Goal: Task Accomplishment & Management: Manage account settings

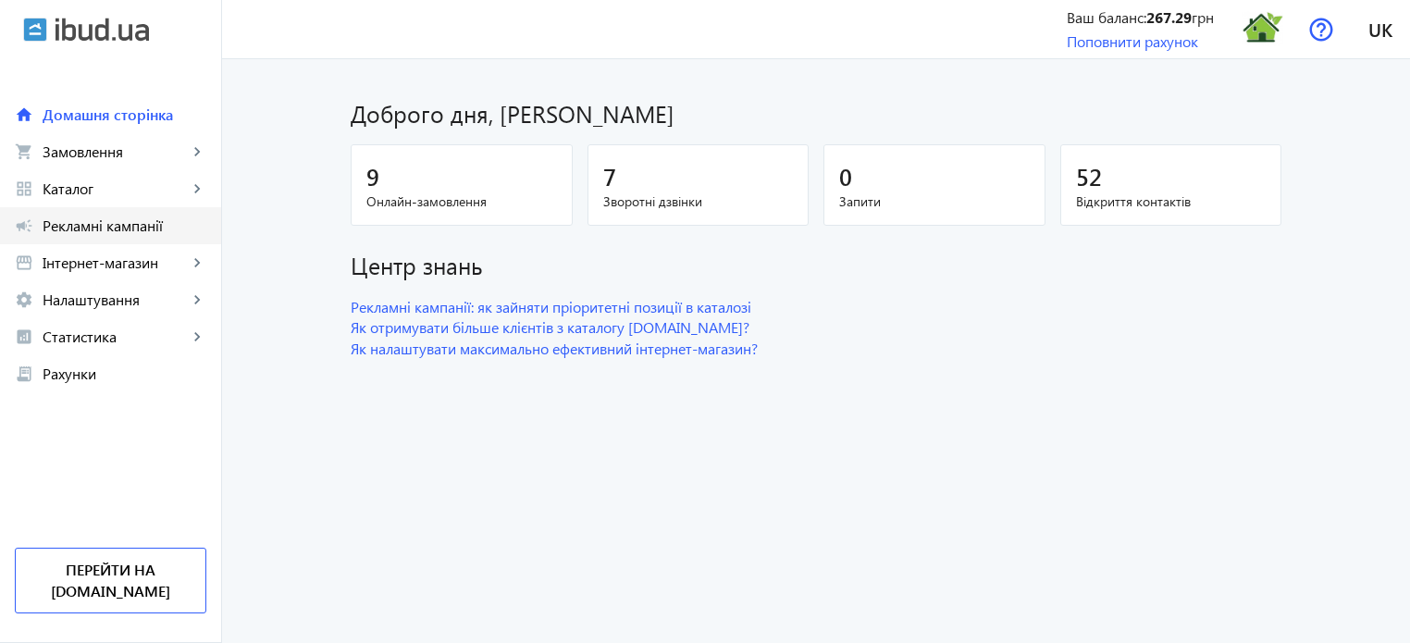
click at [126, 233] on span "Рекламні кампанії" at bounding box center [125, 226] width 164 height 19
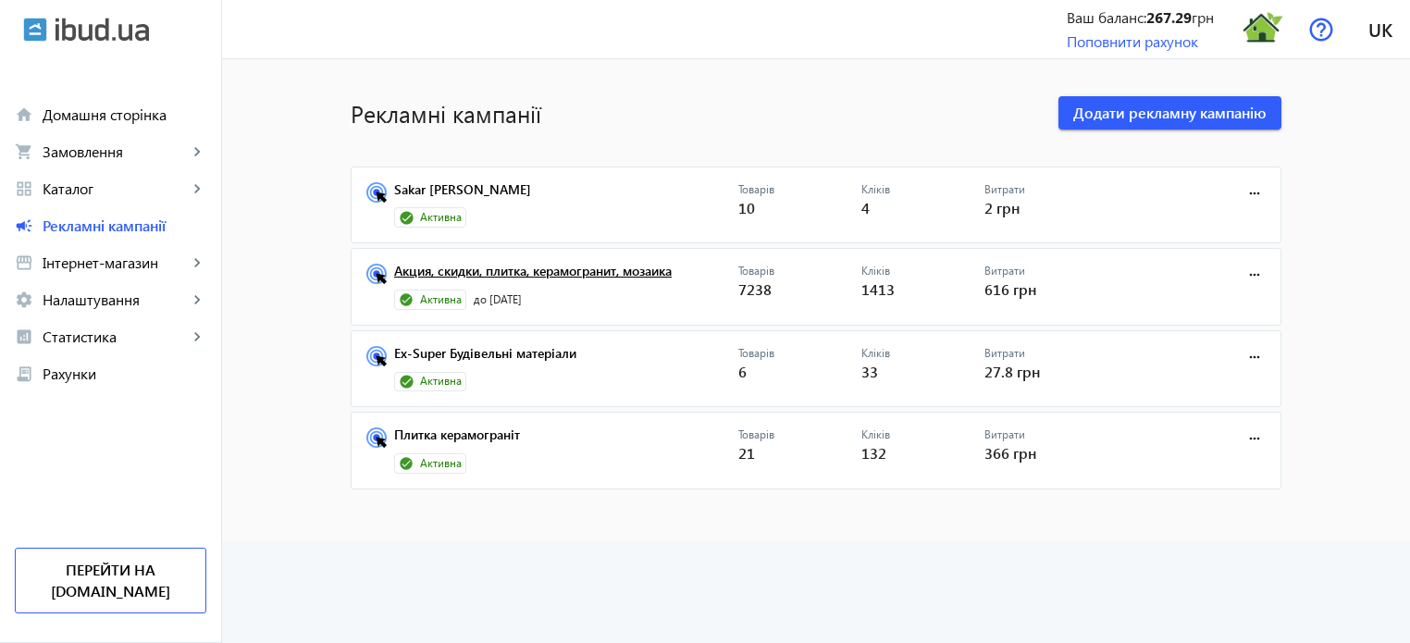
click at [581, 269] on link "Акция, скидки, плитка, керамогранит, мозаика" at bounding box center [566, 277] width 344 height 26
click at [1246, 272] on mat-icon "more_horiz" at bounding box center [1254, 275] width 20 height 20
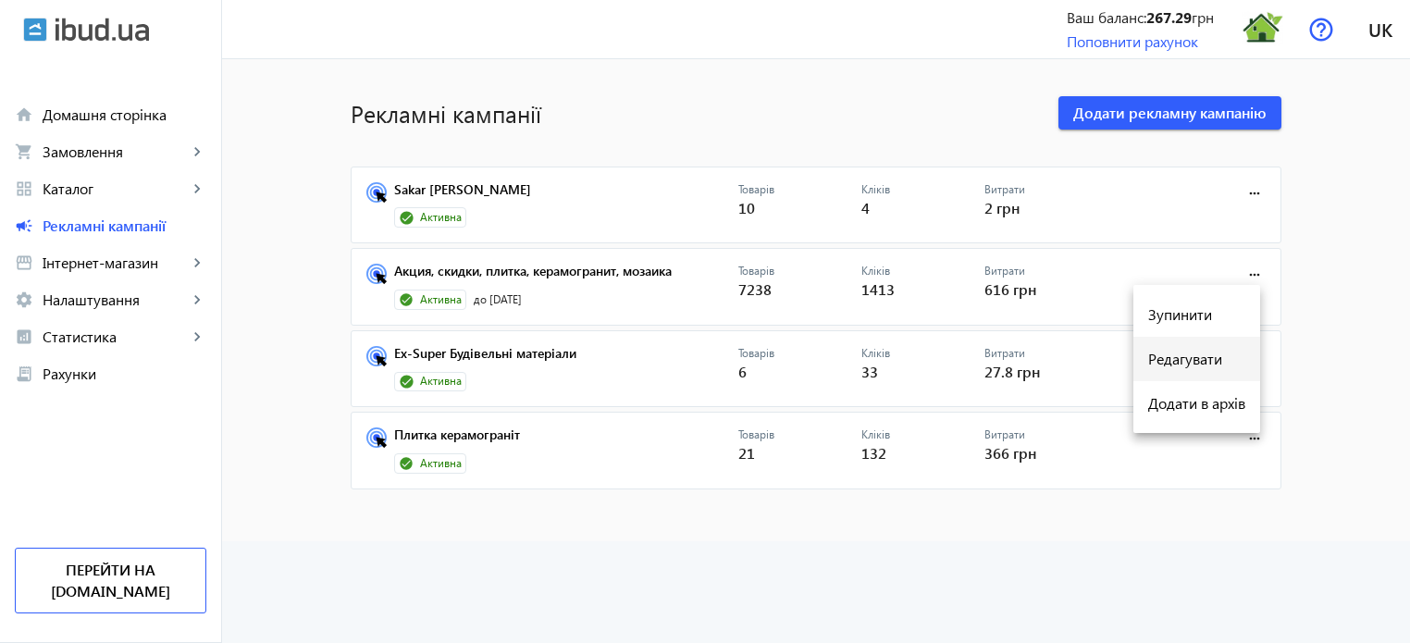
click at [1197, 362] on span "Редагувати" at bounding box center [1196, 359] width 97 height 15
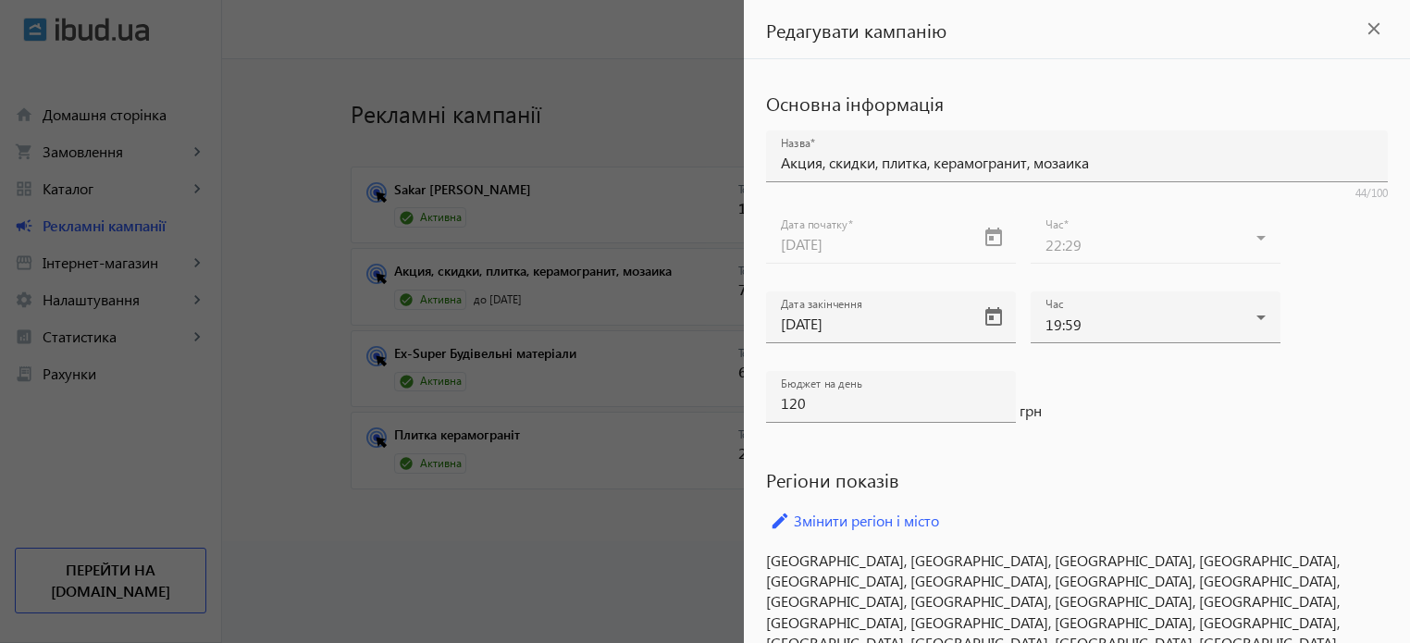
click at [1366, 31] on mat-icon "close" at bounding box center [1374, 29] width 28 height 28
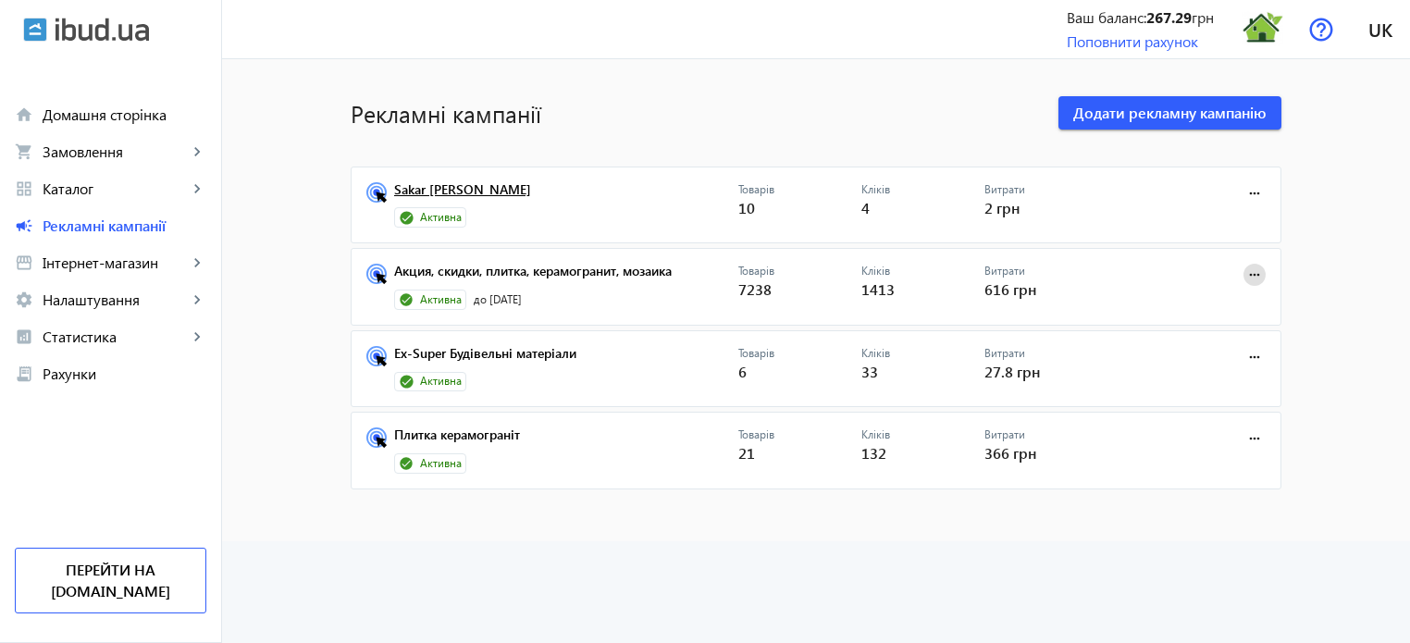
click at [434, 190] on link "Sakar [PERSON_NAME]" at bounding box center [566, 195] width 344 height 26
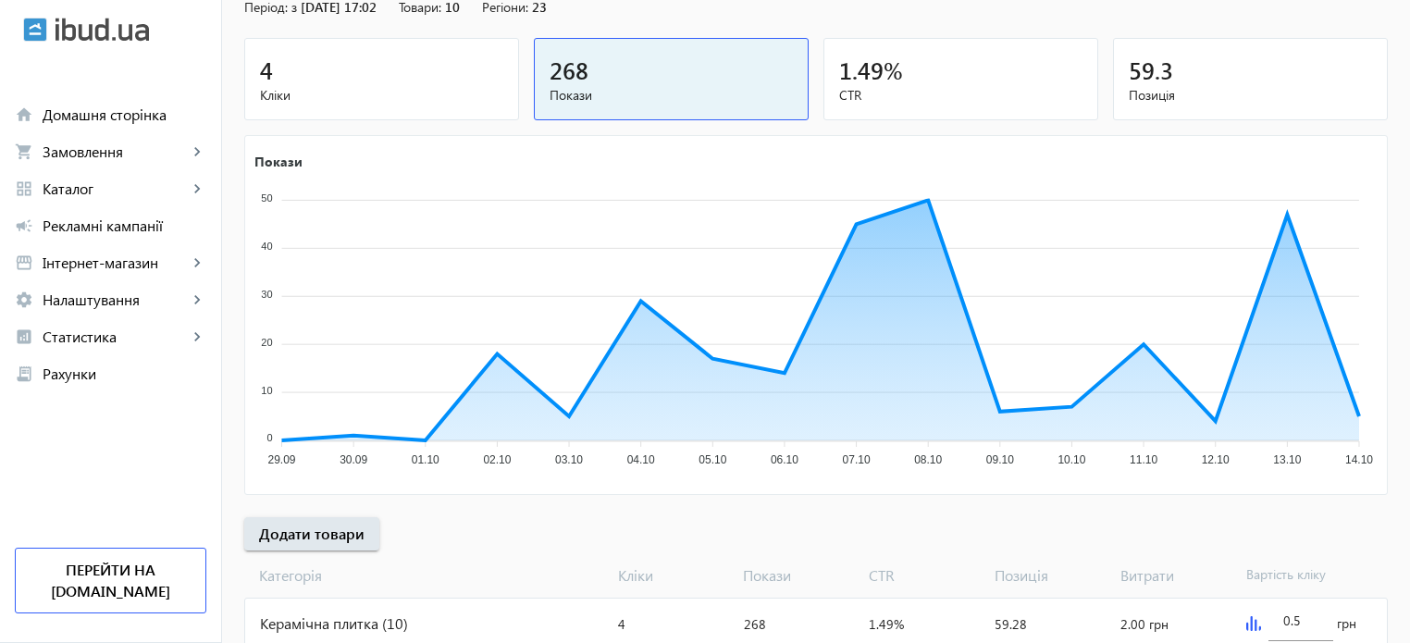
scroll to position [251, 0]
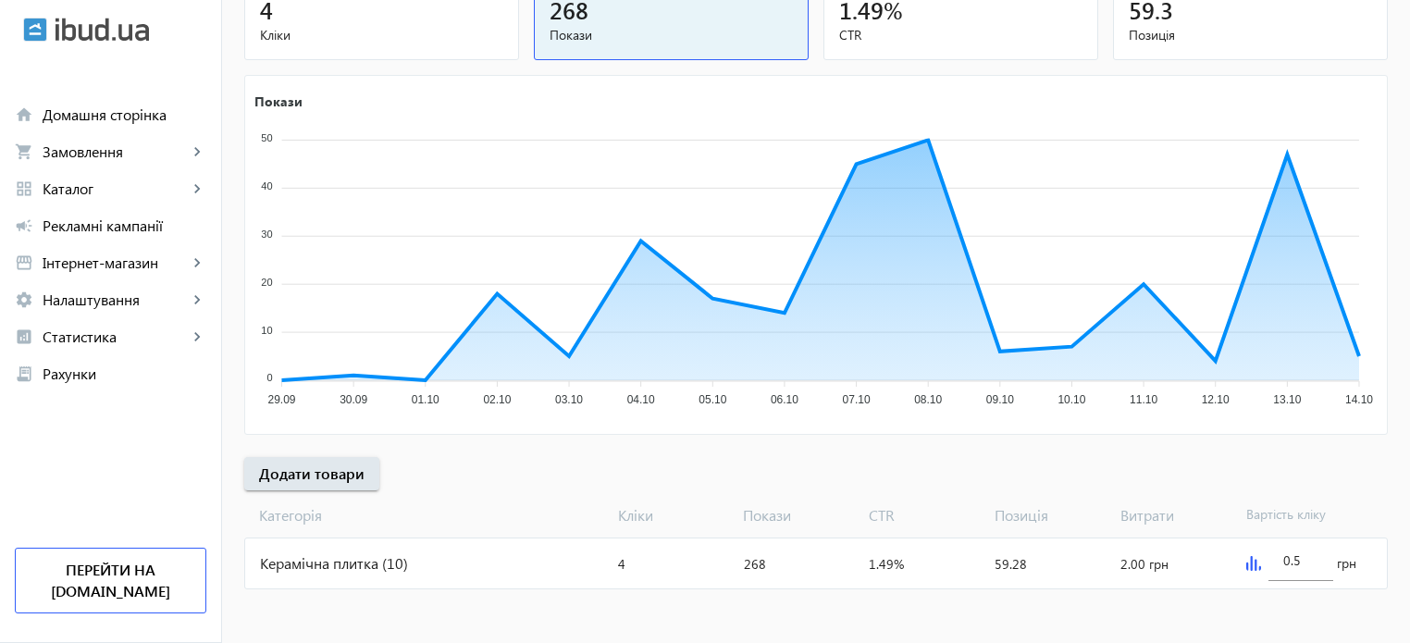
click at [351, 563] on div "Керамічна плитка (10)" at bounding box center [427, 563] width 365 height 50
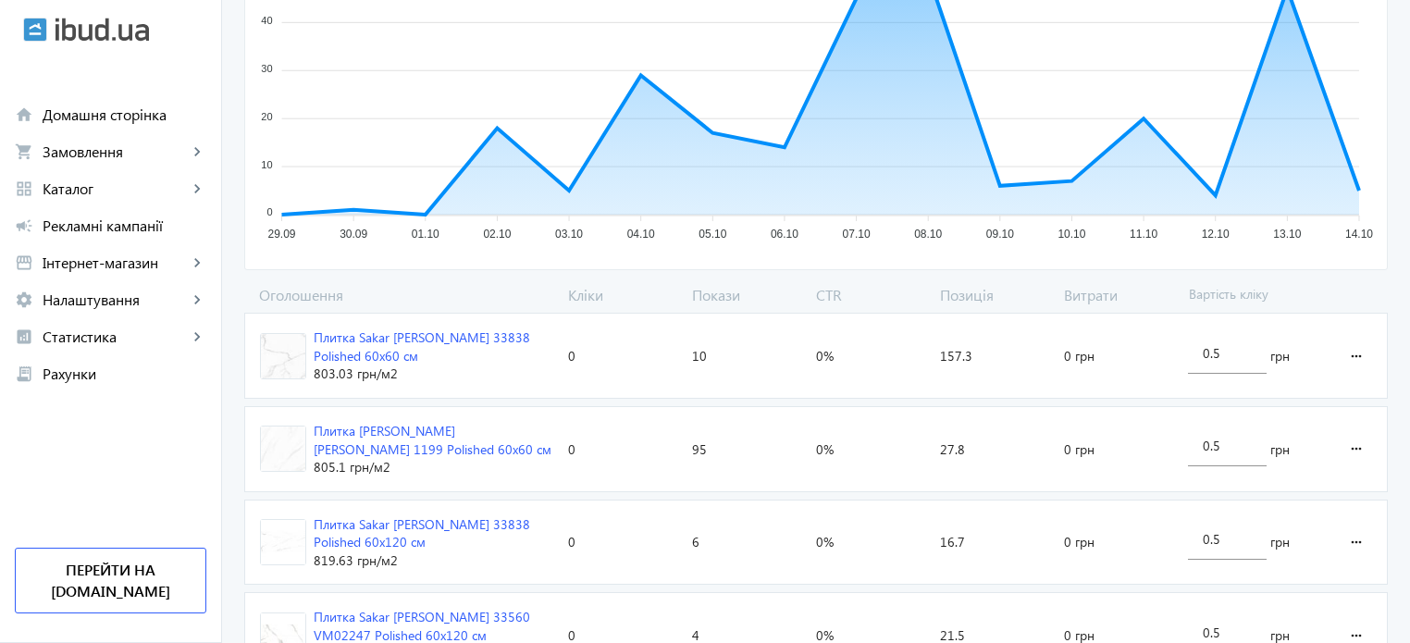
scroll to position [555, 0]
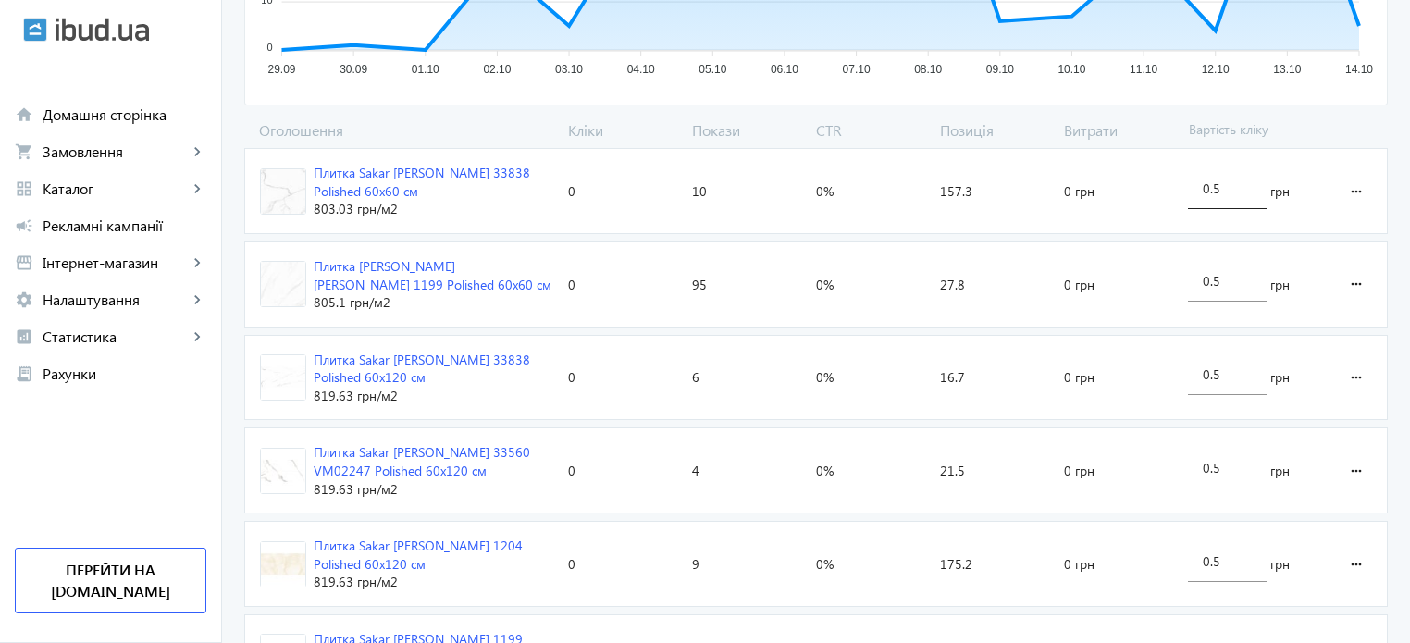
click at [1229, 188] on input "0.5" at bounding box center [1227, 188] width 49 height 18
type input "0"
type input "2"
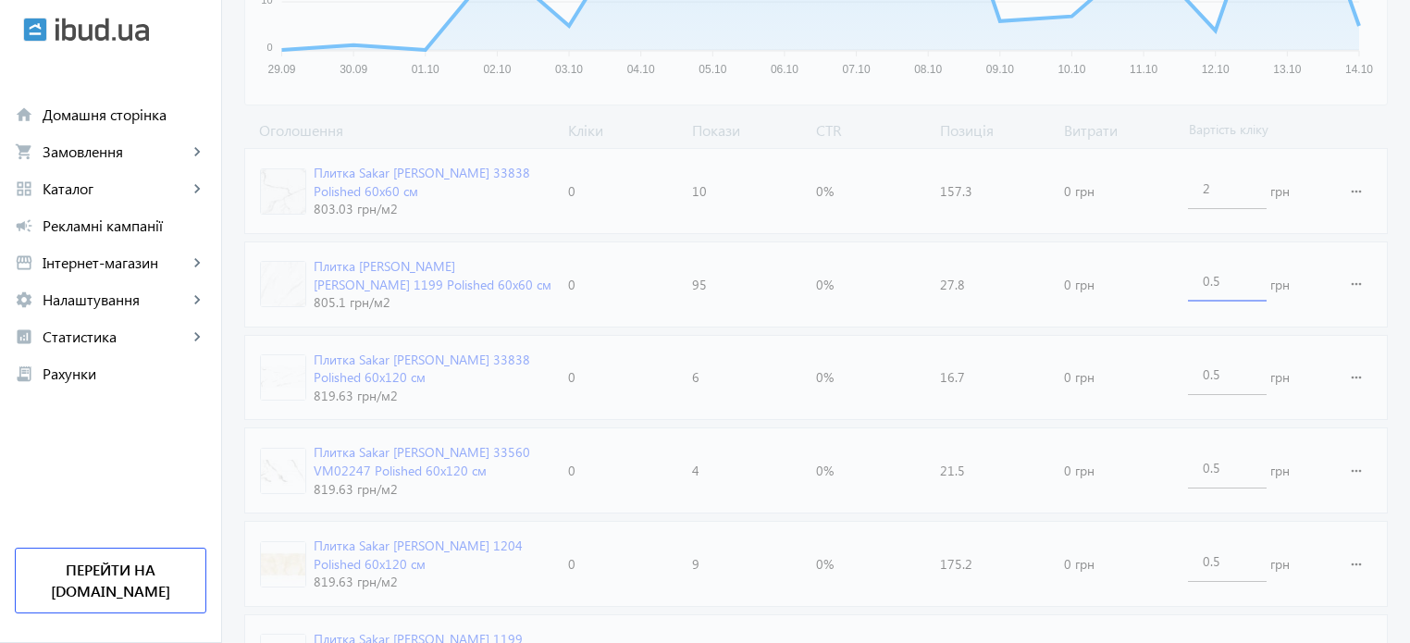
click at [1239, 285] on loading-spinner "Оголошення Кліки Покази CTR Позиція Витрати Вартість кліку Плитка Sakar [PERSON…" at bounding box center [816, 609] width 1144 height 979
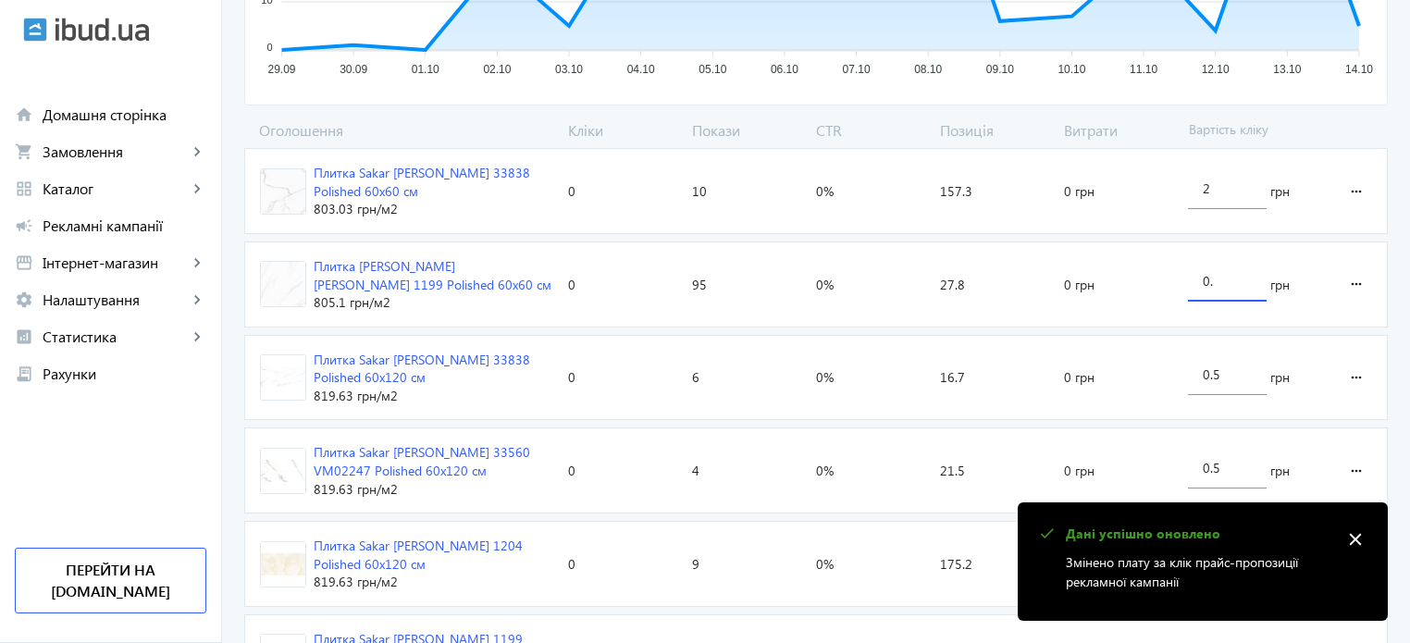
type input "0"
type input "2"
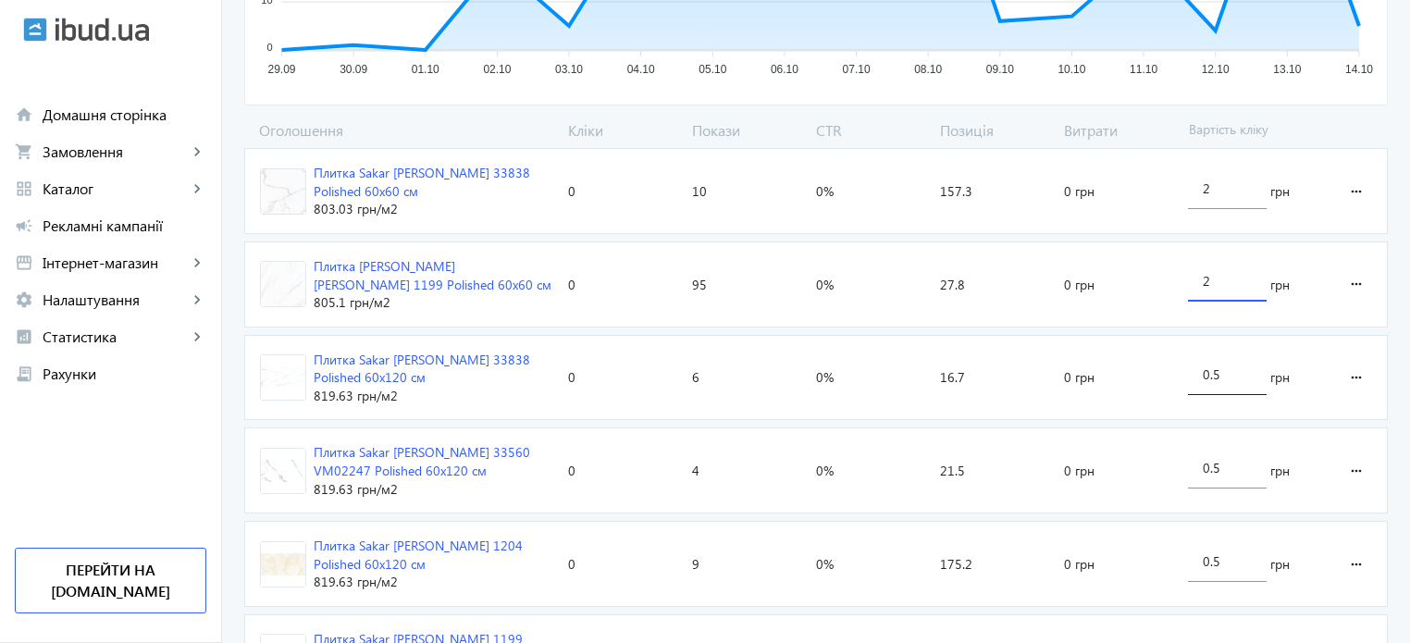
click at [1241, 382] on loading-spinner "Оголошення Кліки Покази CTR Позиція Витрати Вартість кліку Плитка Sakar [PERSON…" at bounding box center [816, 609] width 1144 height 979
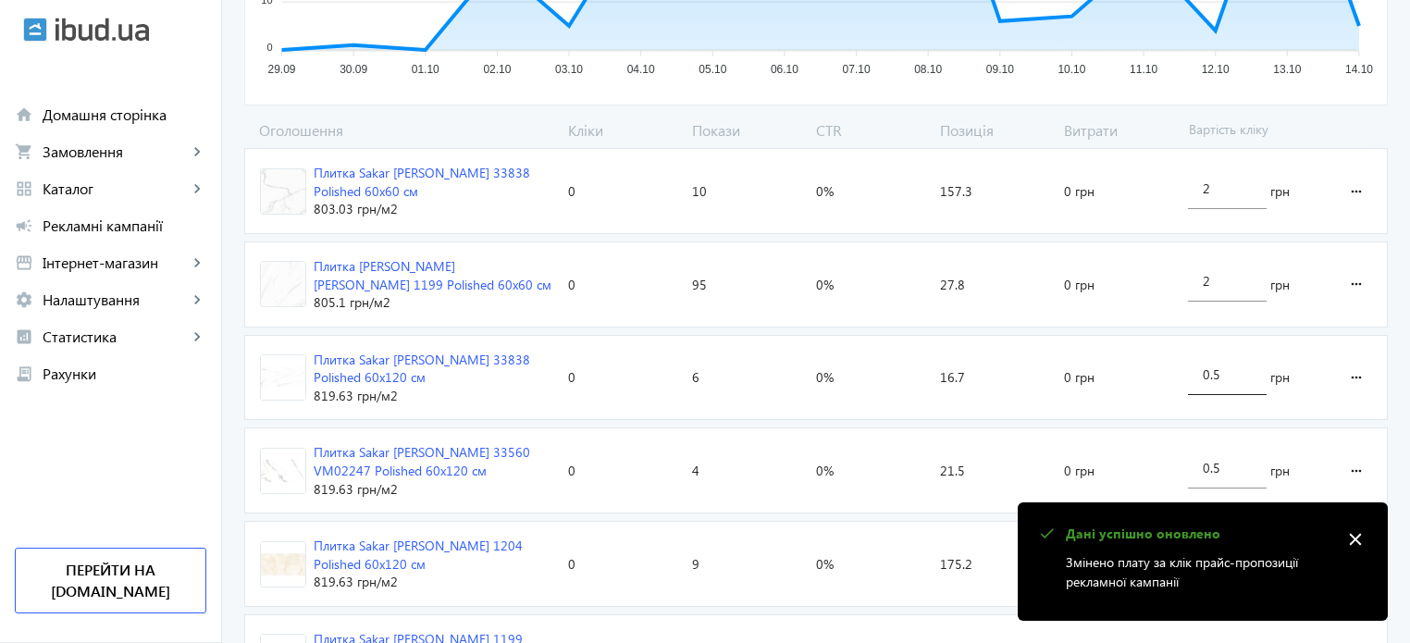
click at [1242, 380] on div "0.5" at bounding box center [1227, 369] width 49 height 52
type input "0"
type input "2"
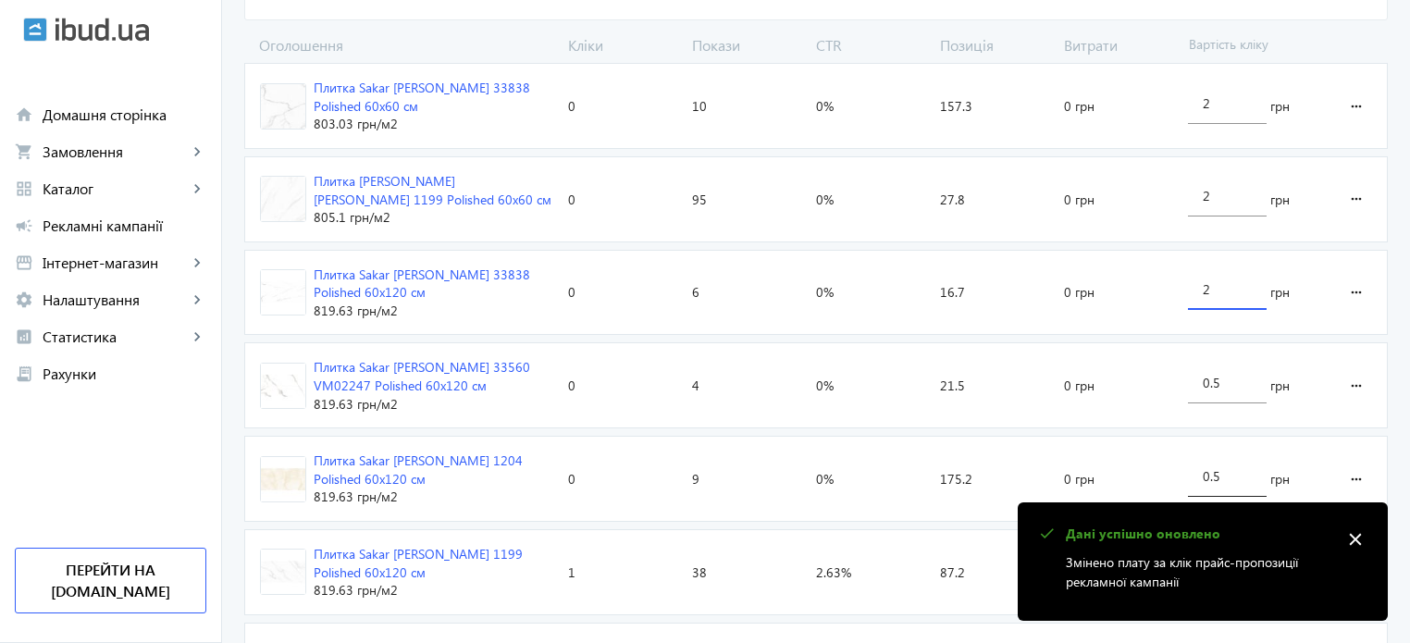
scroll to position [648, 0]
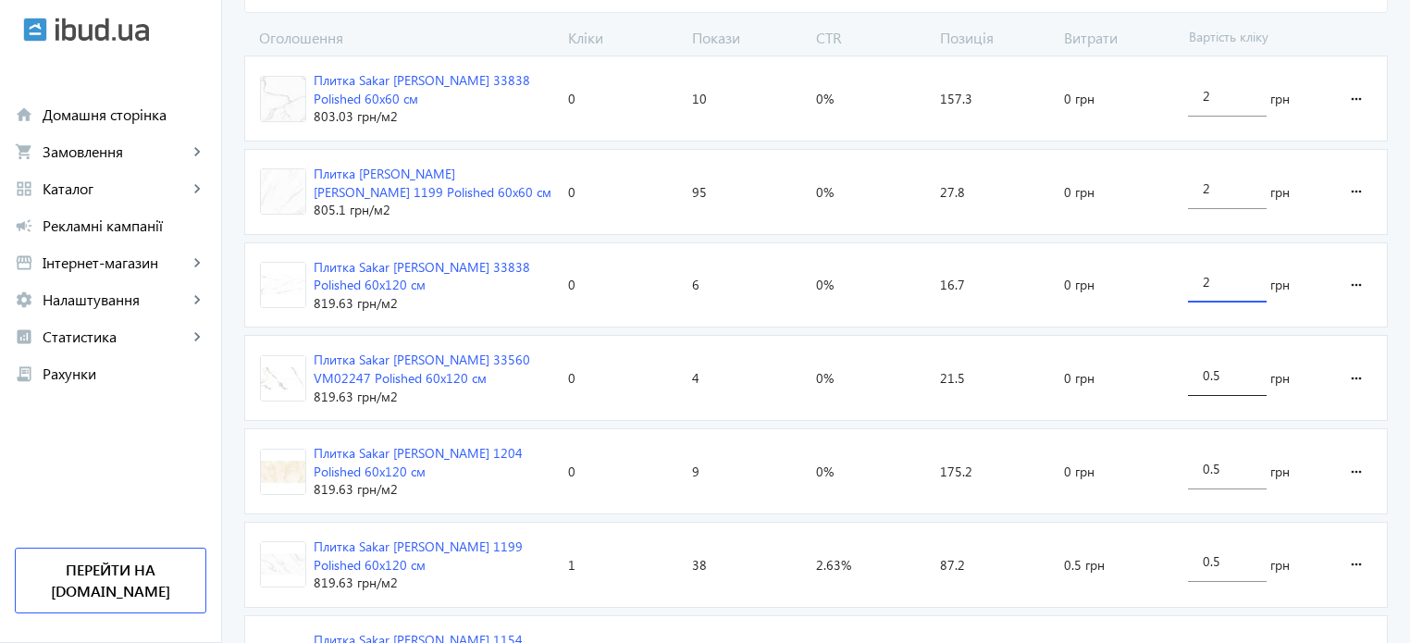
click at [1247, 366] on loading-spinner "Оголошення Кліки Покази CTR Позиція Витрати Вартість кліку Плитка Sakar [PERSON…" at bounding box center [816, 517] width 1144 height 979
type input "0"
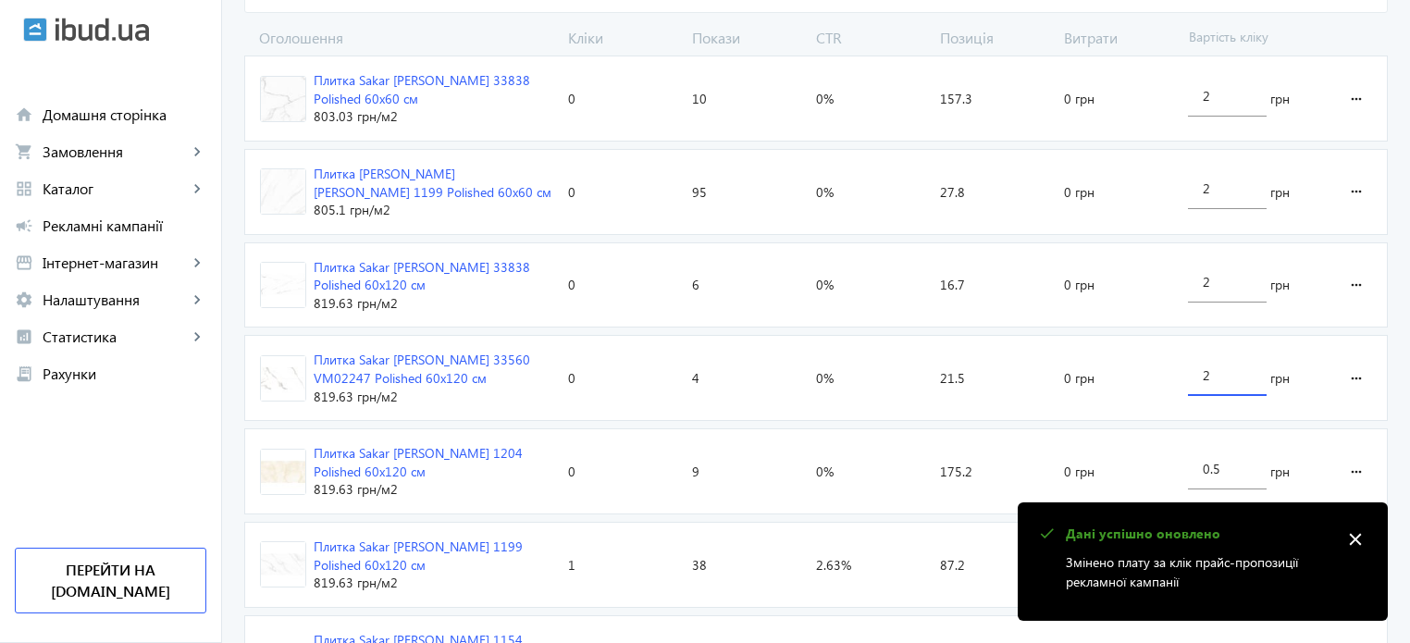
type input "2"
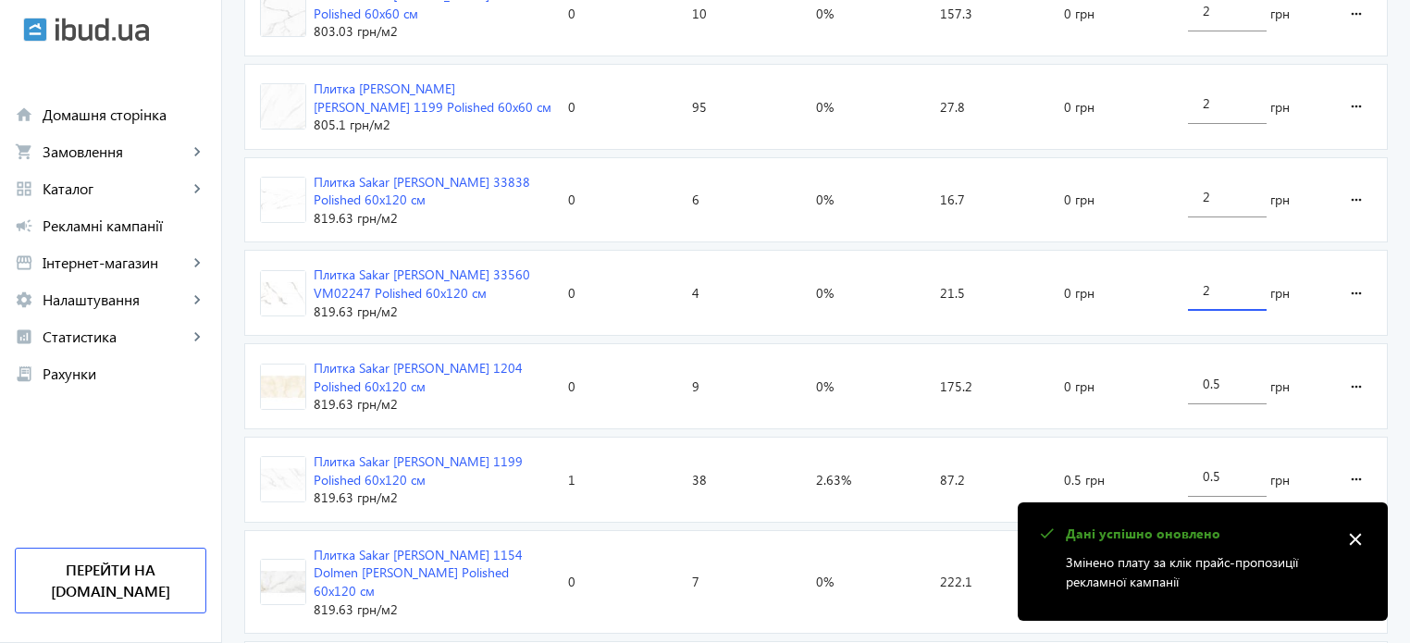
scroll to position [740, 0]
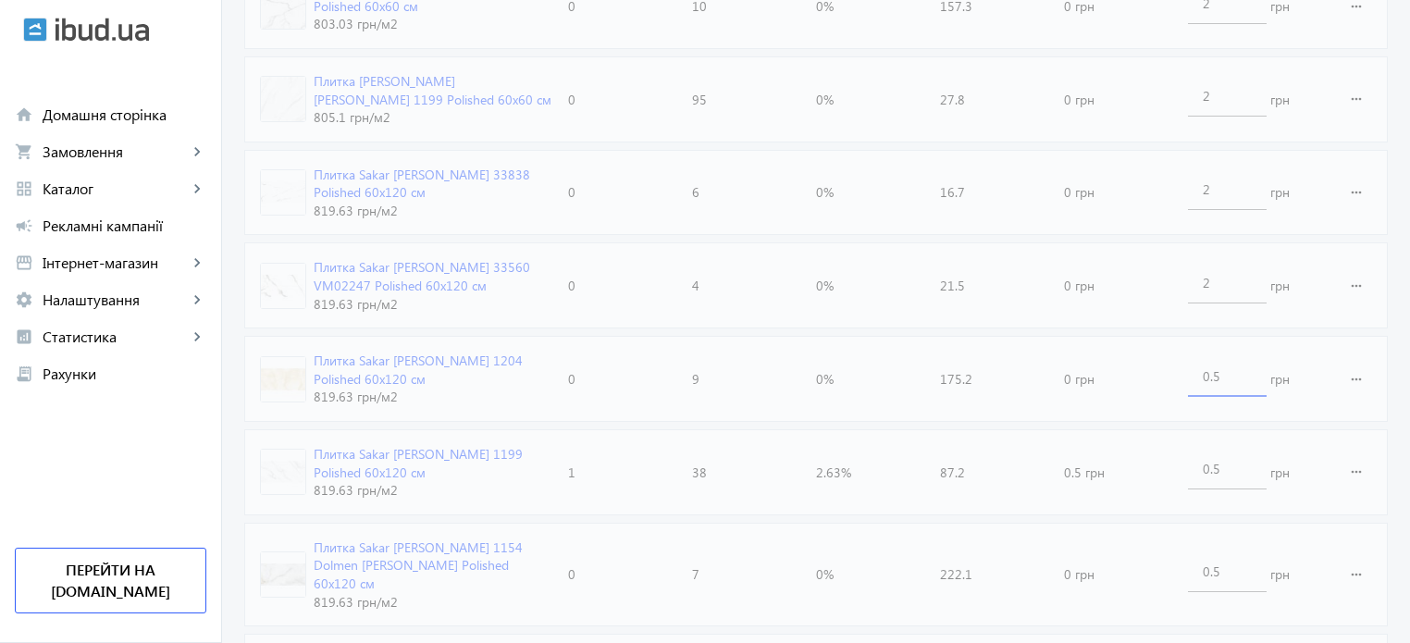
click at [1229, 374] on loading-spinner "Оголошення Кліки Покази CTR Позиція Витрати Вартість кліку Плитка Sakar [PERSON…" at bounding box center [816, 424] width 1144 height 979
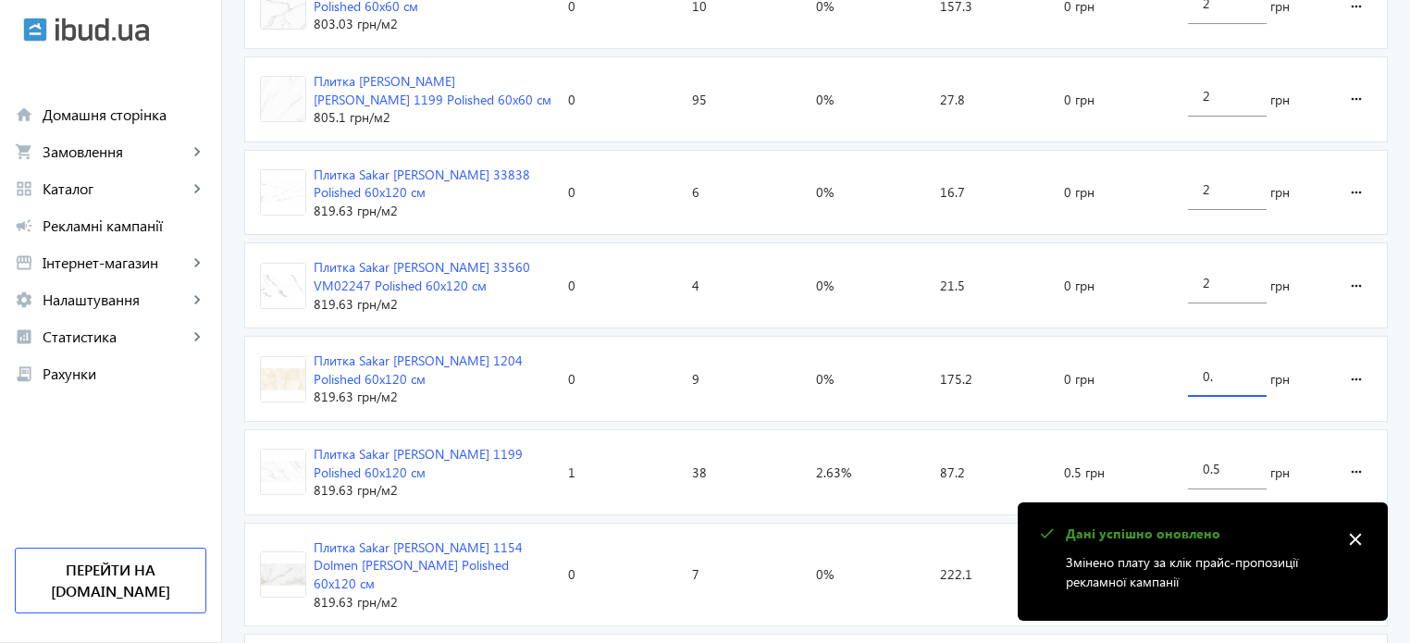
type input "0"
type input "2"
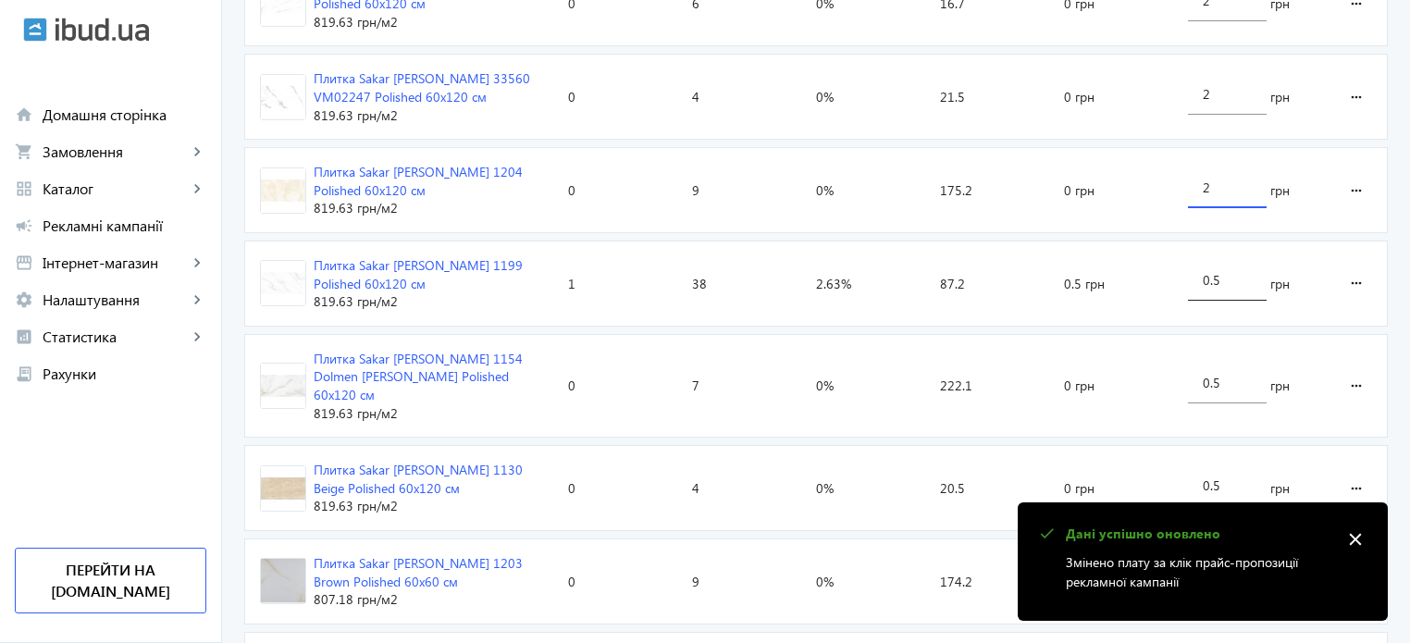
scroll to position [1018, 0]
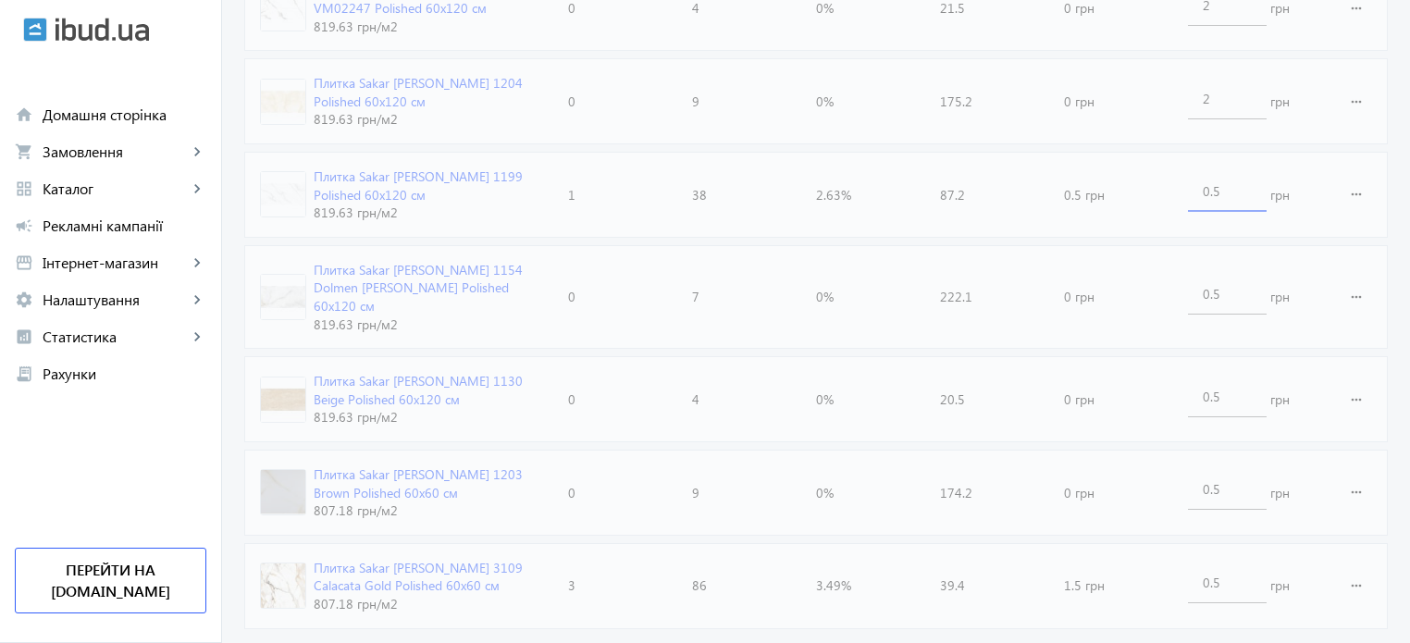
click at [1231, 179] on loading-spinner "Оголошення Кліки Покази CTR Позиція Витрати Вартість кліку Плитка Sakar [PERSON…" at bounding box center [816, 147] width 1144 height 979
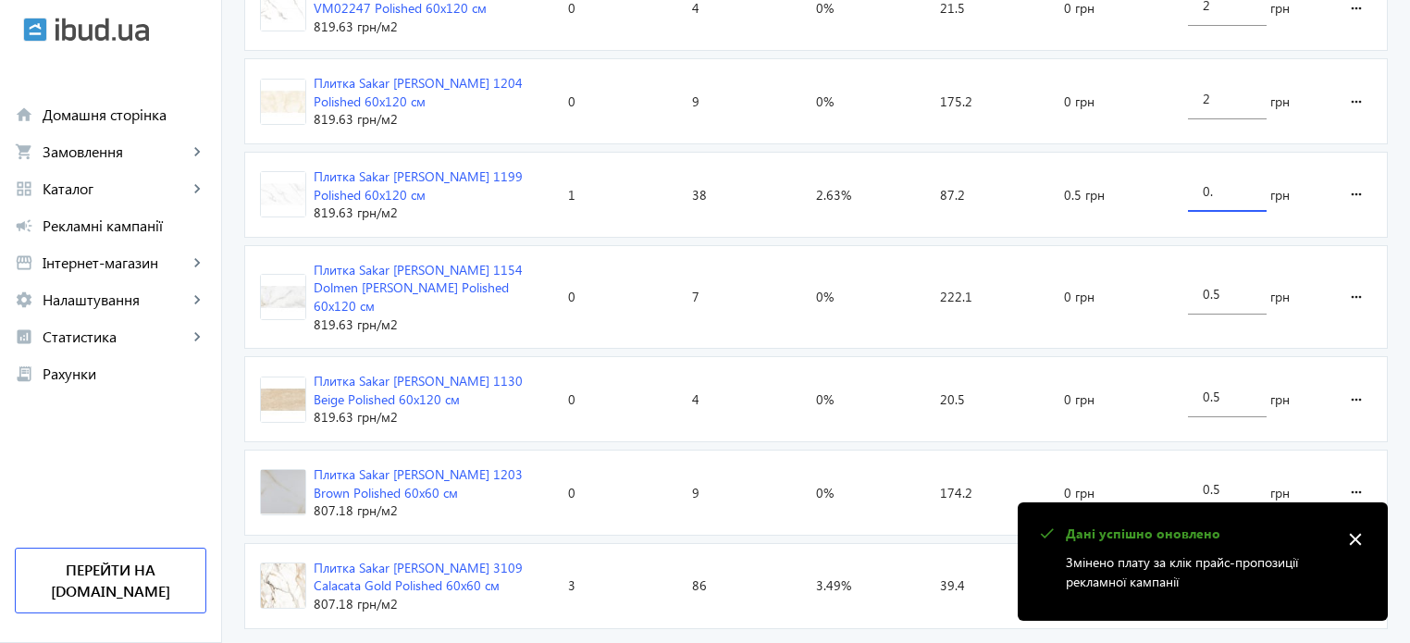
type input "0"
type input "2"
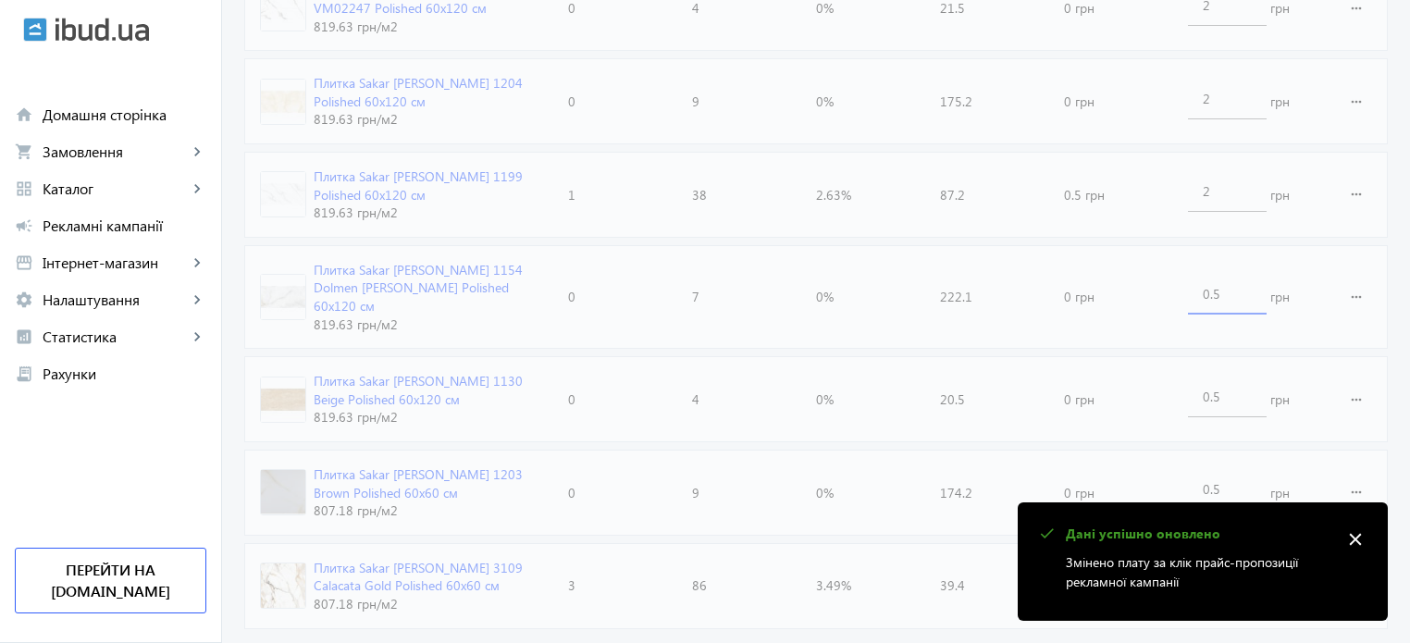
click at [1242, 278] on loading-spinner "Оголошення Кліки Покази CTR Позиція Витрати Вартість кліку Плитка Sakar [PERSON…" at bounding box center [816, 147] width 1144 height 979
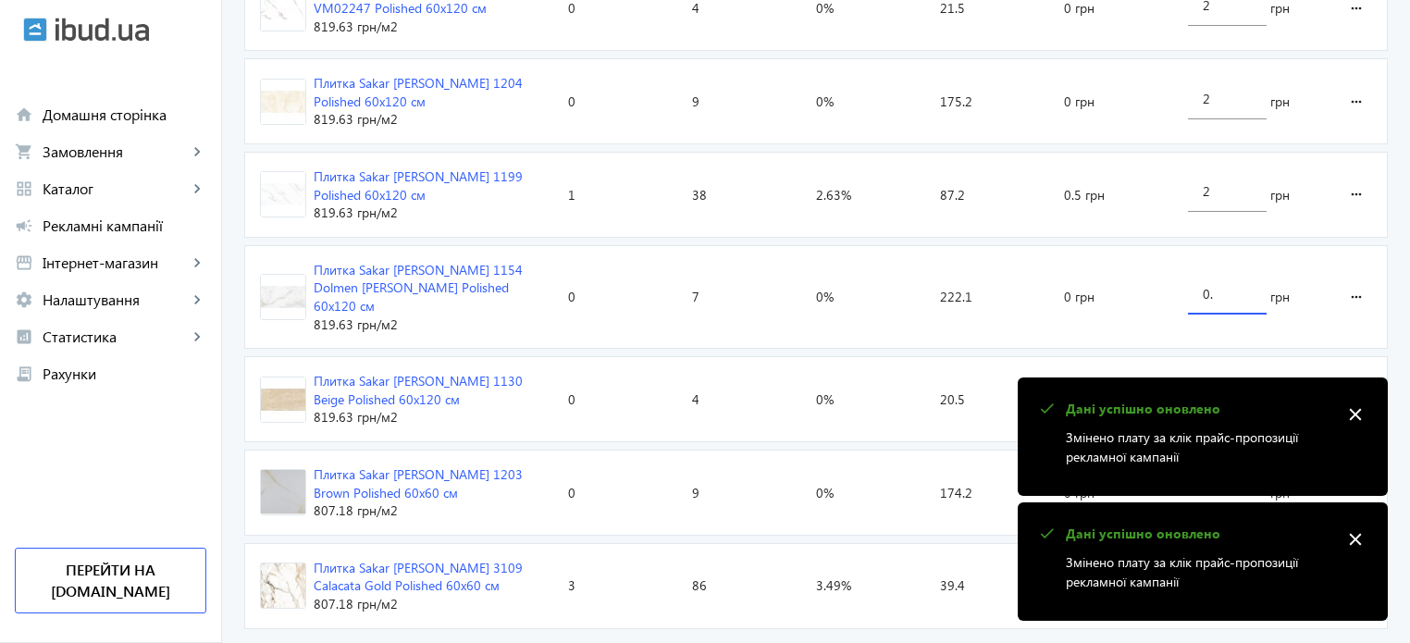
type input "0"
type input "2"
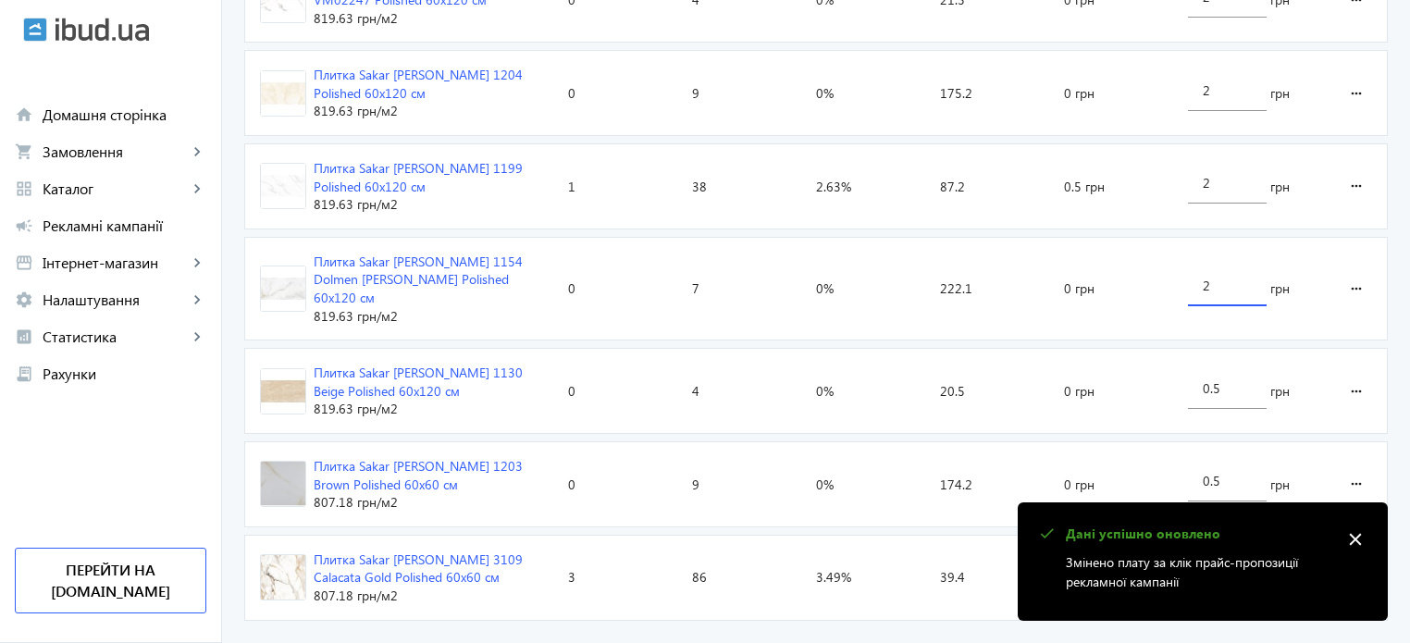
scroll to position [1039, 0]
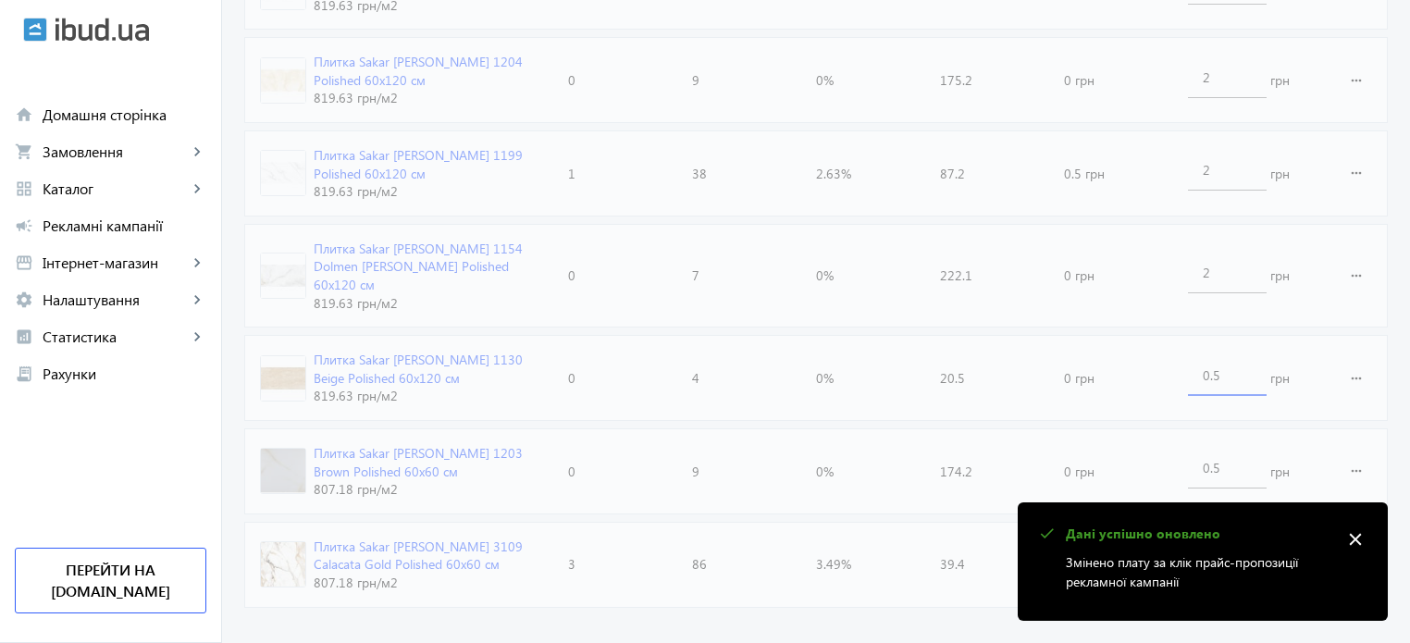
click at [1236, 360] on loading-spinner "Оголошення Кліки Покази CTR Позиція Витрати Вартість кліку Плитка Sakar [PERSON…" at bounding box center [816, 125] width 1144 height 979
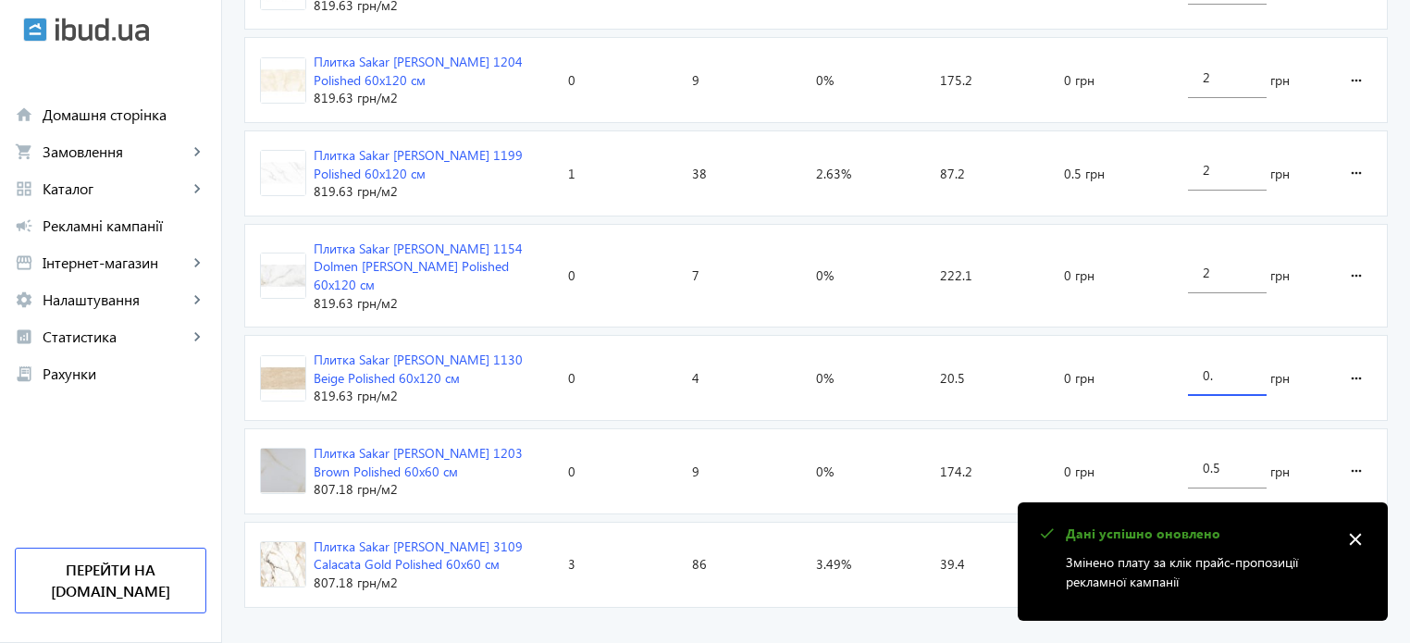
type input "0"
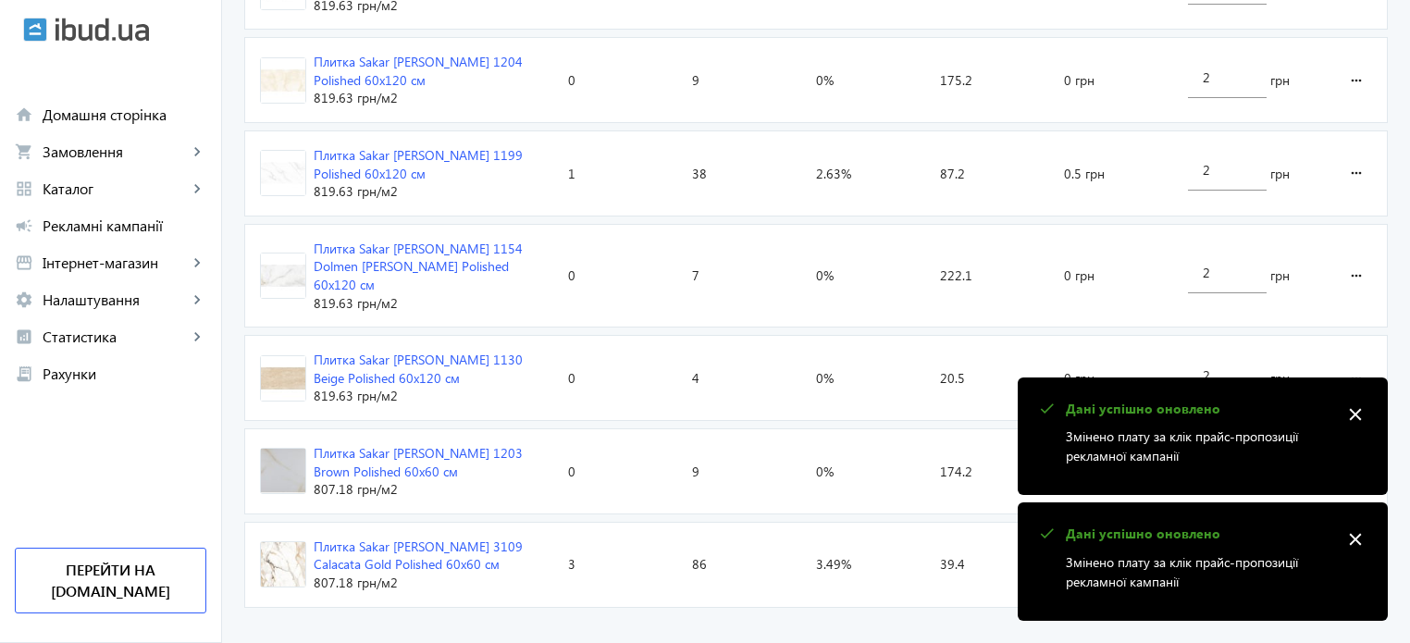
type input "2"
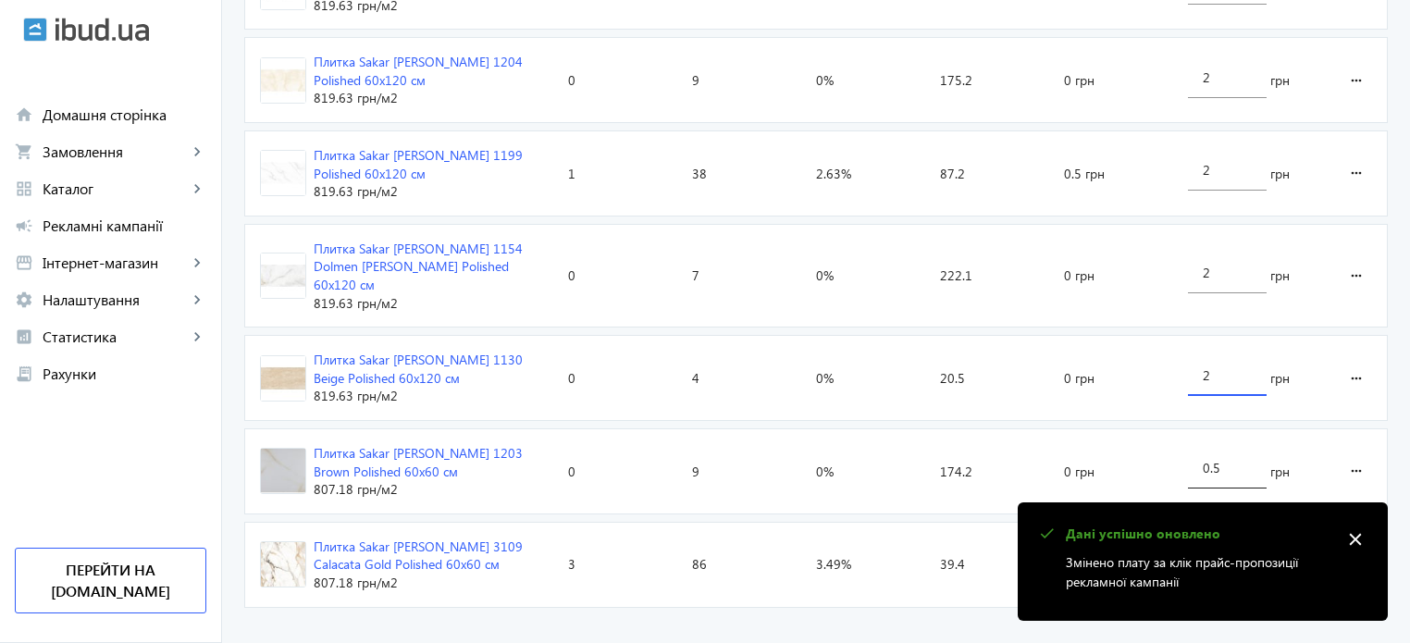
click at [1229, 450] on loading-spinner "Оголошення Кліки Покази CTR Позиція Витрати Вартість кліку Плитка Sakar [PERSON…" at bounding box center [816, 125] width 1144 height 979
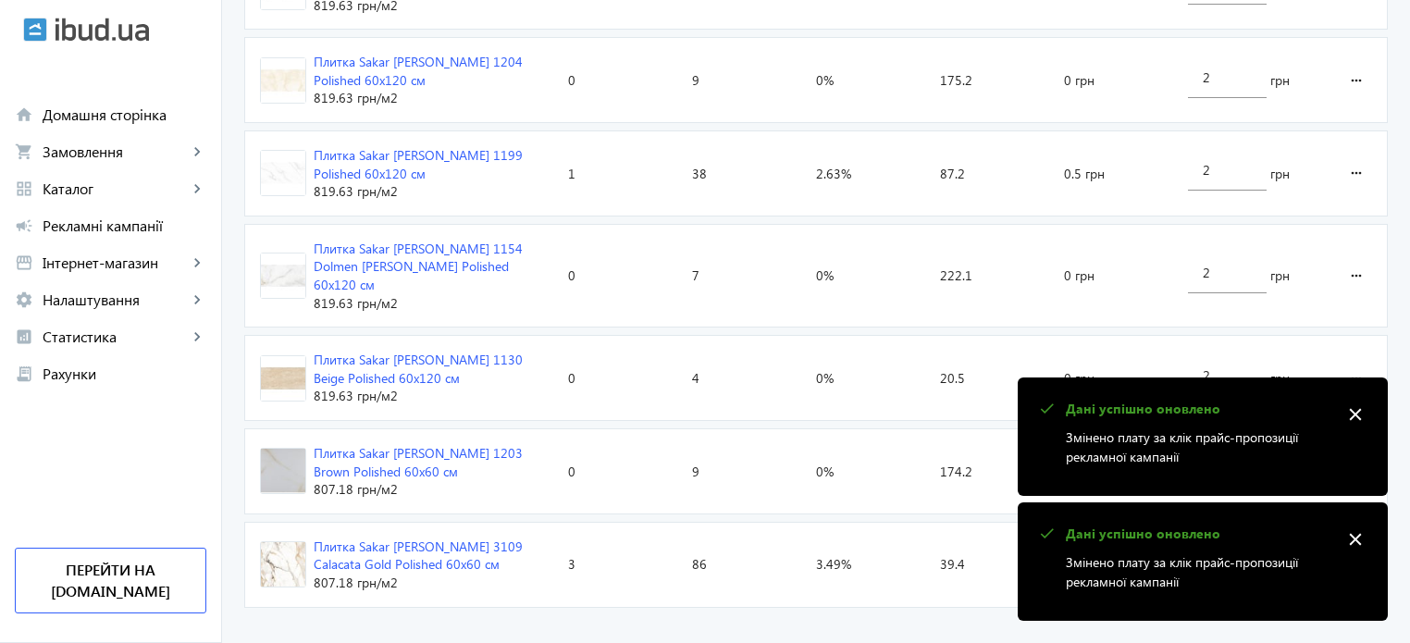
type input "0"
type input "2"
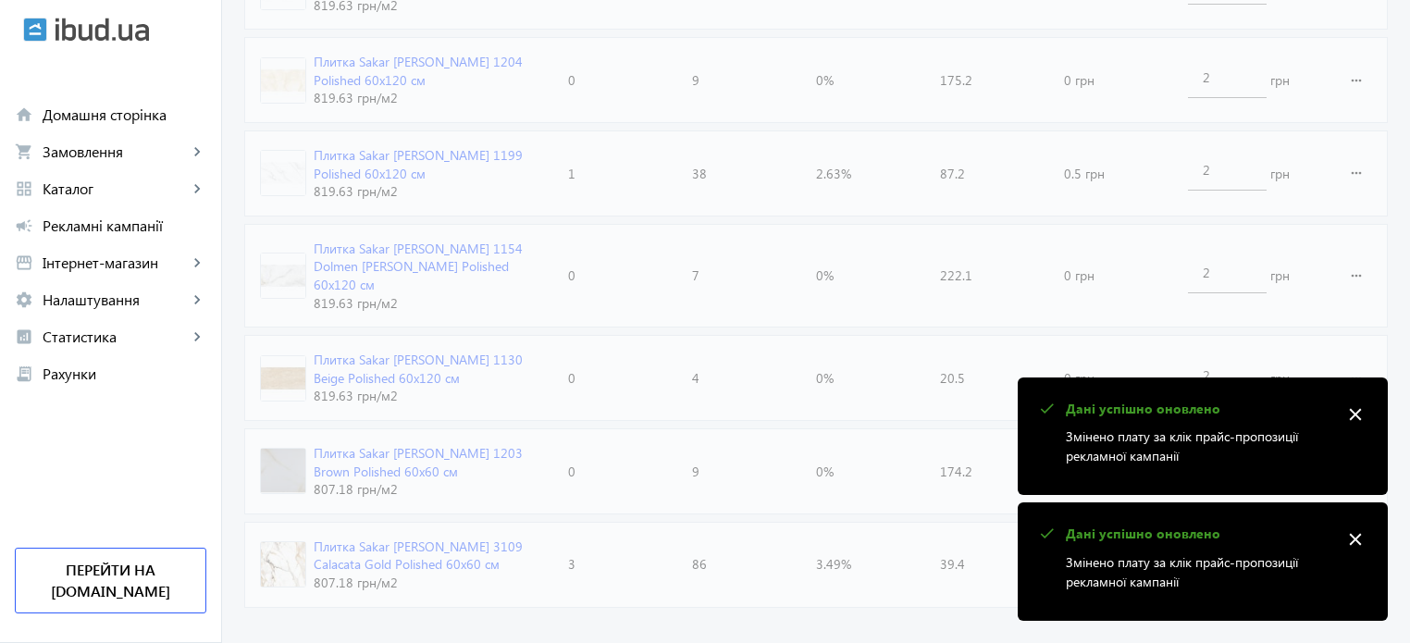
click at [1362, 415] on mat-icon "close" at bounding box center [1356, 415] width 28 height 28
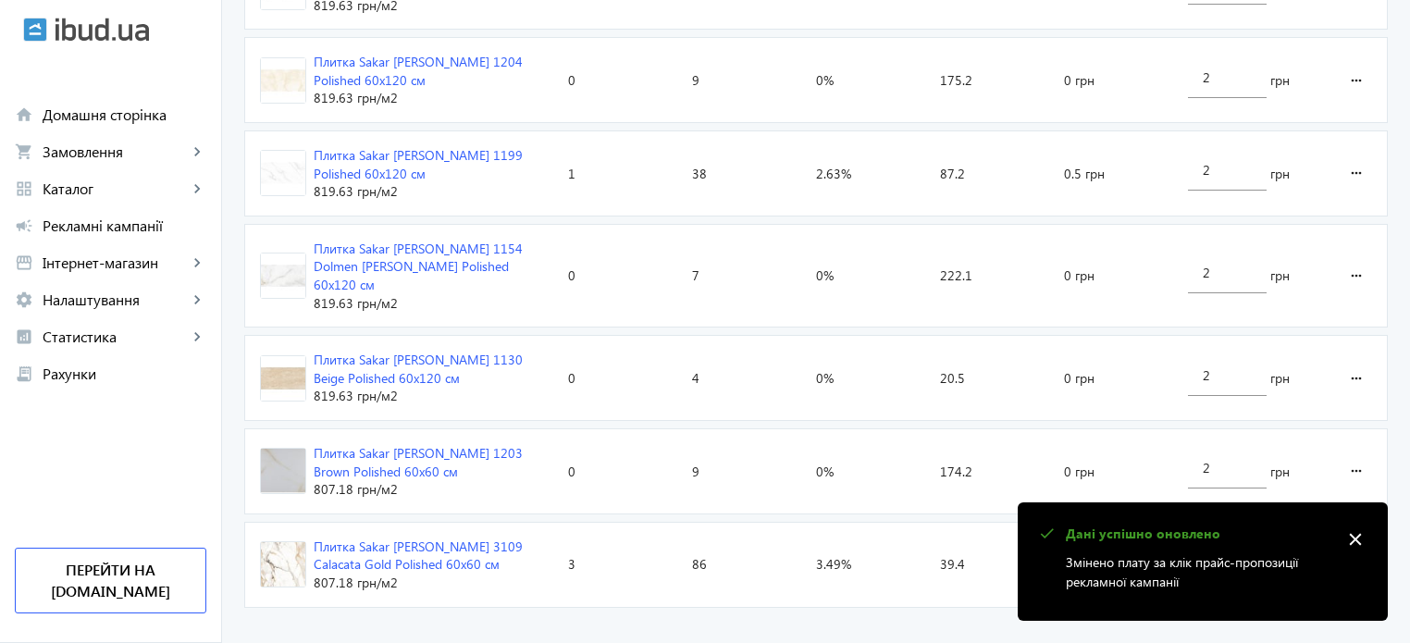
click at [1356, 547] on mat-icon "close" at bounding box center [1356, 540] width 28 height 28
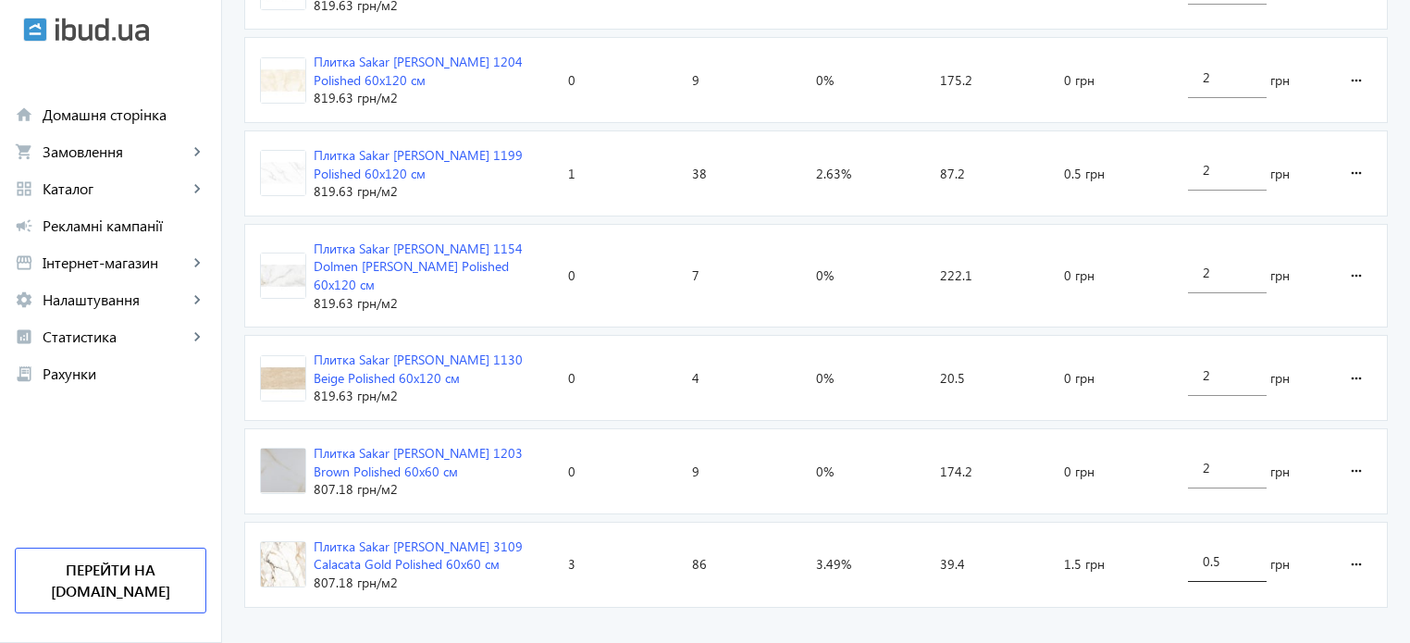
click at [1238, 552] on input "0.5" at bounding box center [1227, 561] width 49 height 18
type input "0"
type input "2"
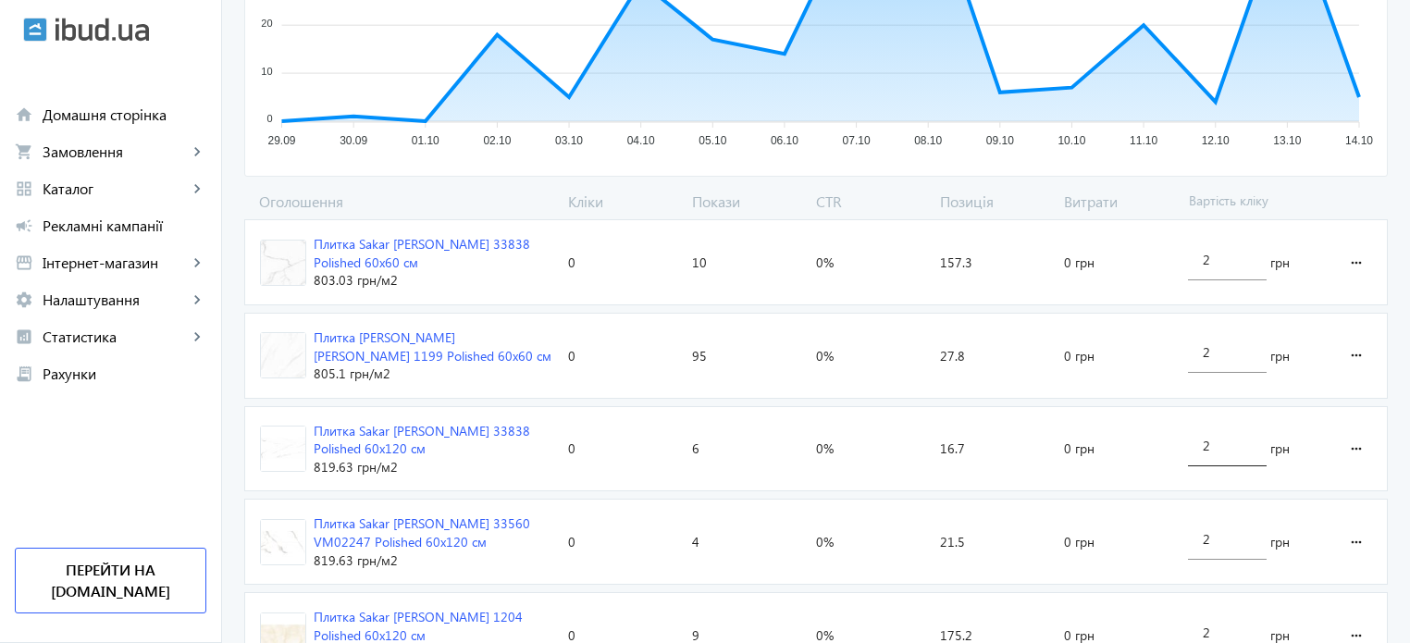
scroll to position [0, 0]
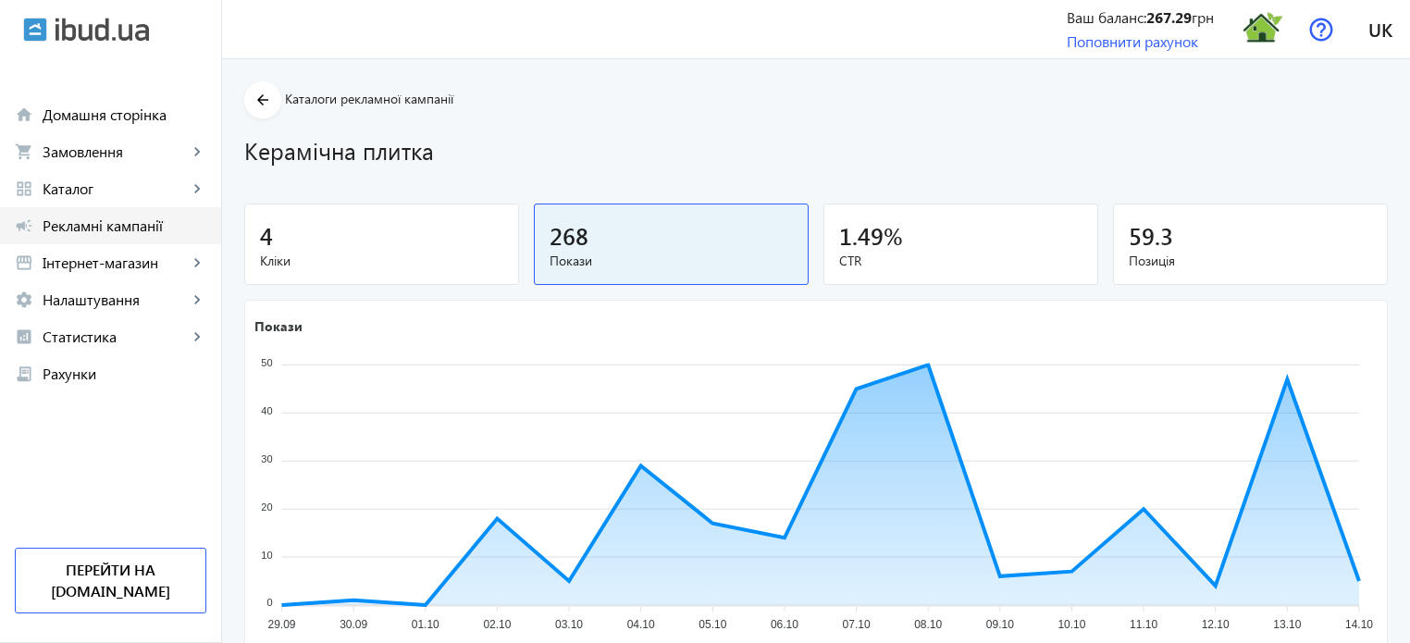
click at [154, 225] on span "Рекламні кампанії" at bounding box center [125, 226] width 164 height 19
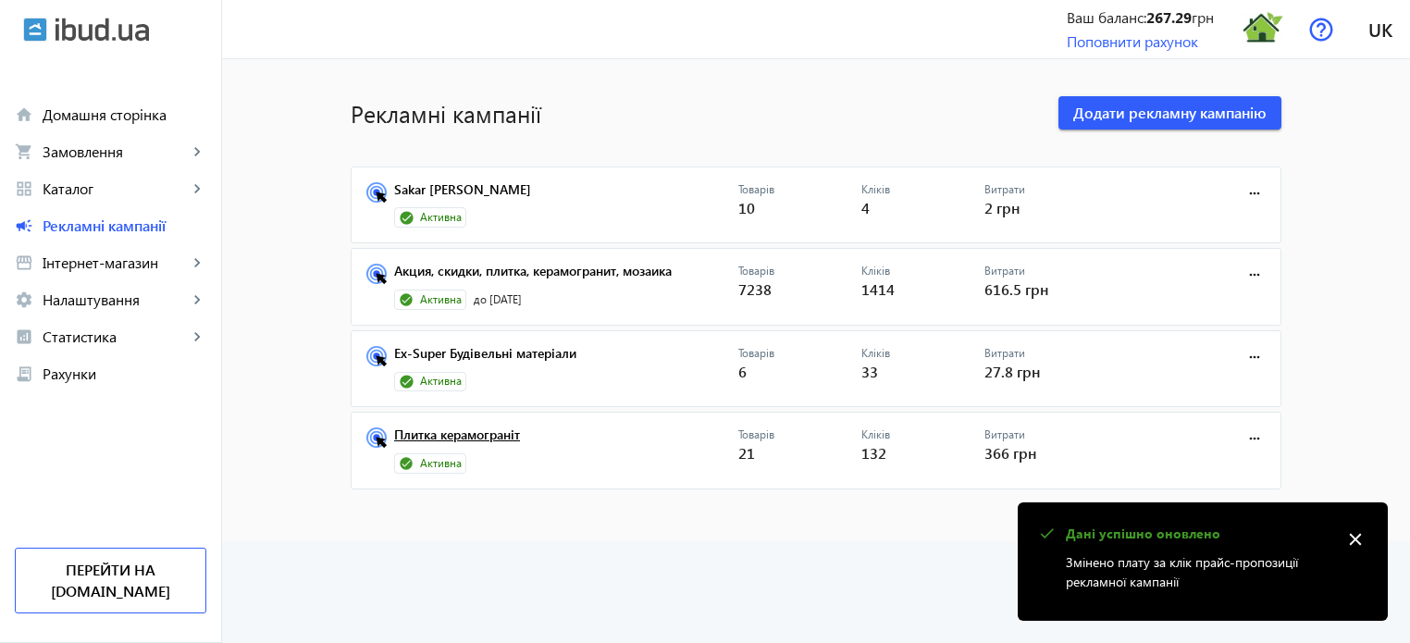
click at [454, 431] on link "Плитка керамограніт" at bounding box center [566, 440] width 344 height 26
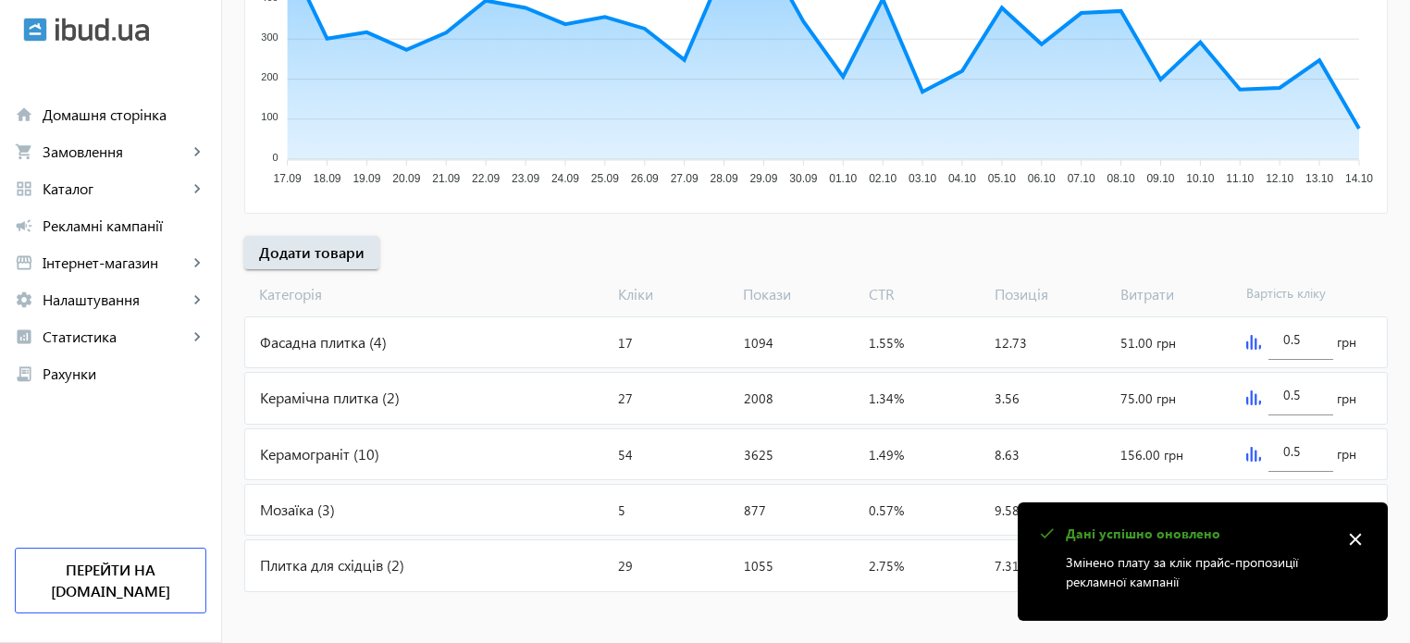
scroll to position [473, 0]
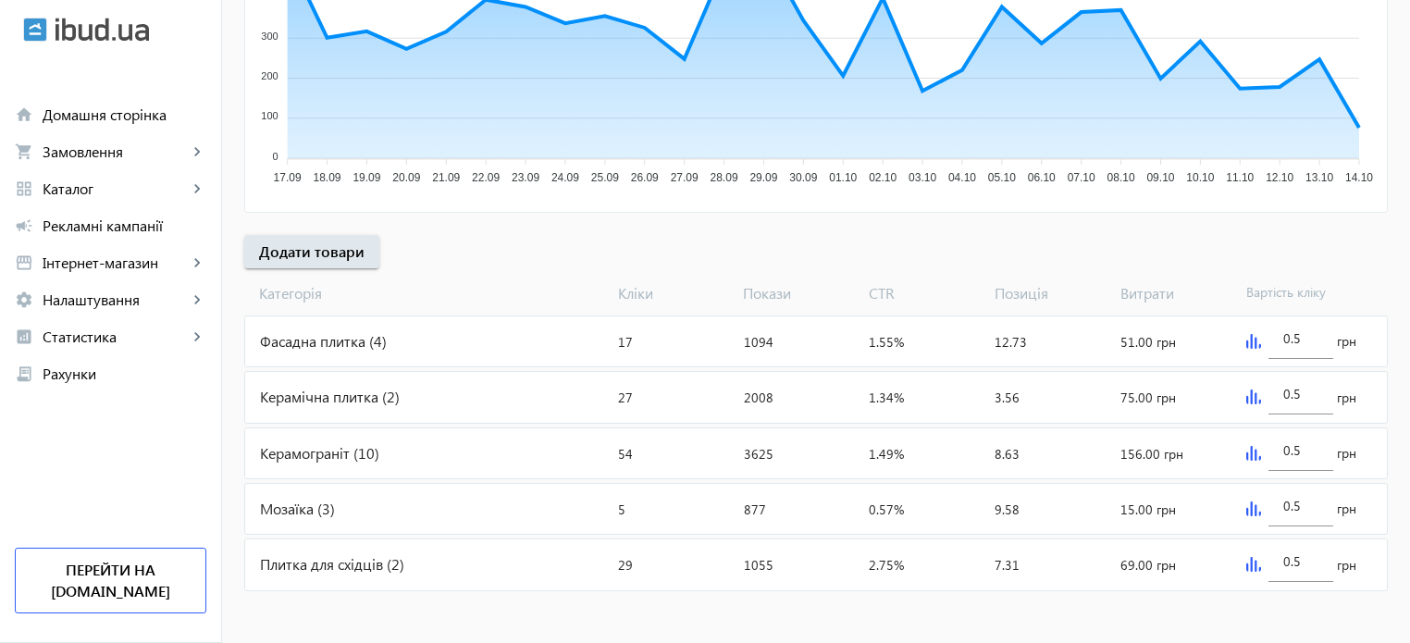
click at [328, 340] on div "Фасадна плитка (4)" at bounding box center [427, 341] width 365 height 50
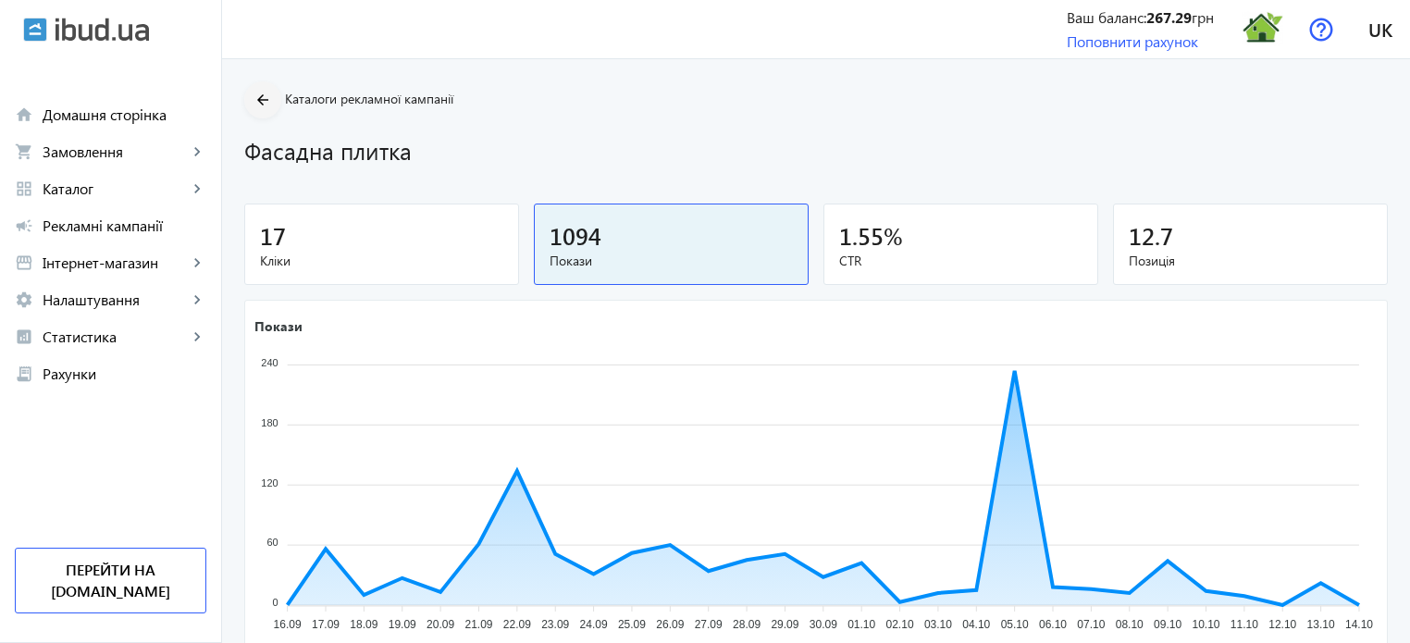
click at [252, 99] on mat-icon "arrow_back" at bounding box center [263, 100] width 23 height 23
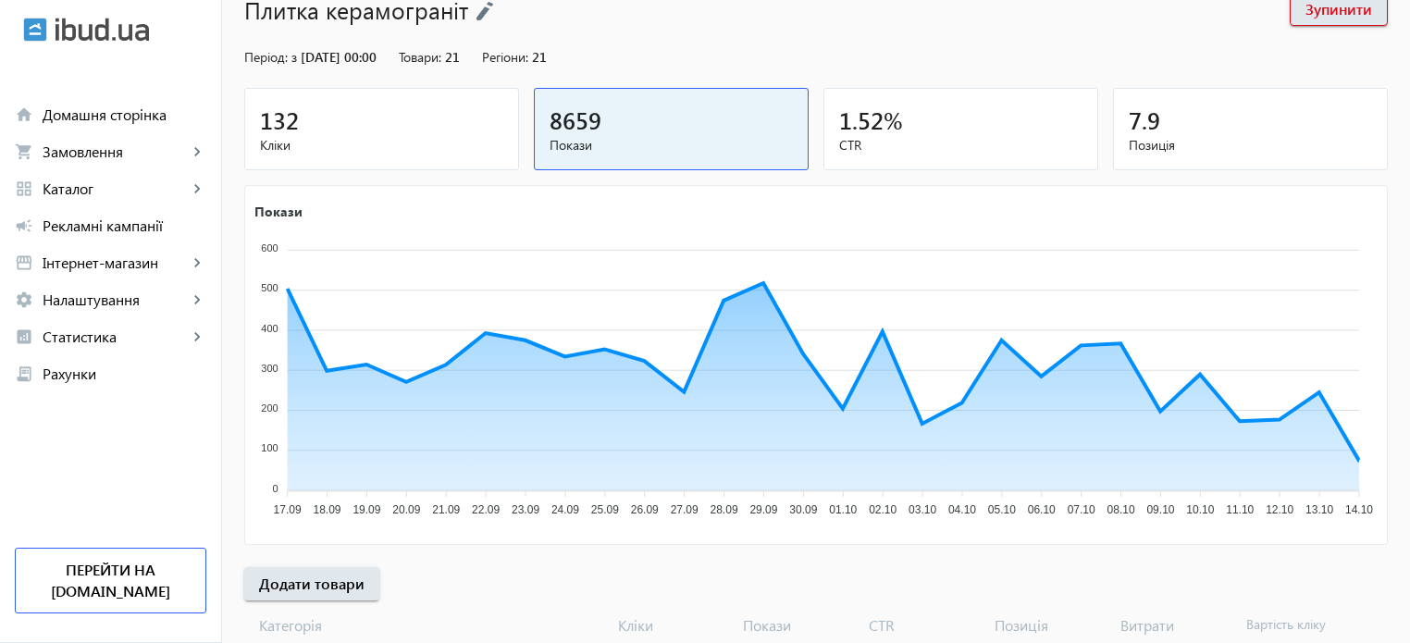
scroll to position [463, 0]
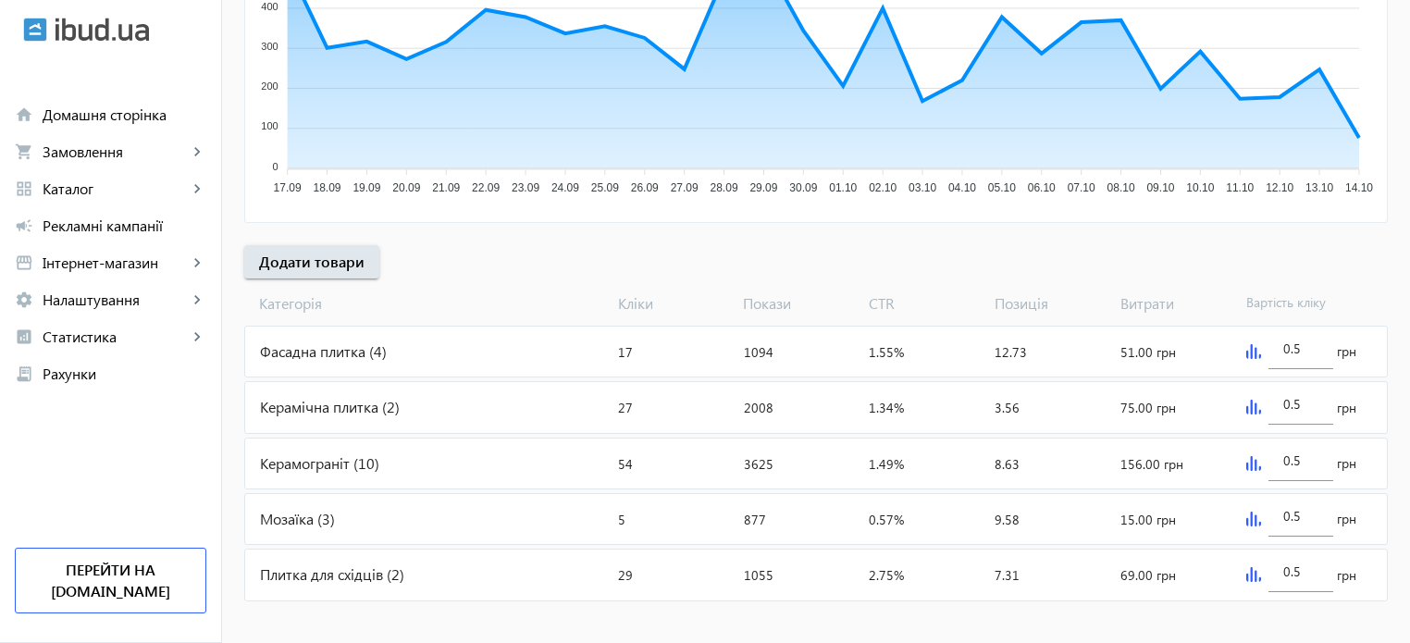
click at [336, 410] on div "Керамічна плитка (2)" at bounding box center [427, 407] width 365 height 50
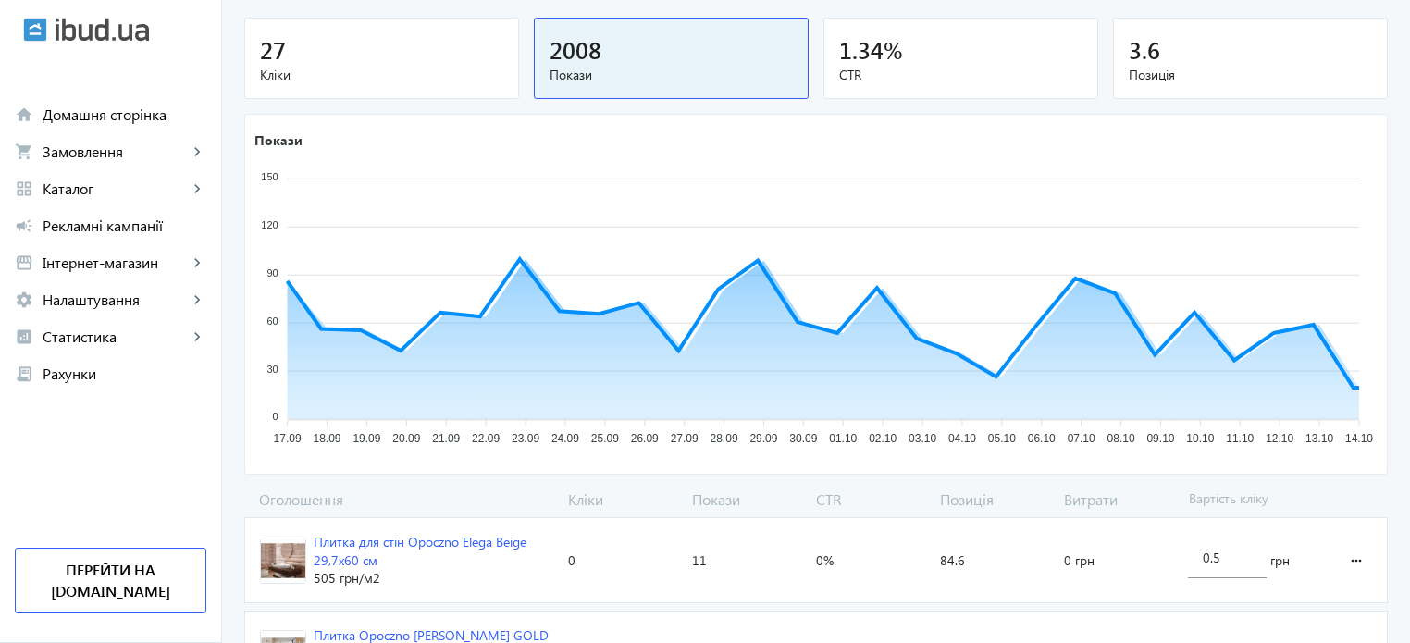
scroll to position [296, 0]
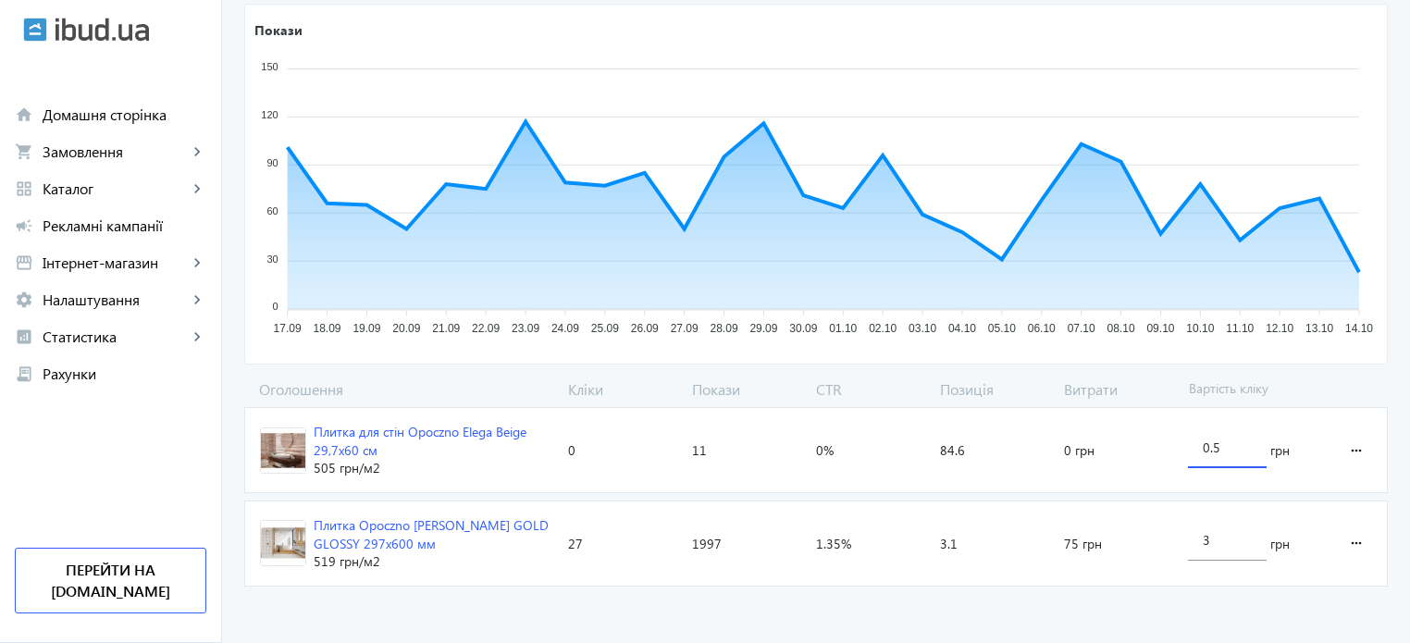
click at [1231, 443] on input "0.5" at bounding box center [1227, 448] width 49 height 18
type input "0"
type input "3"
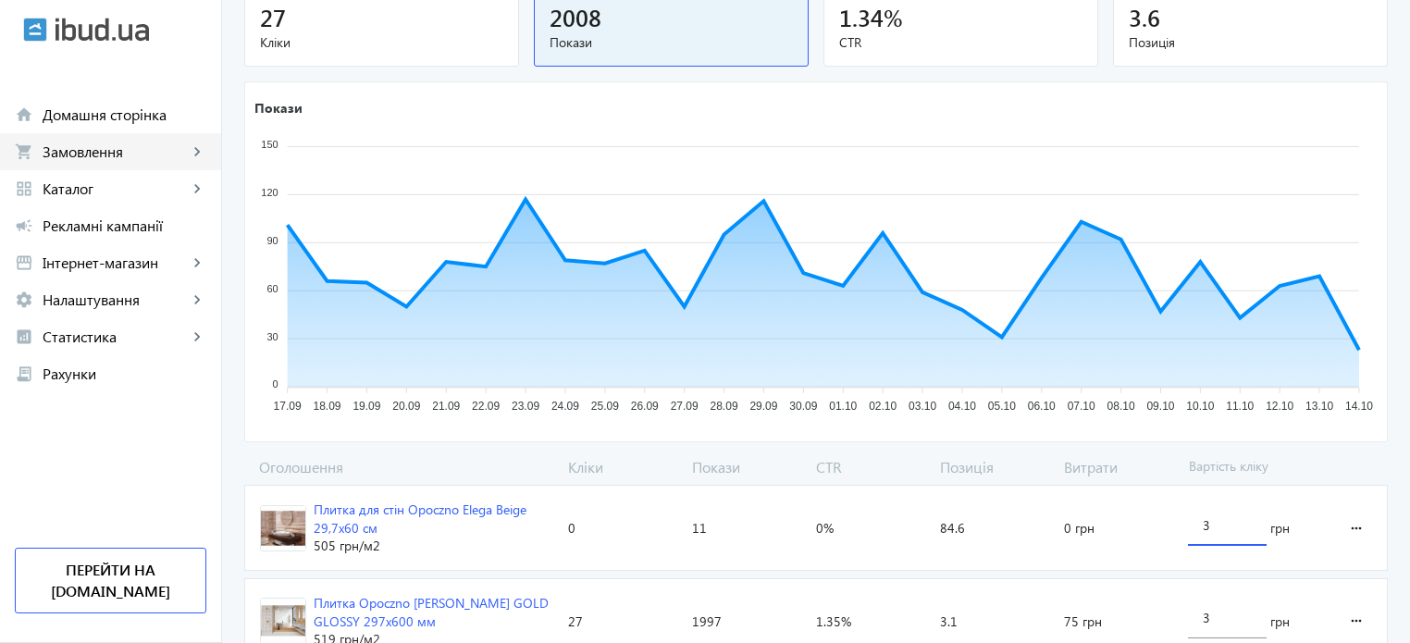
scroll to position [19, 0]
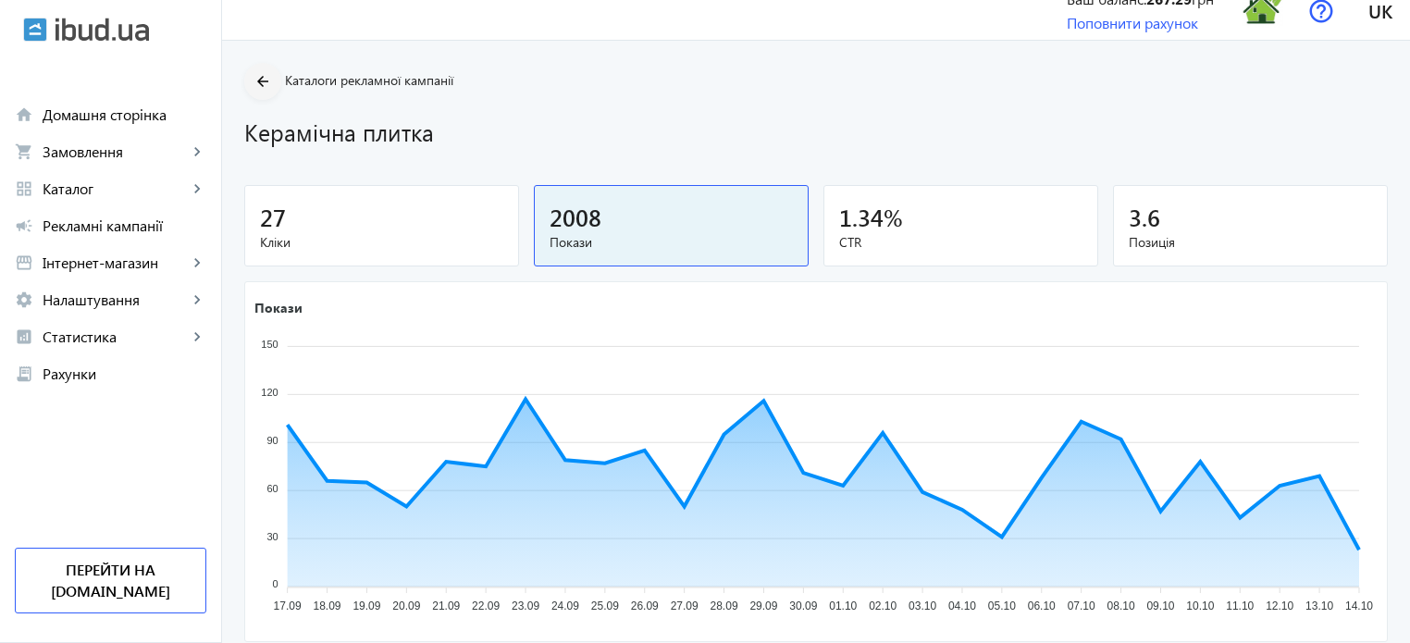
click at [254, 89] on div "arrow_back Каталоги рекламної кампанії Керамічна плитка 27 Кліки 2008 Покази 1.…" at bounding box center [816, 467] width 1188 height 809
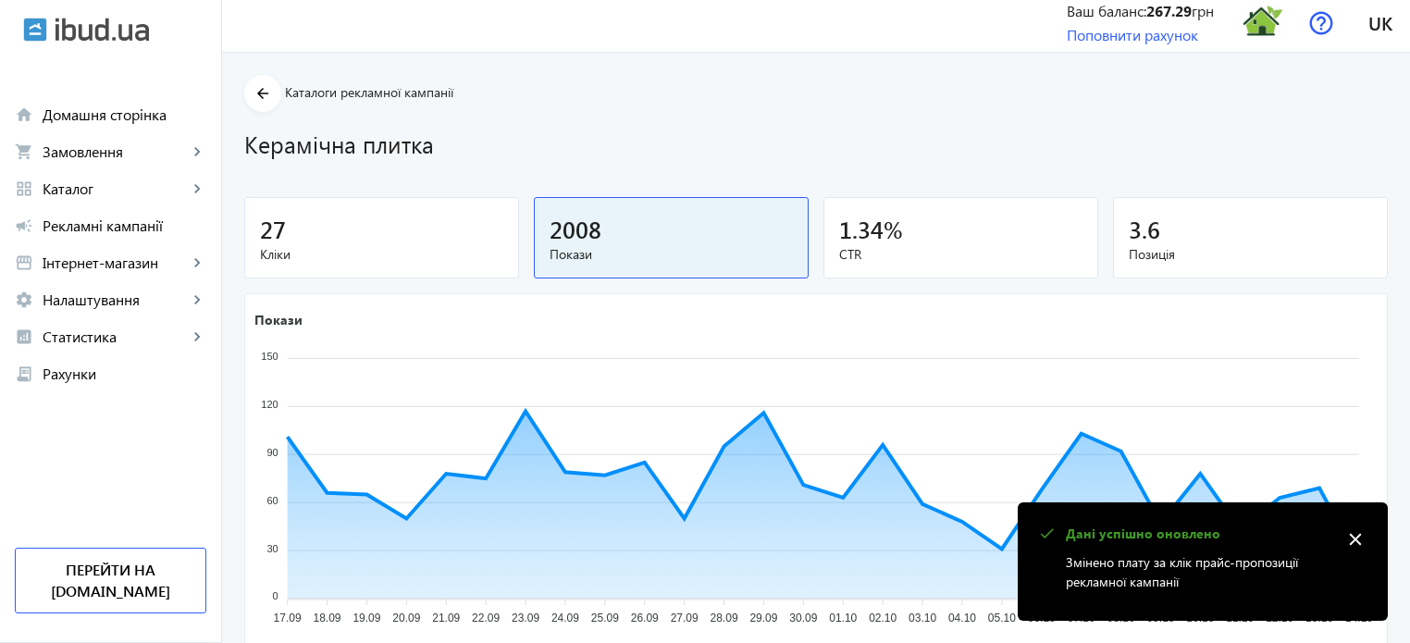
scroll to position [0, 0]
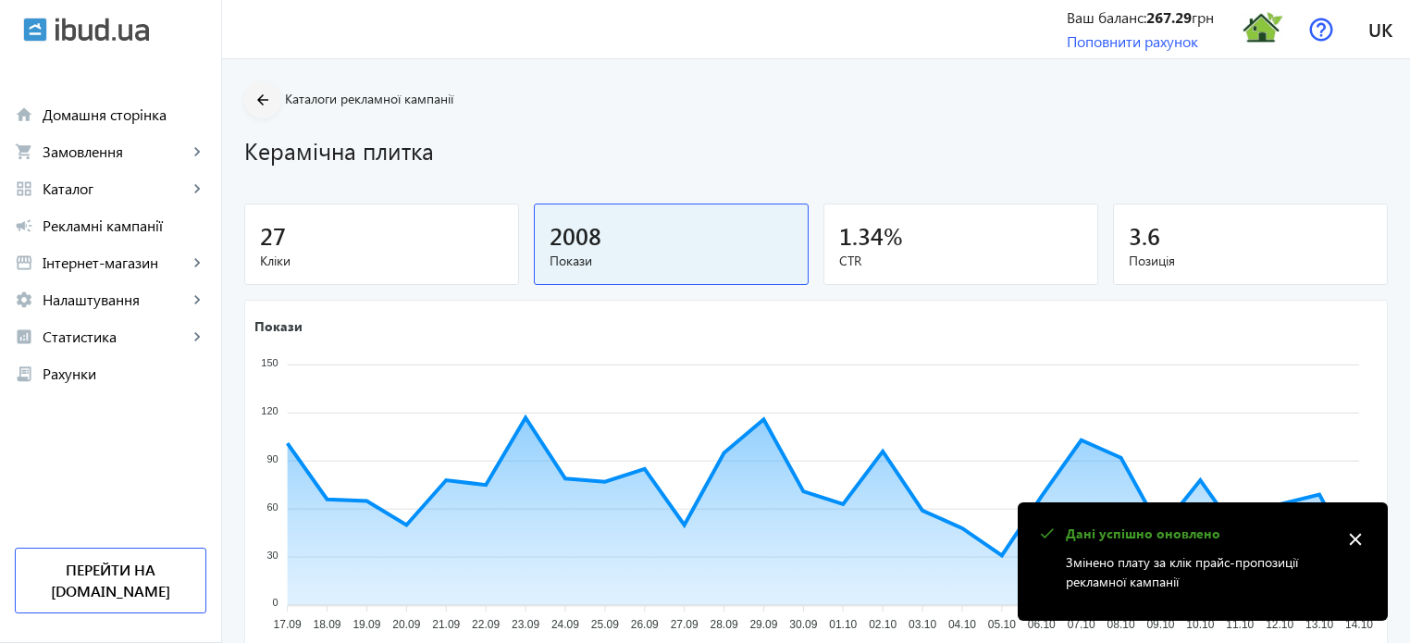
click at [252, 100] on mat-icon "arrow_back" at bounding box center [263, 100] width 23 height 23
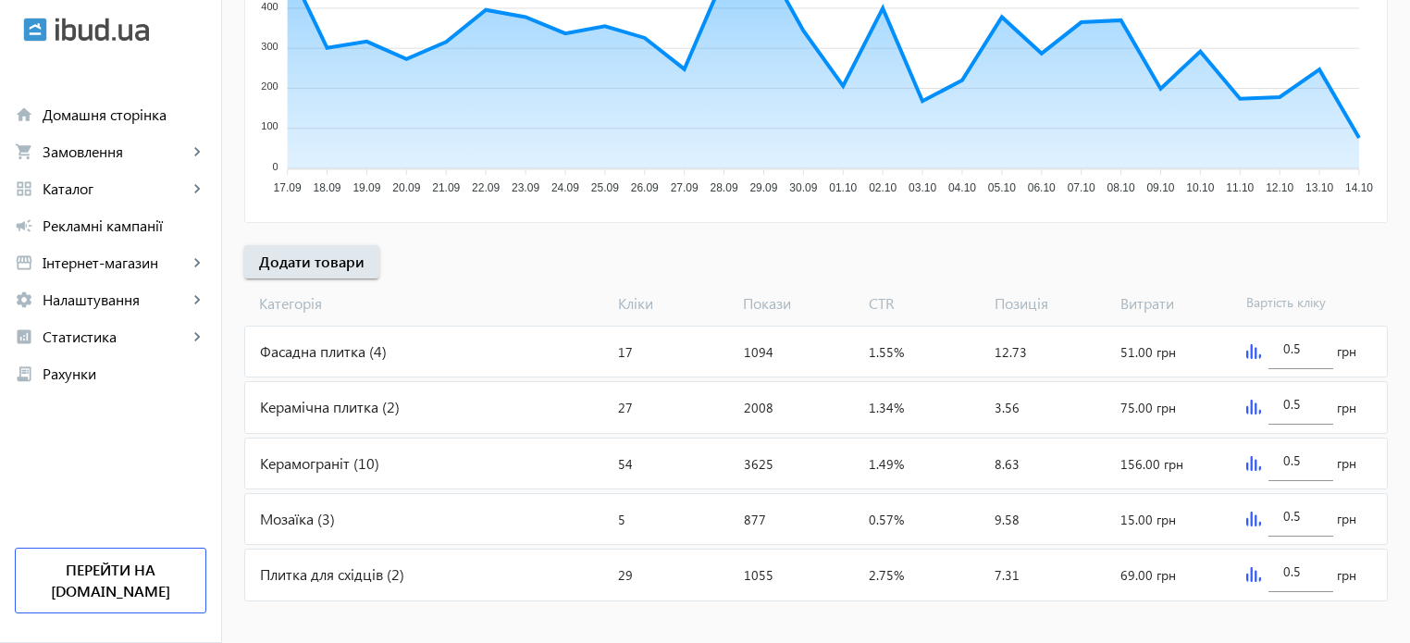
scroll to position [473, 0]
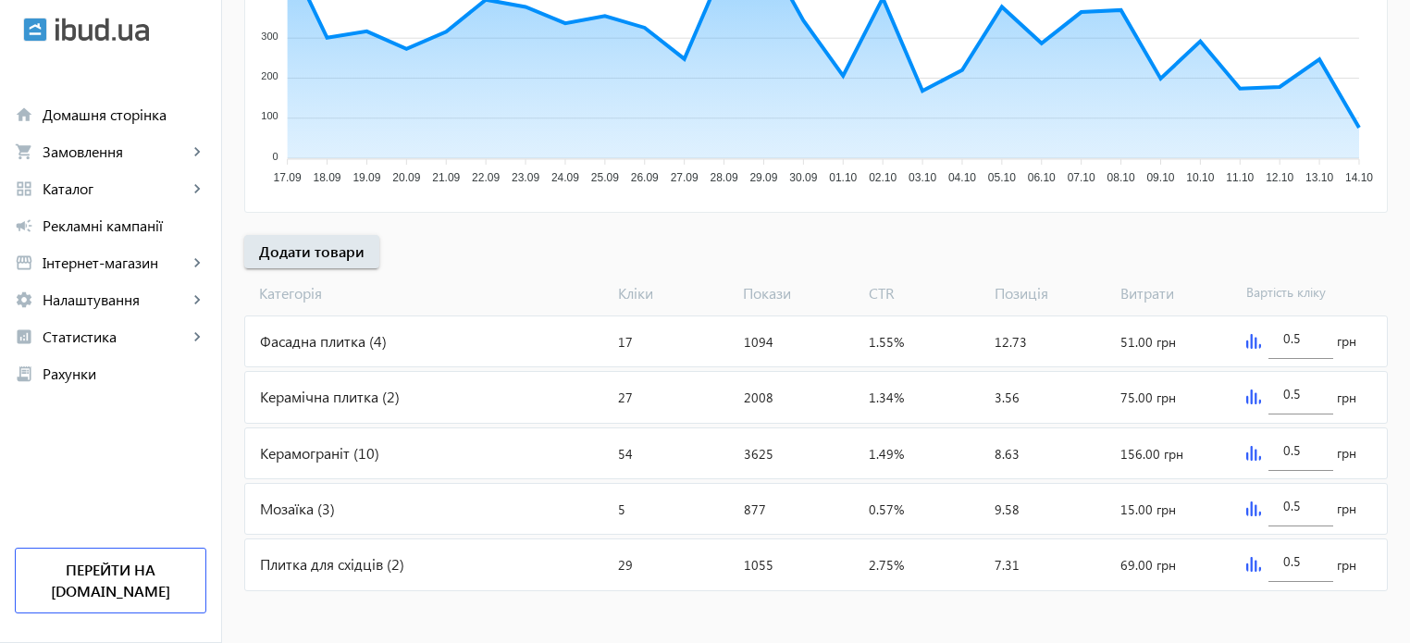
click at [328, 461] on div "Керамограніт (10)" at bounding box center [427, 453] width 365 height 50
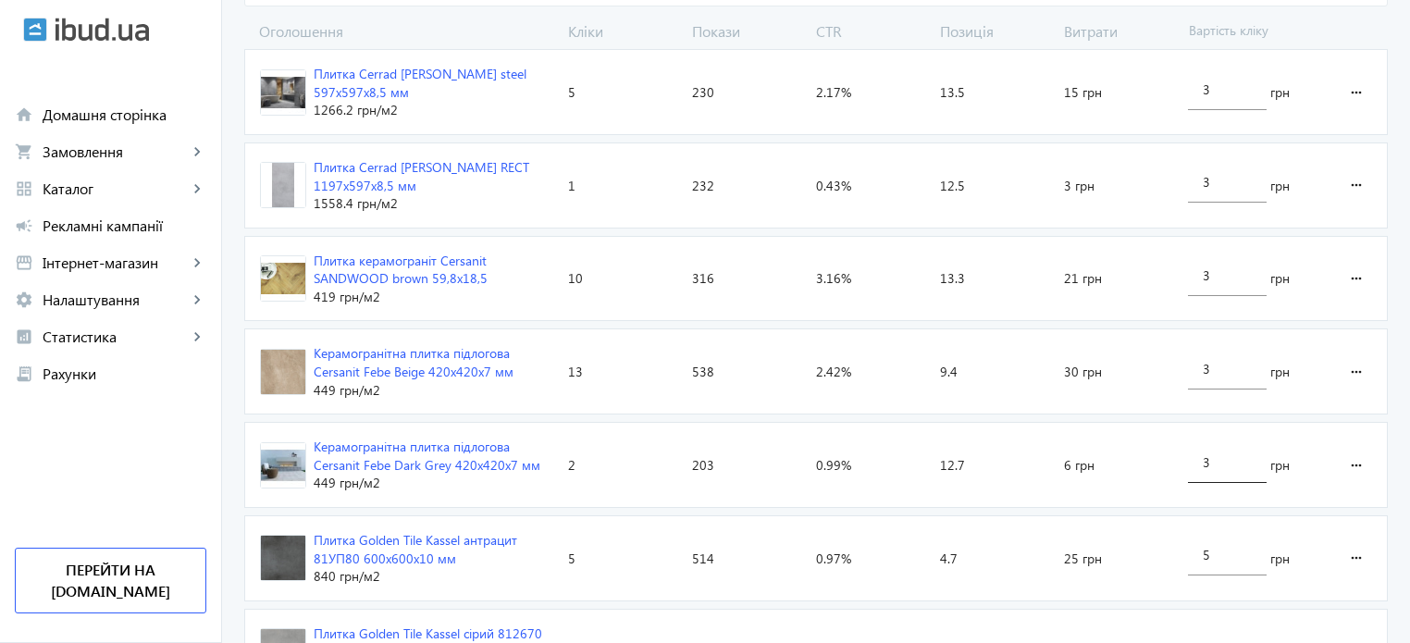
scroll to position [661, 0]
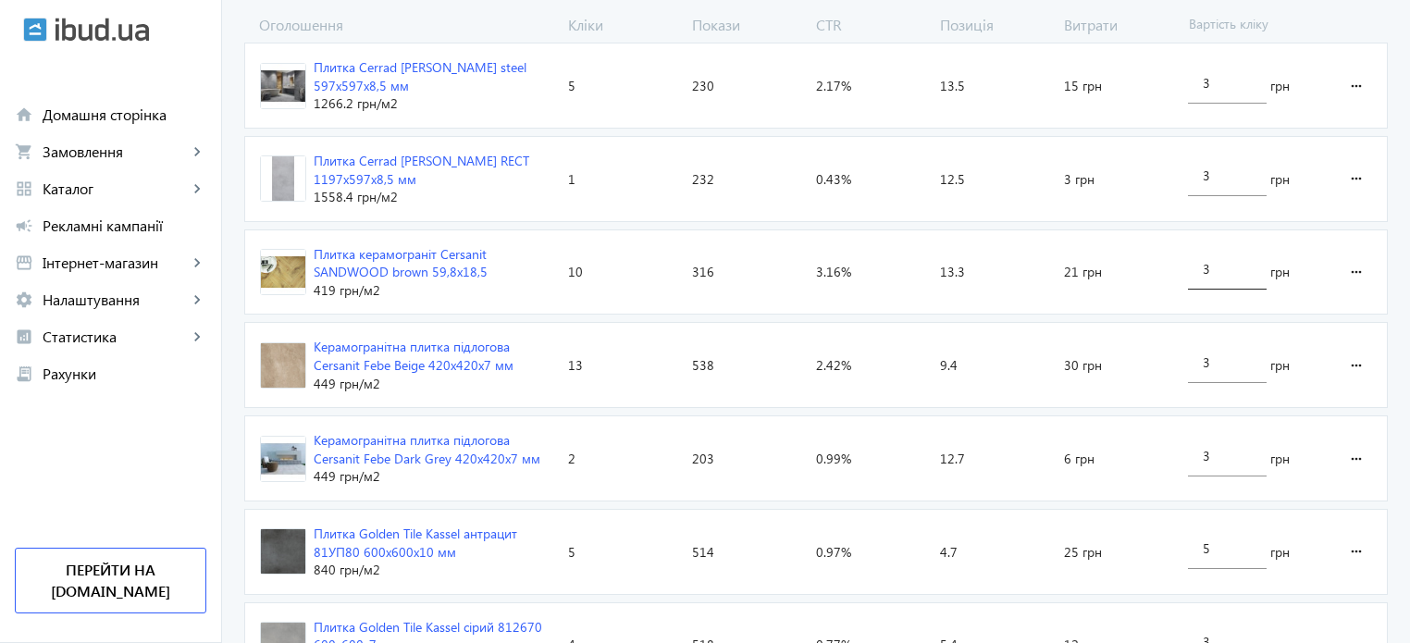
click at [1223, 275] on div "3" at bounding box center [1227, 264] width 49 height 52
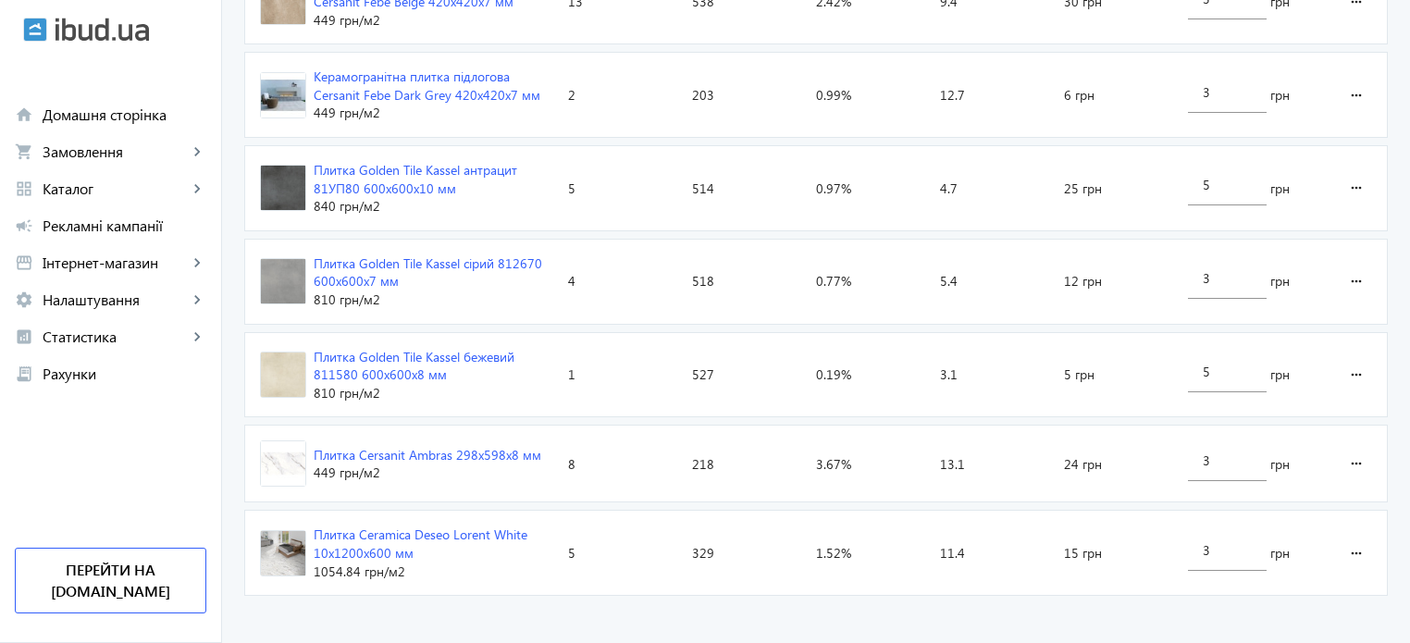
scroll to position [1031, 0]
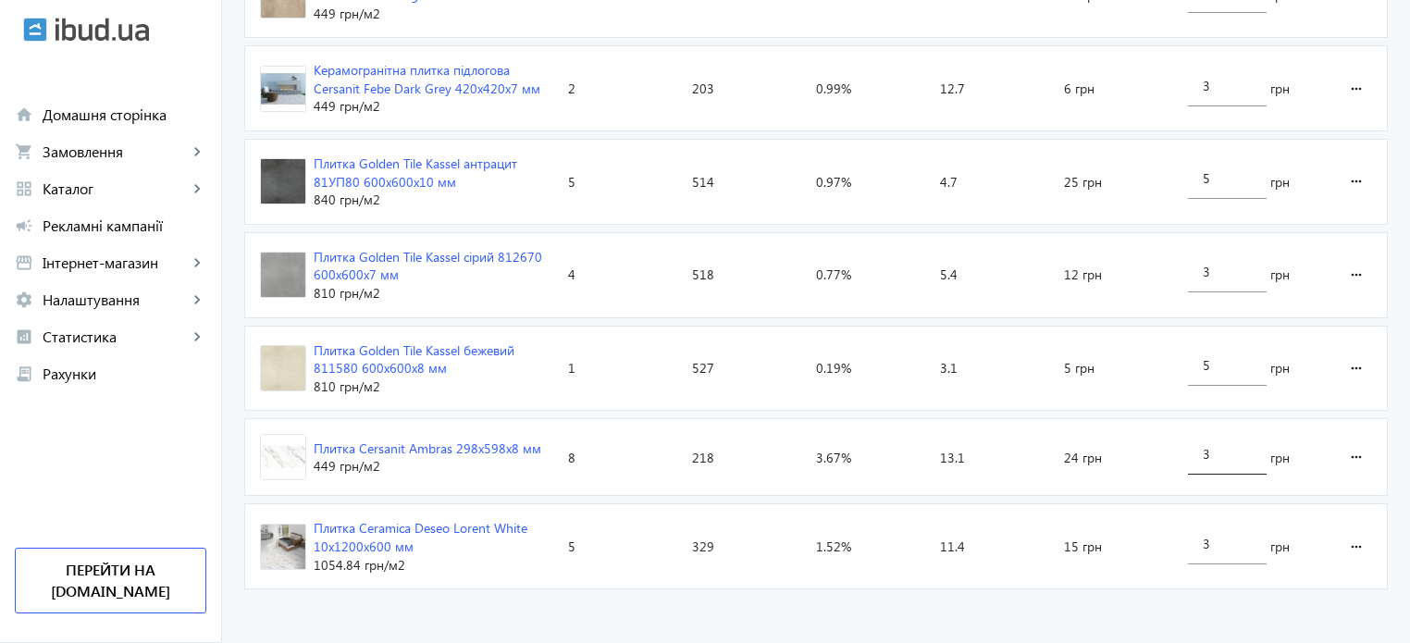
type input "5"
click at [1225, 457] on loading-spinner "Оголошення Кліки Покази CTR Позиція Витрати Вартість кліку Плитка Cerrad [PERSO…" at bounding box center [816, 121] width 1144 height 952
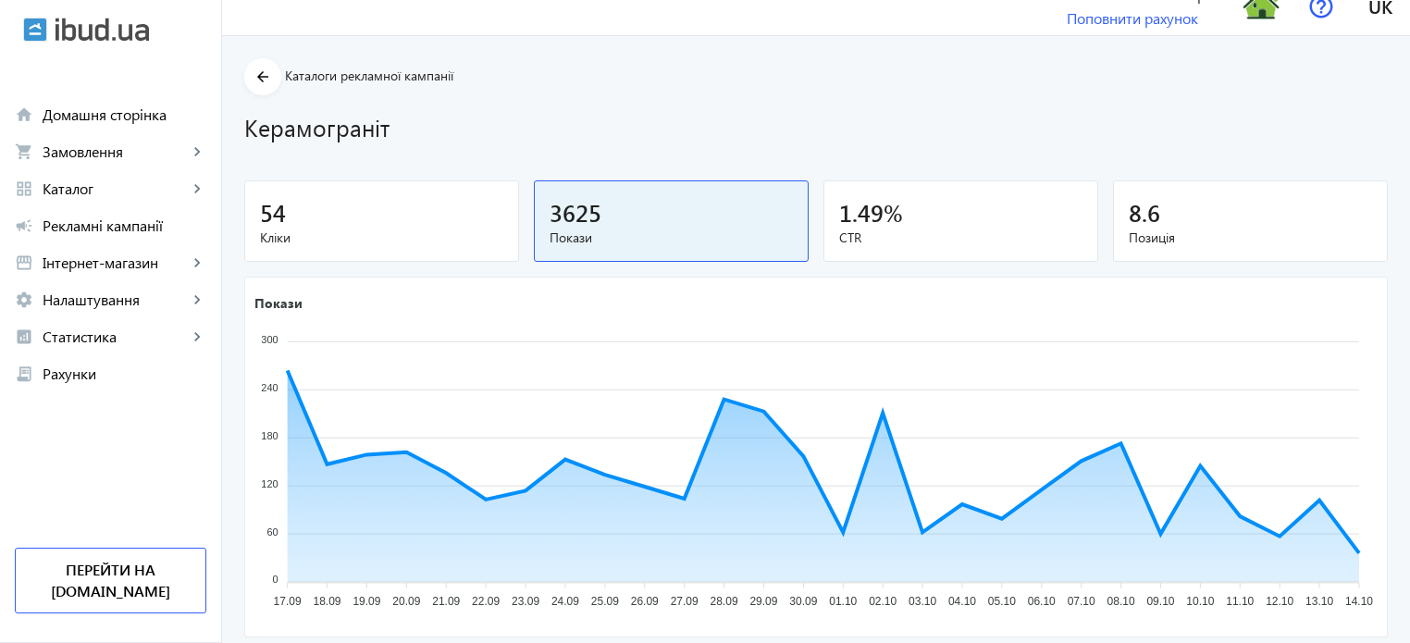
scroll to position [13, 0]
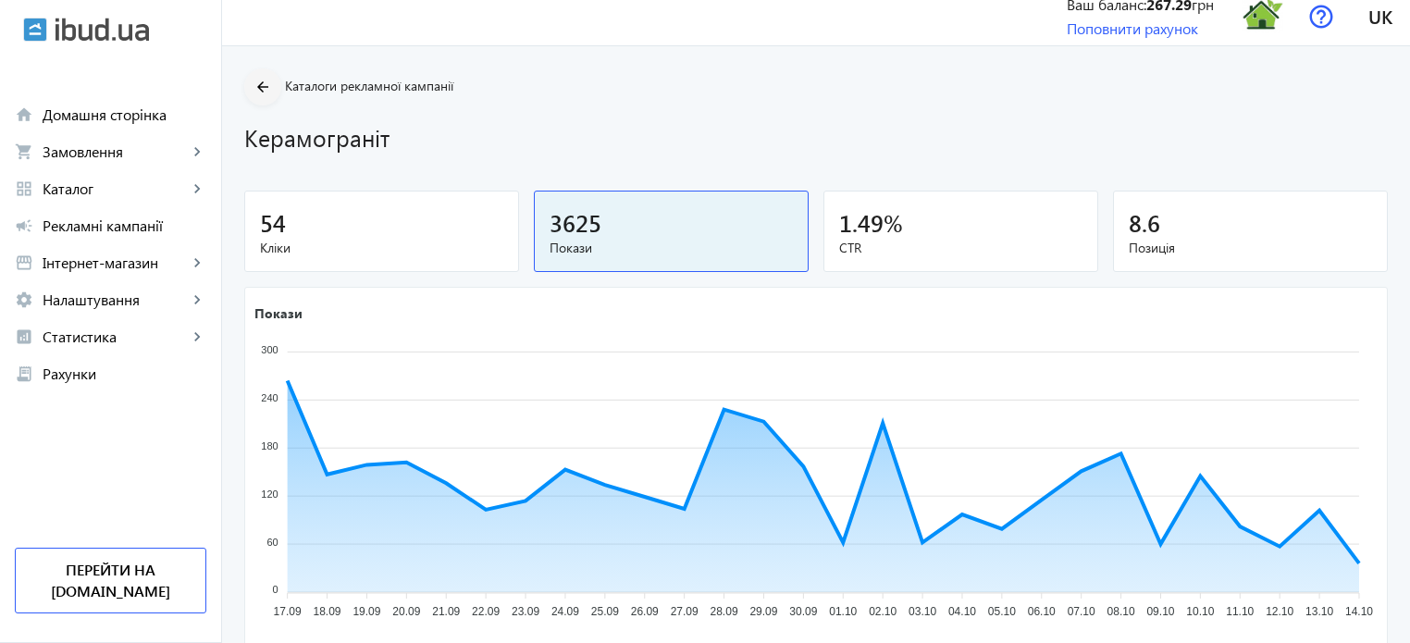
type input "5"
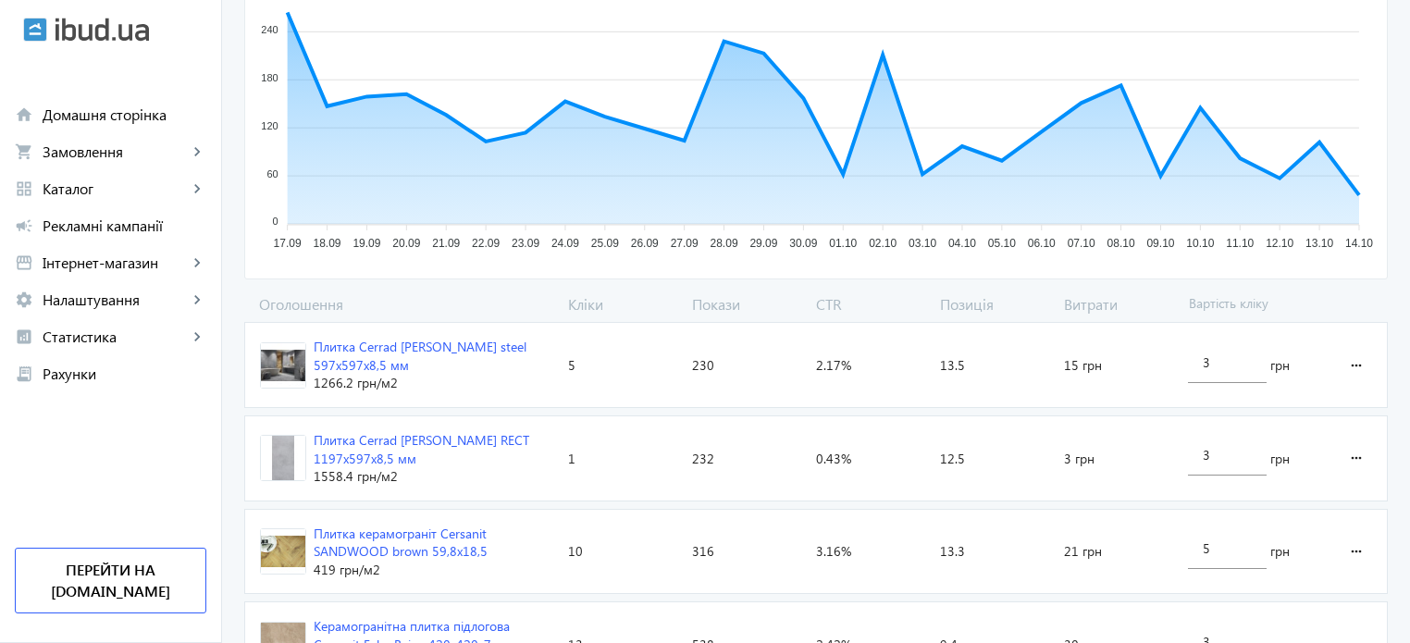
scroll to position [0, 0]
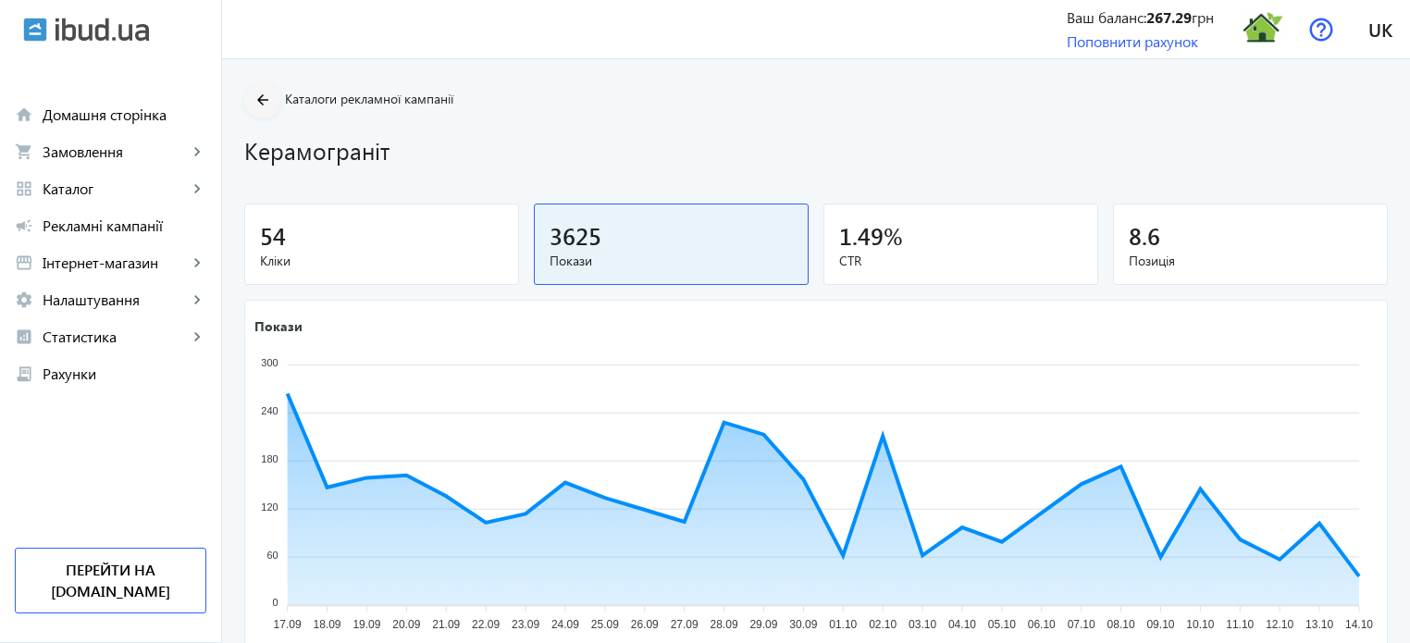
click at [254, 103] on mat-icon "arrow_back" at bounding box center [263, 100] width 23 height 23
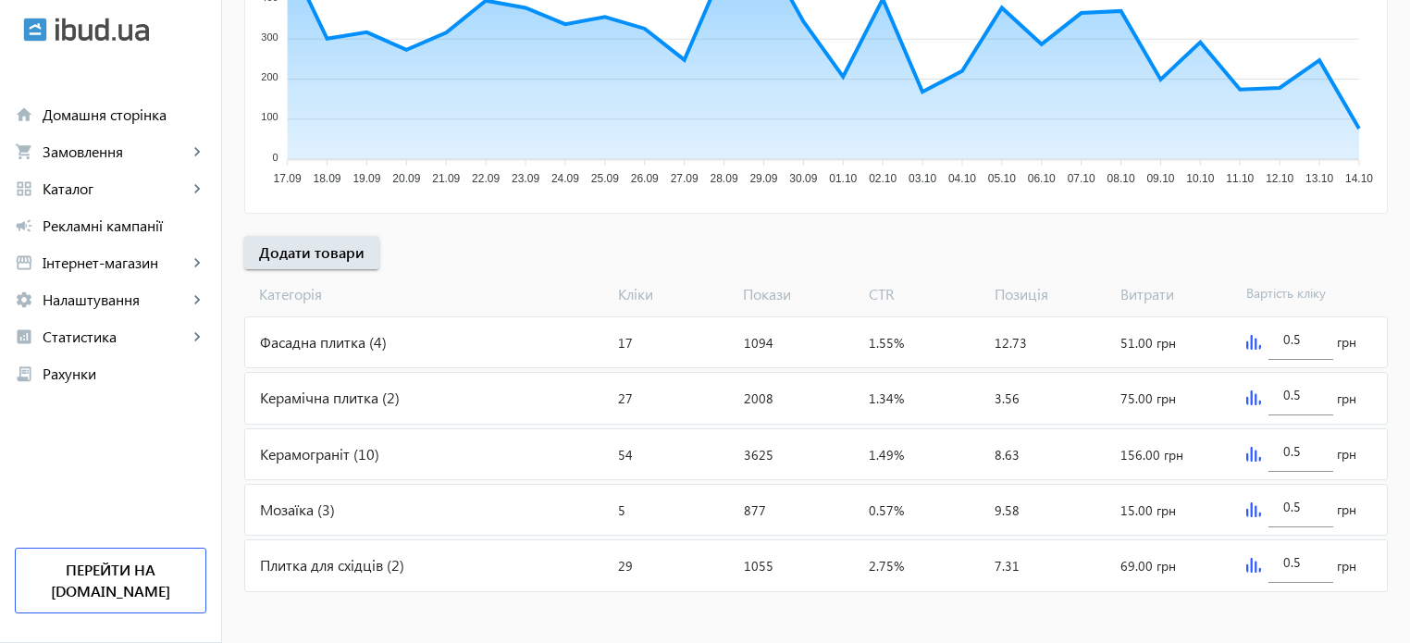
scroll to position [473, 0]
click at [337, 251] on span "Додати товари" at bounding box center [311, 251] width 105 height 20
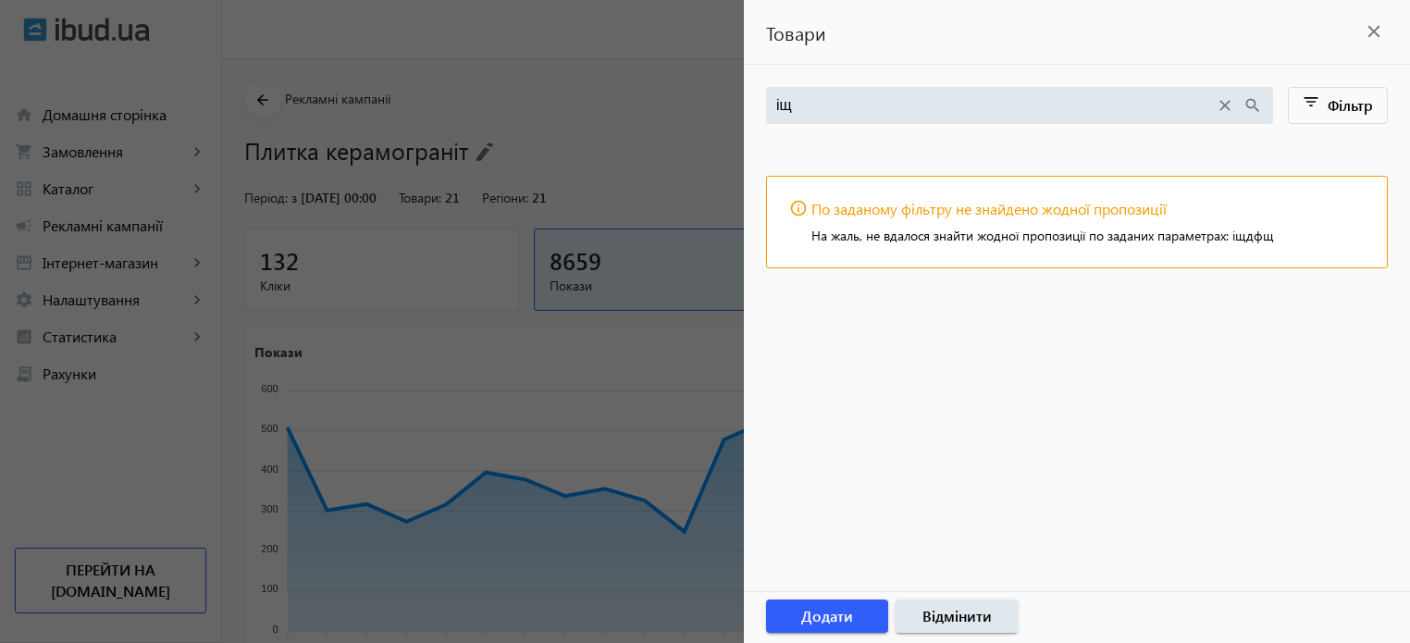
type input "і"
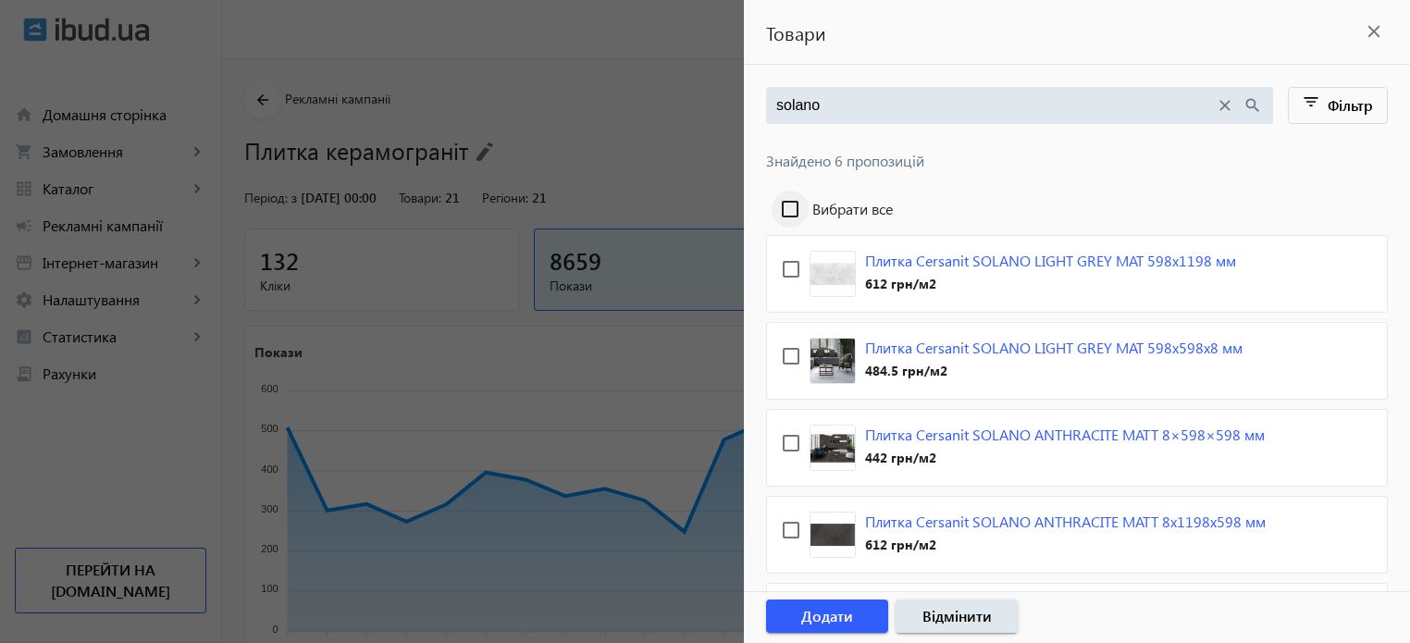
type input "solano"
click at [788, 204] on input "Вибрати все" at bounding box center [790, 209] width 37 height 37
checkbox input "true"
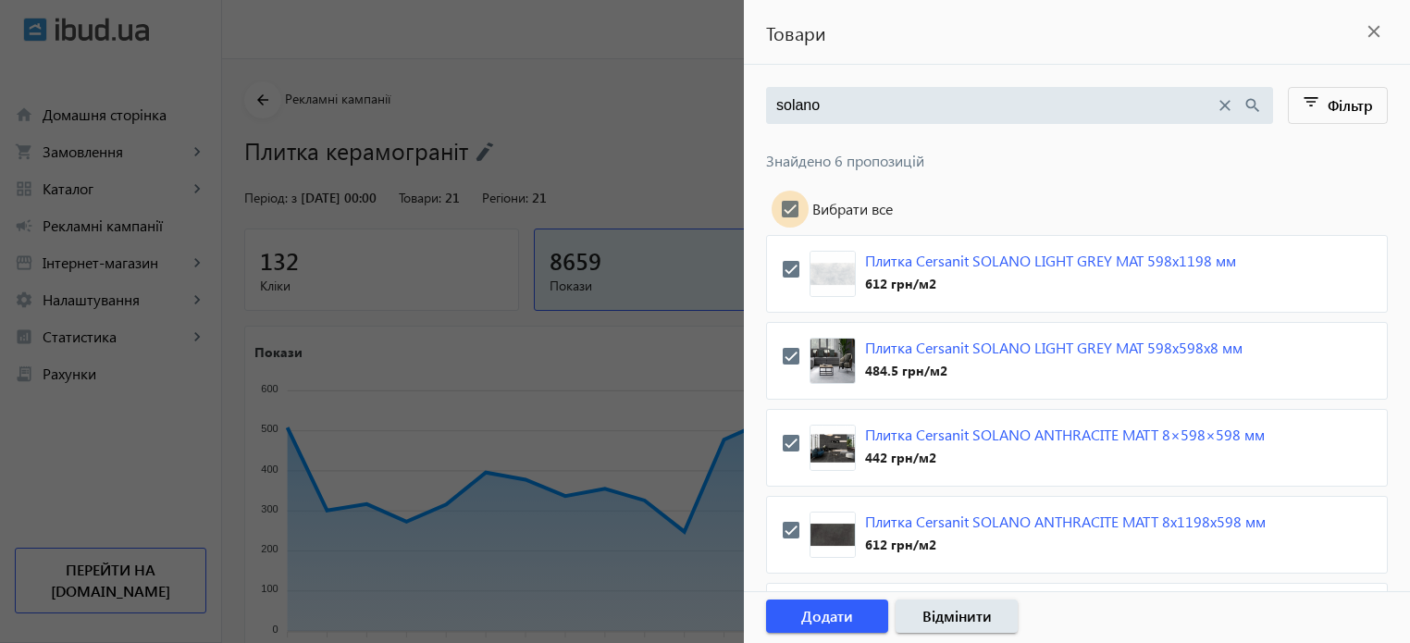
checkbox input "true"
click at [816, 612] on span "Додати" at bounding box center [827, 616] width 52 height 20
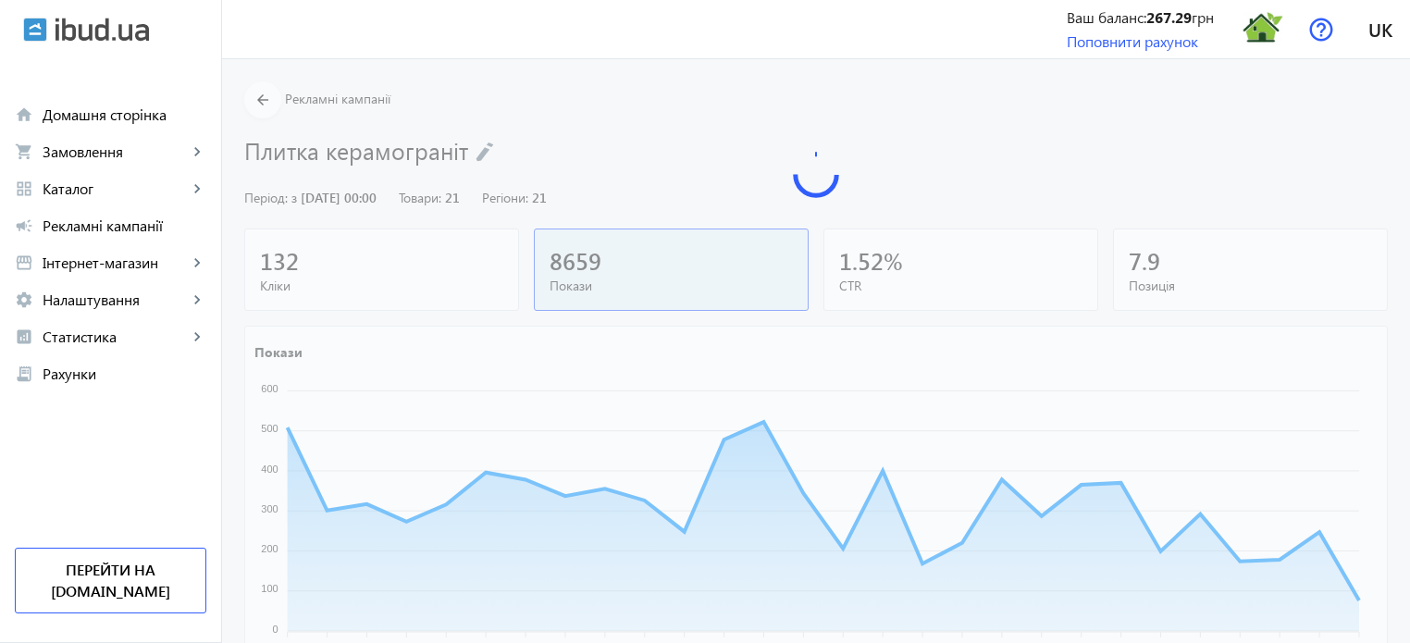
scroll to position [402, 0]
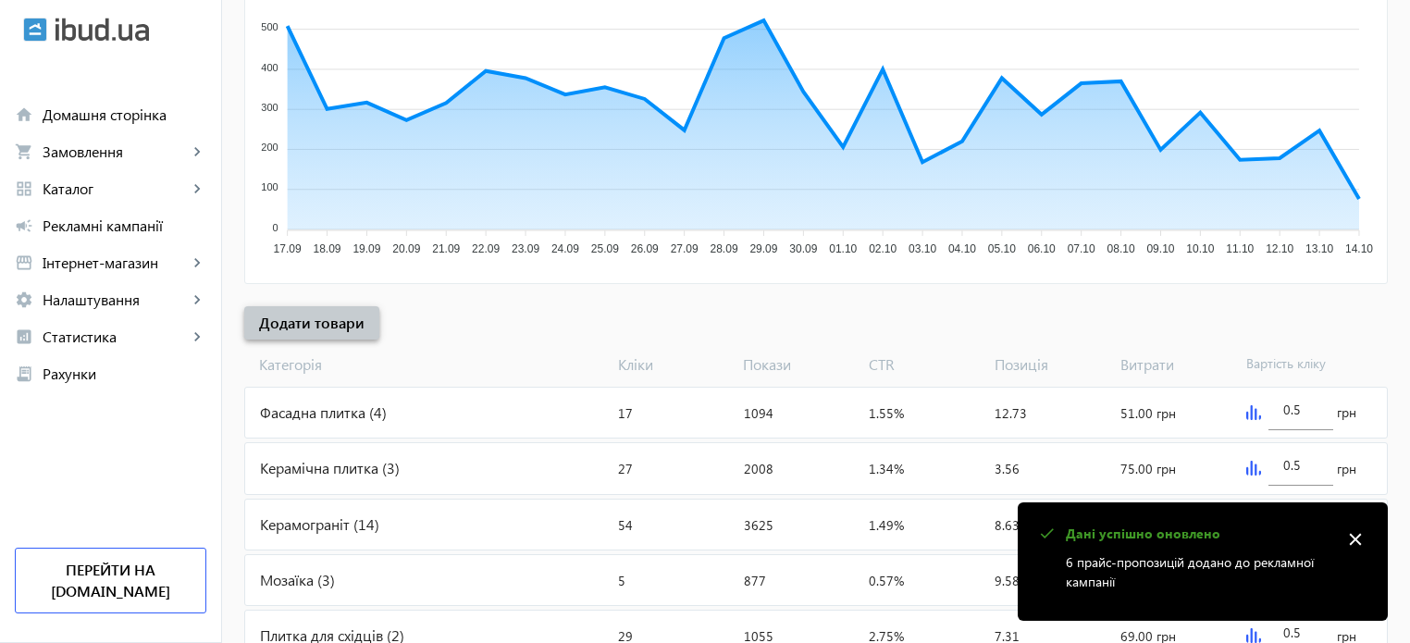
click at [327, 324] on span "Додати товари" at bounding box center [311, 323] width 105 height 20
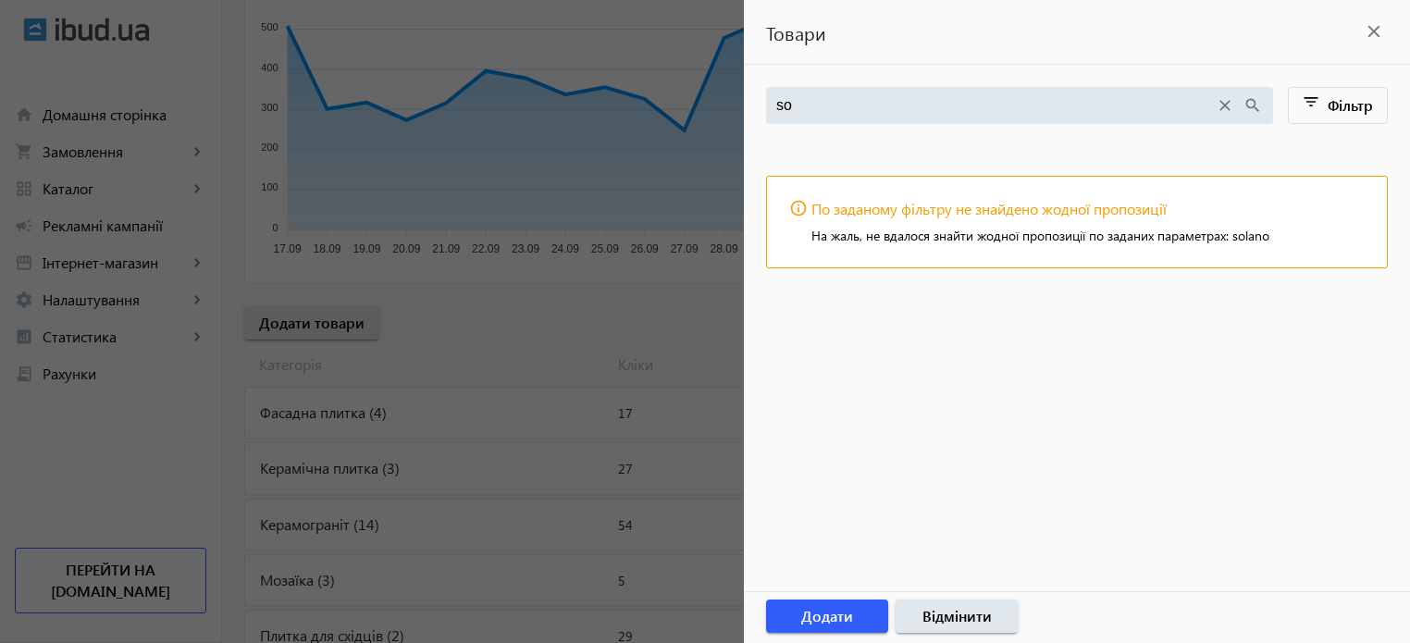
type input "s"
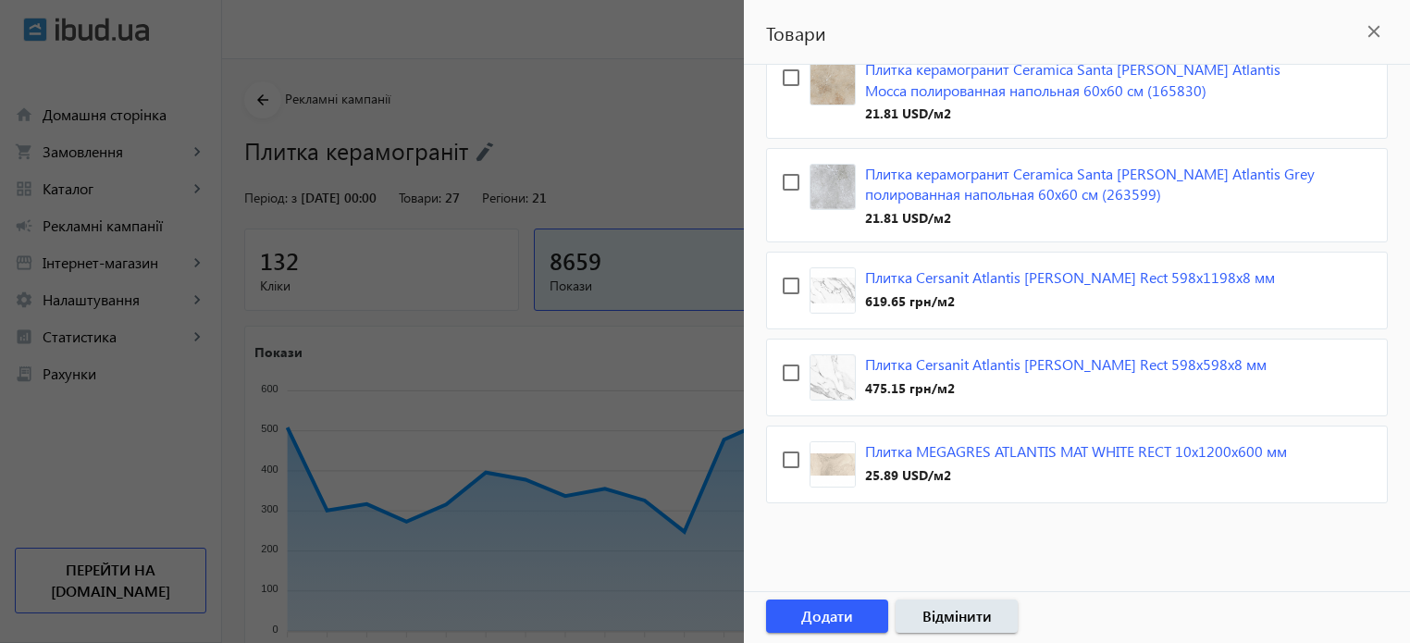
scroll to position [299, 0]
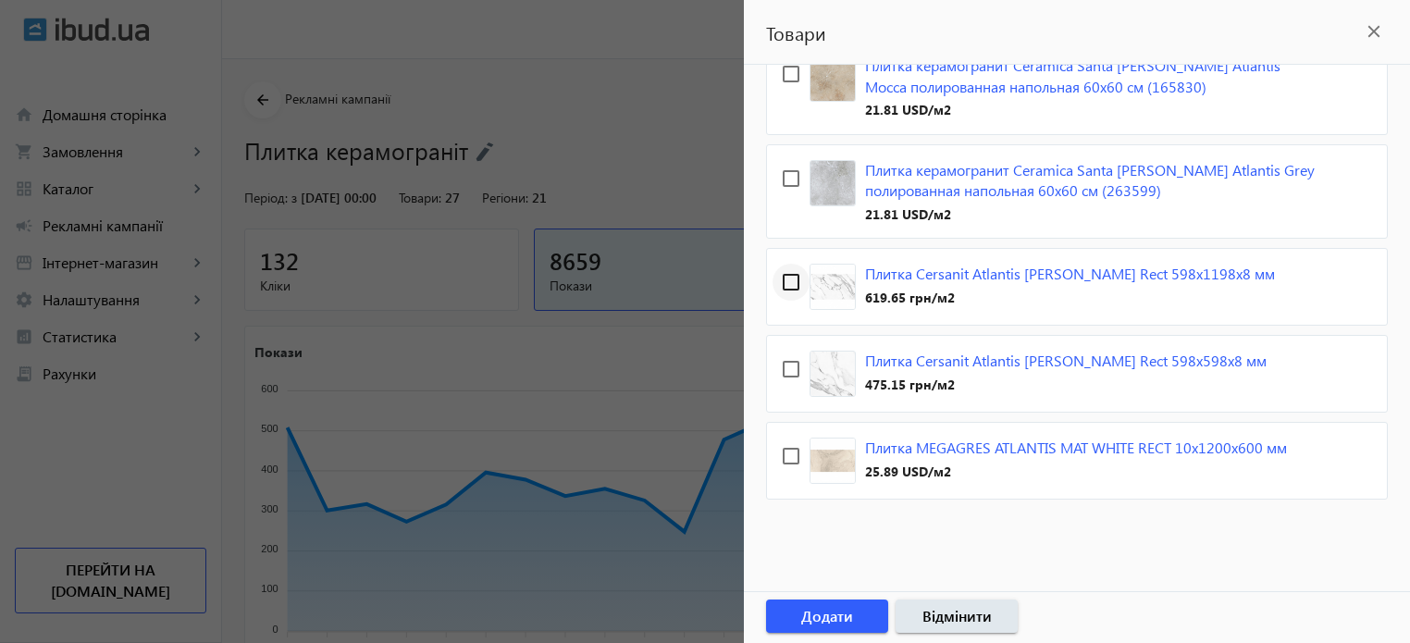
type input "atlantis"
click at [793, 281] on input "checkbox" at bounding box center [791, 282] width 37 height 37
checkbox input "true"
click at [800, 380] on input "checkbox" at bounding box center [791, 369] width 37 height 37
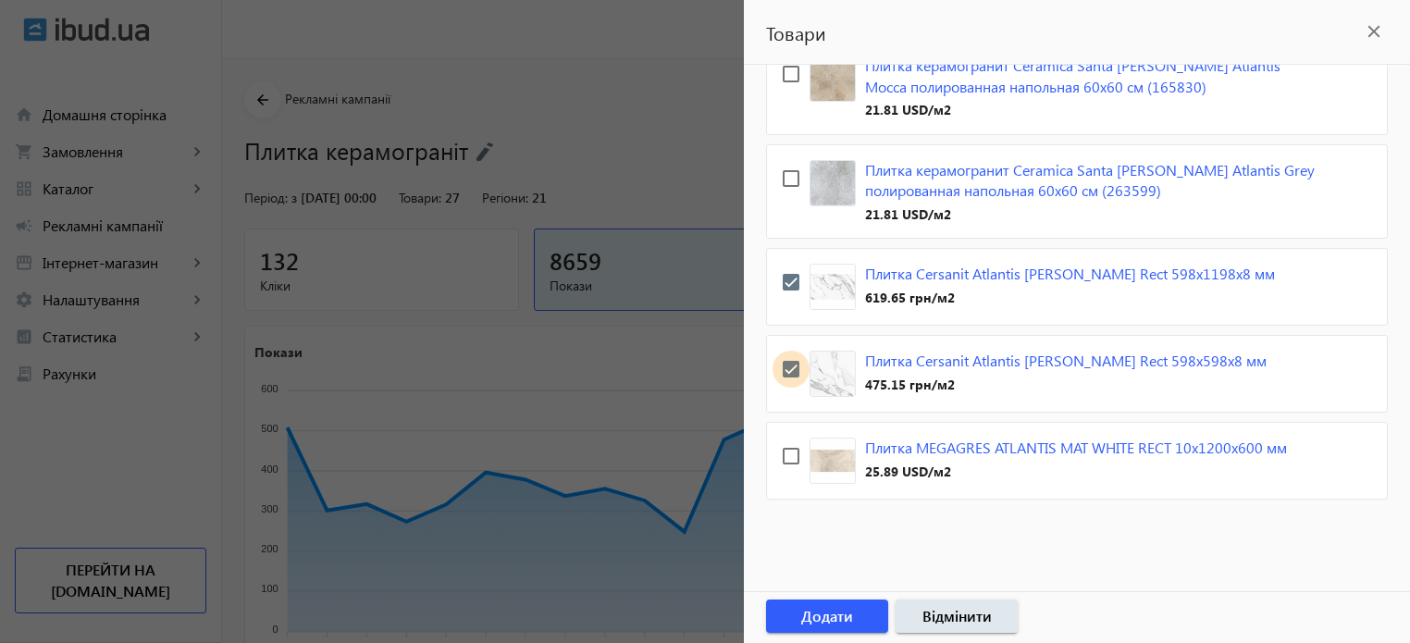
checkbox input "true"
click at [848, 612] on span "Додати" at bounding box center [827, 616] width 52 height 20
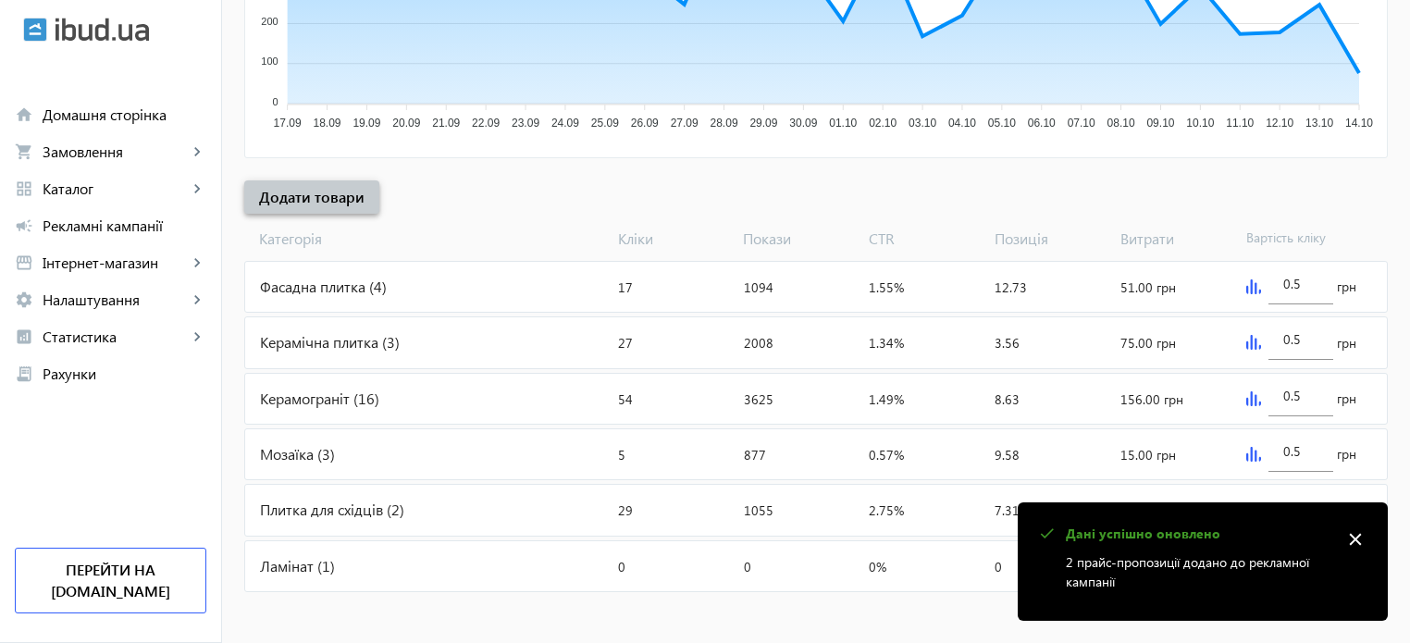
scroll to position [528, 0]
click at [342, 393] on div "Керамограніт (16)" at bounding box center [427, 398] width 365 height 50
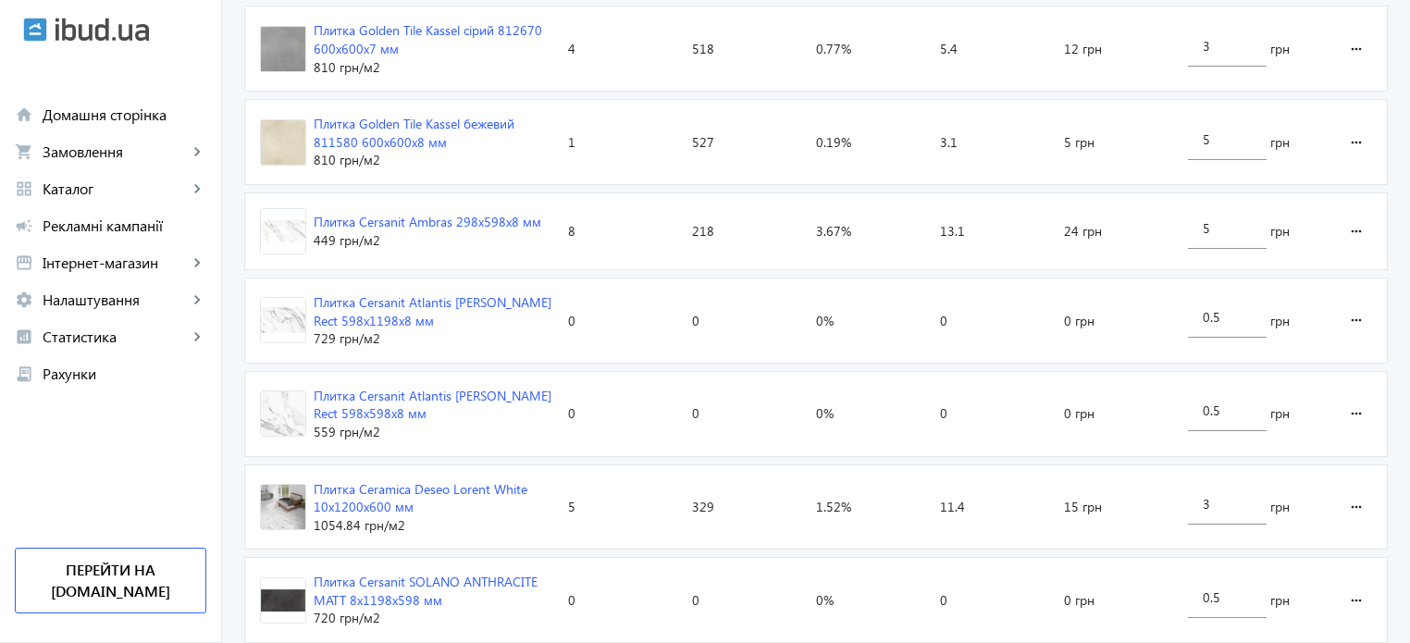
scroll to position [1403, 0]
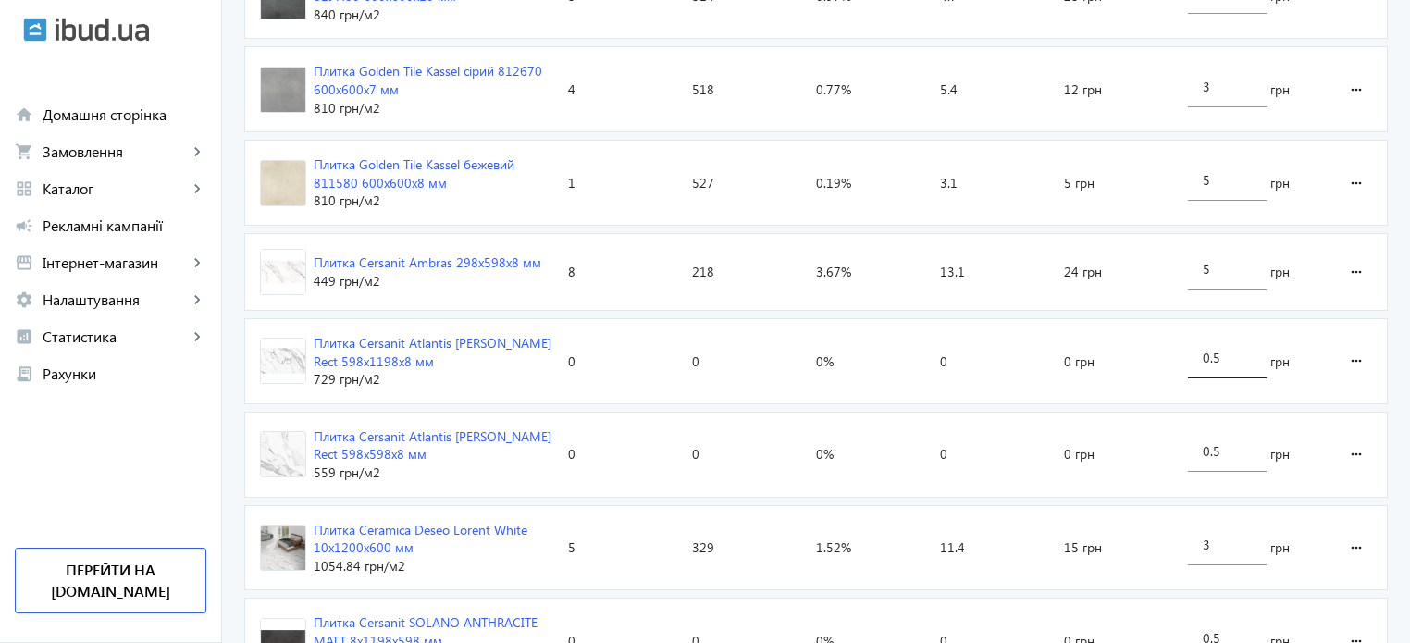
click at [1229, 360] on input "0.5" at bounding box center [1227, 358] width 49 height 18
type input "0"
type input "5"
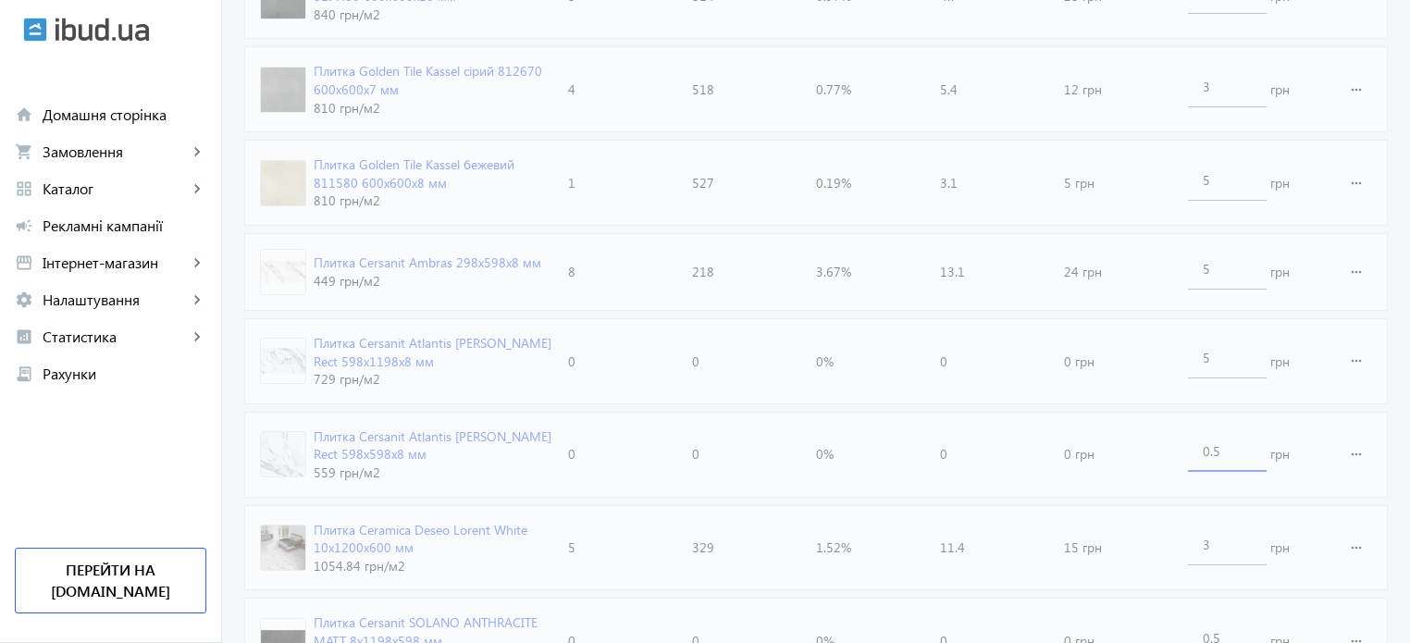
click at [1234, 442] on loading-spinner "Оголошення Кліки Покази CTR Позиція Витрати Вартість кліку Плитка Cerrad [PERSO…" at bounding box center [816, 29] width 1144 height 1512
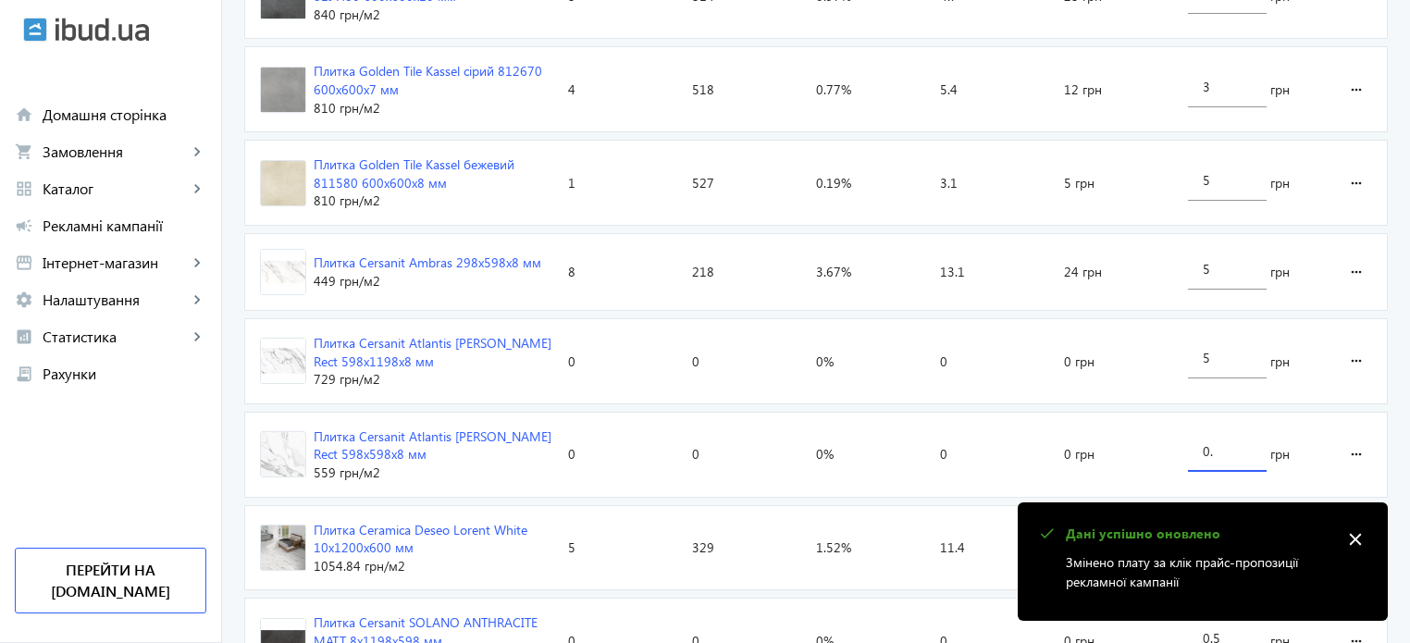
type input "0"
type input "5"
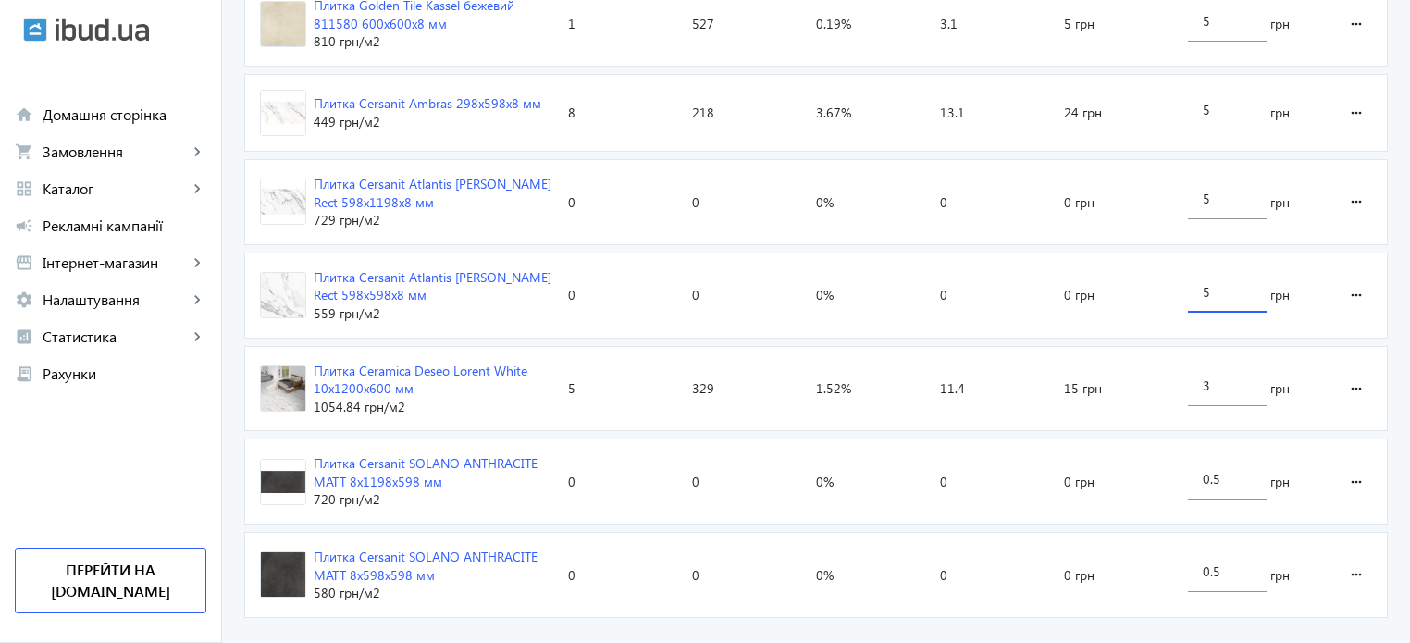
scroll to position [1588, 0]
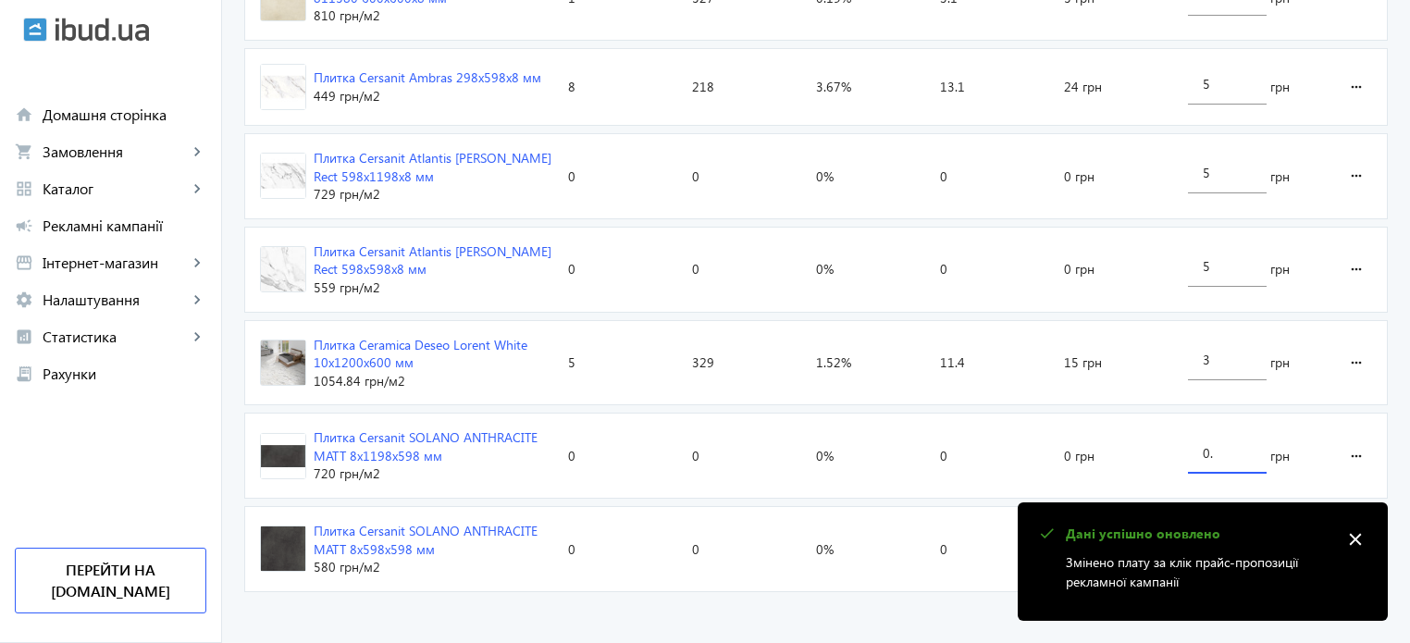
type input "0"
type input "5"
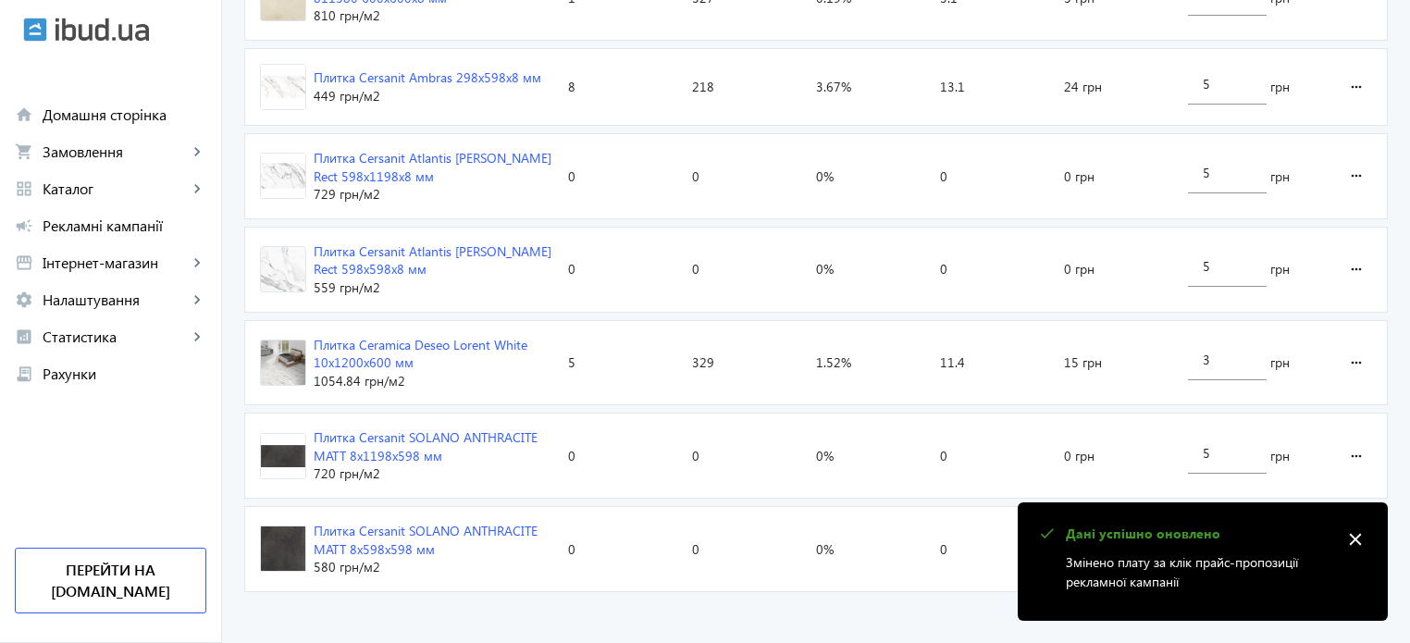
type input "0"
type input "5"
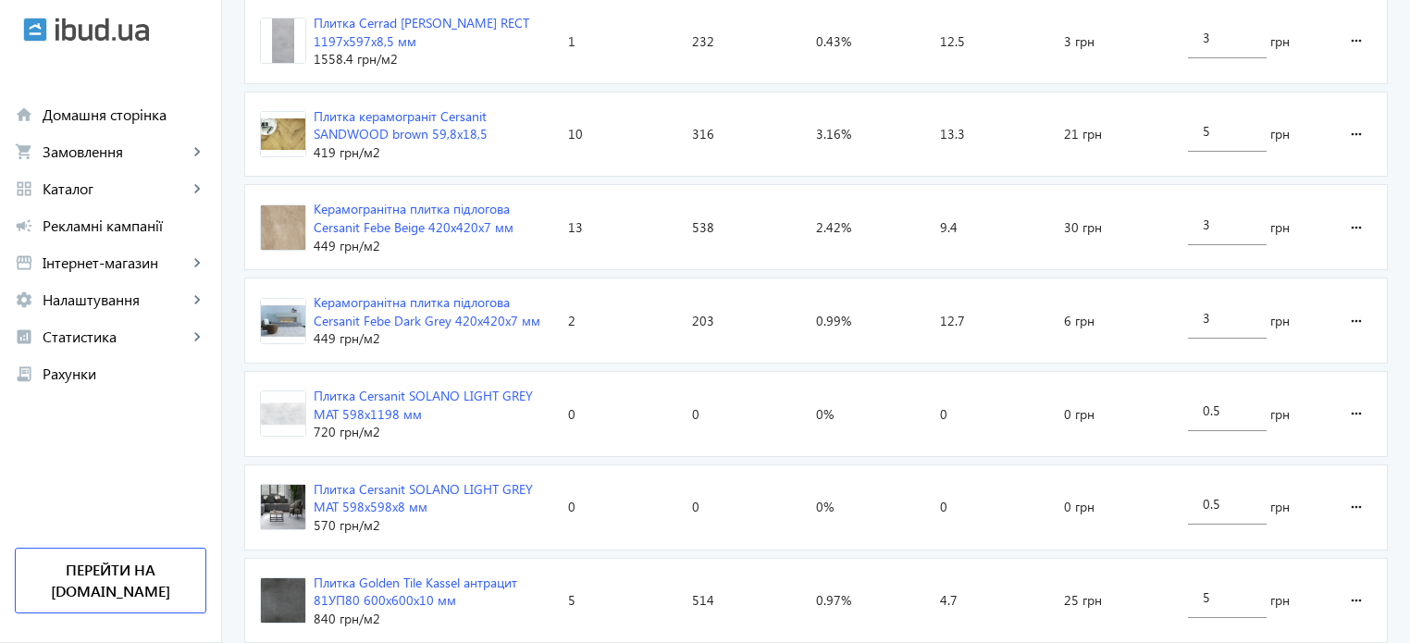
scroll to position [848, 0]
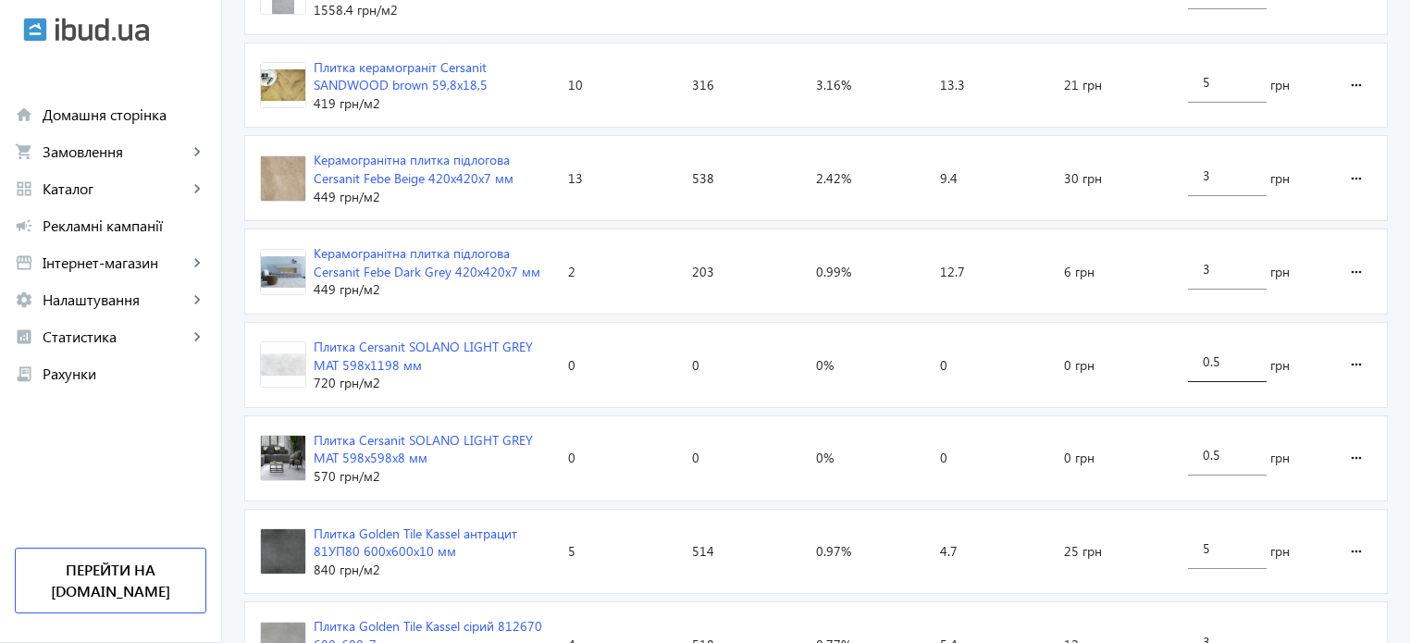
click at [1219, 350] on loading-spinner "Оголошення Кліки Покази CTR Позиція Витрати Вартість кліку Плитка Cerrad [PERSO…" at bounding box center [816, 584] width 1144 height 1512
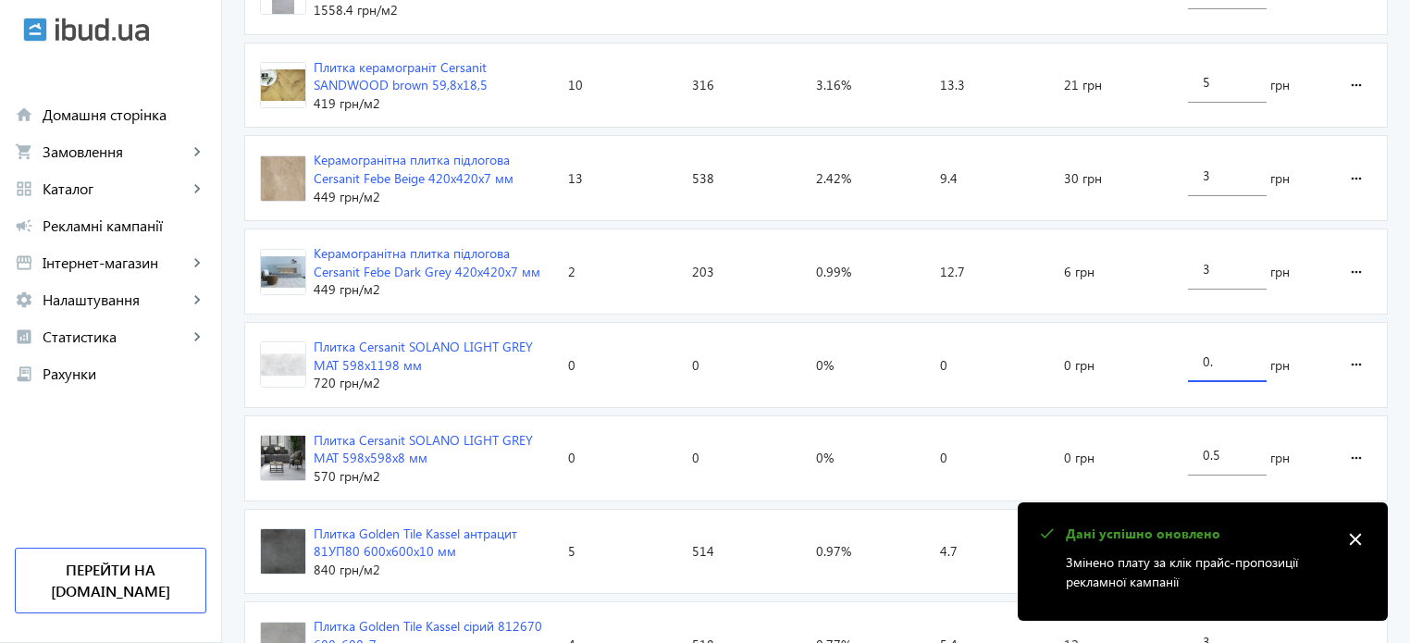
type input "0"
type input "5"
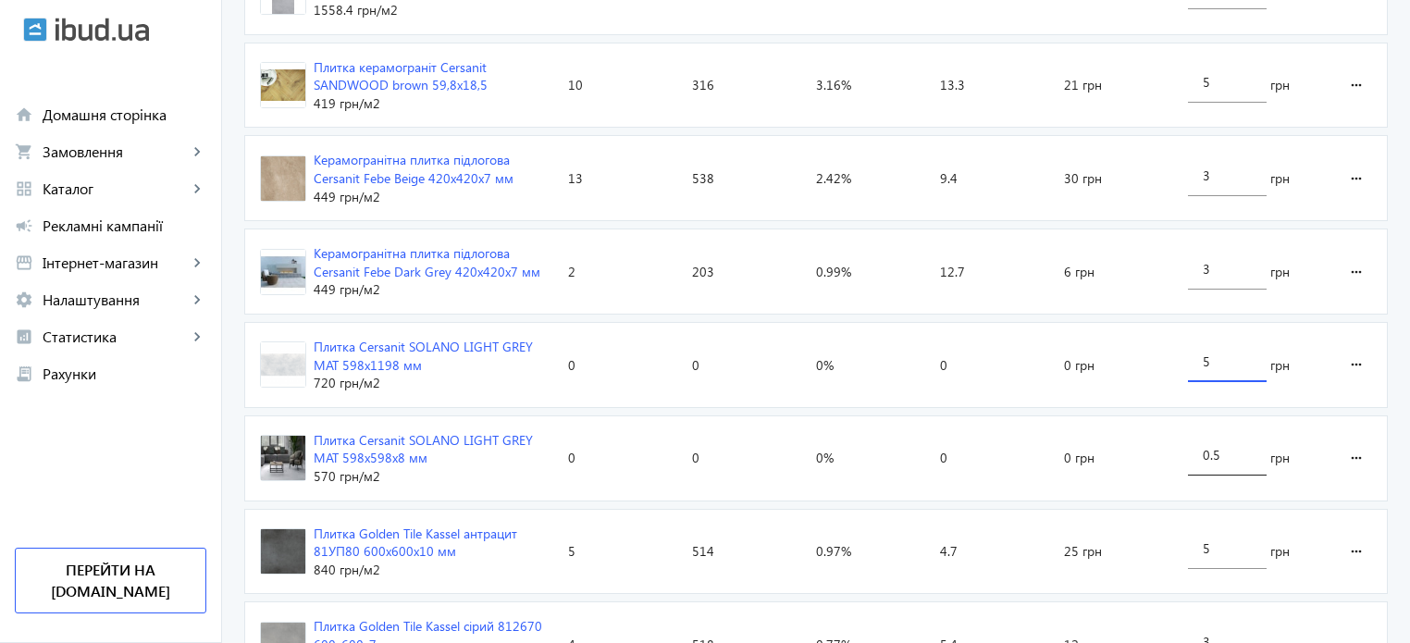
click at [1239, 446] on loading-spinner "Оголошення Кліки Покази CTR Позиція Витрати Вартість кліку Плитка Cerrad [PERSO…" at bounding box center [816, 584] width 1144 height 1512
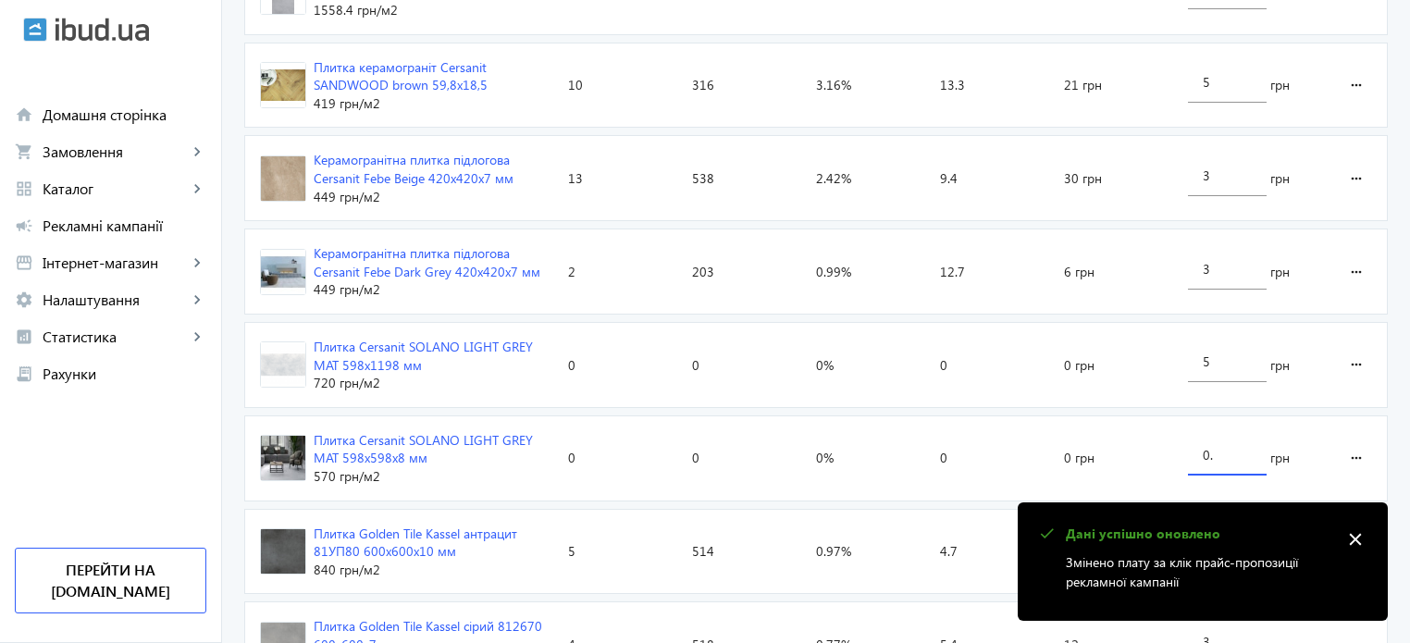
type input "0"
type input "5"
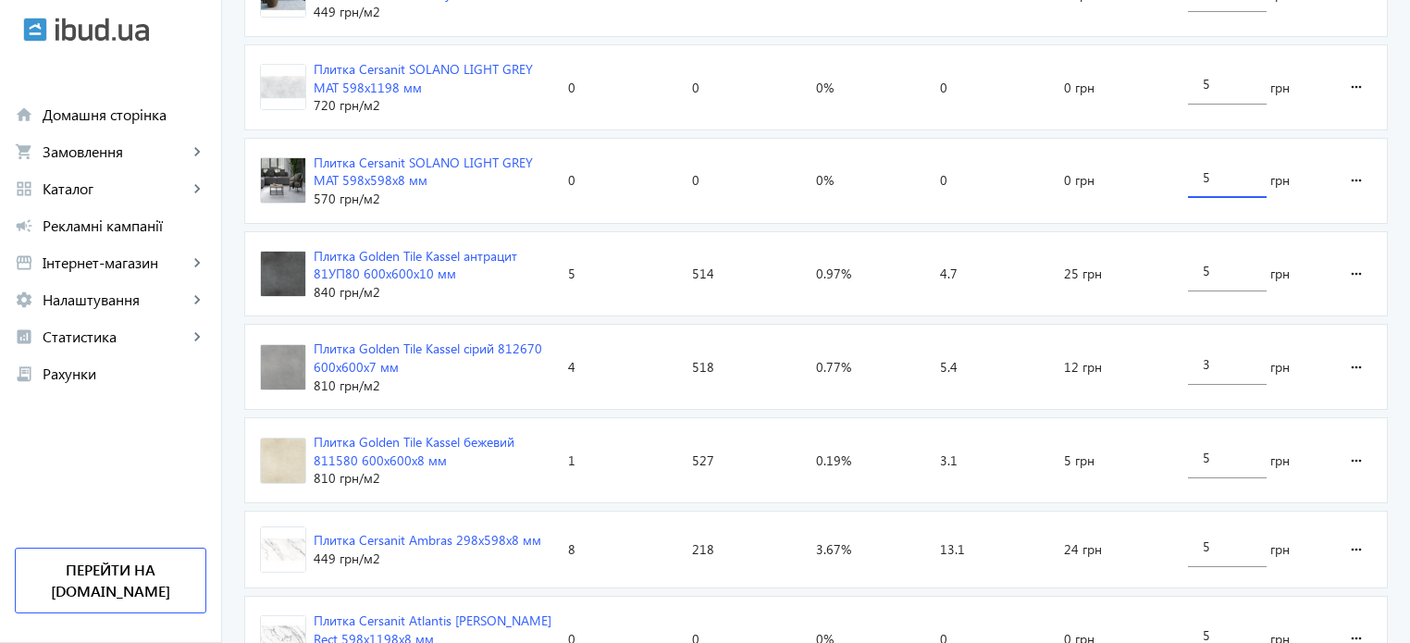
scroll to position [1218, 0]
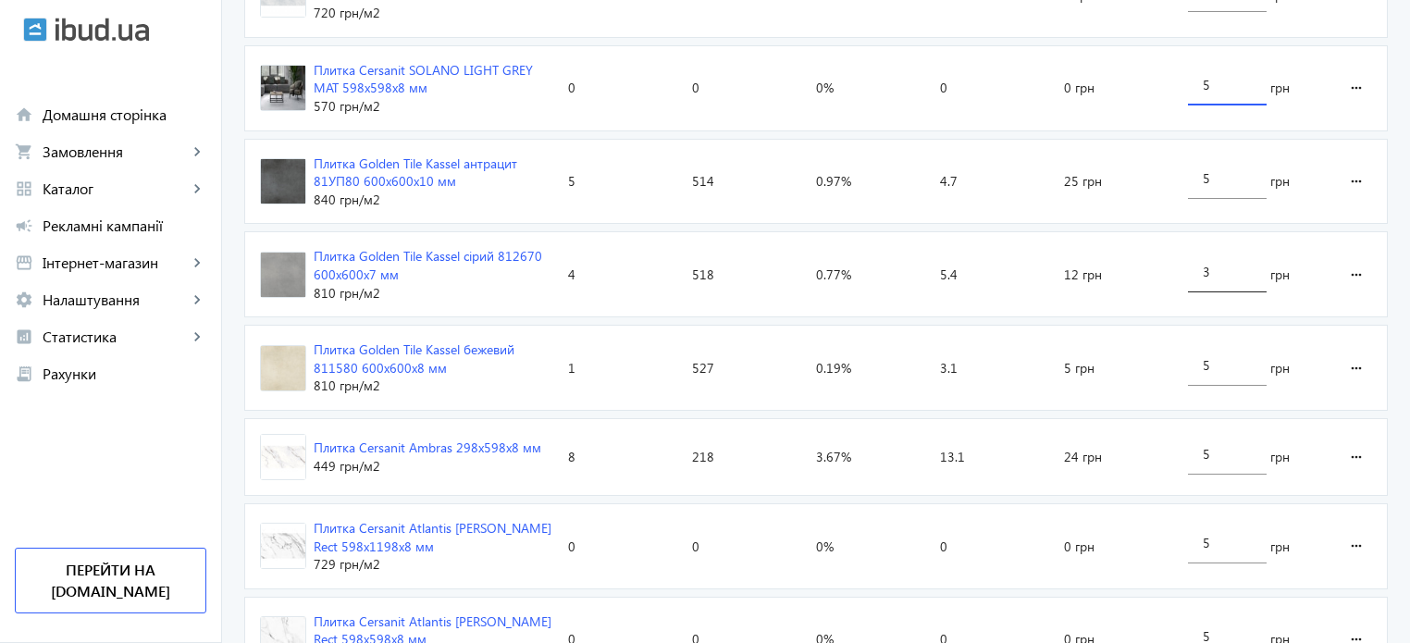
click at [1230, 267] on loading-spinner "Оголошення Кліки Покази CTR Позиція Витрати Вартість кліку Плитка Cerrad [PERSO…" at bounding box center [816, 214] width 1144 height 1512
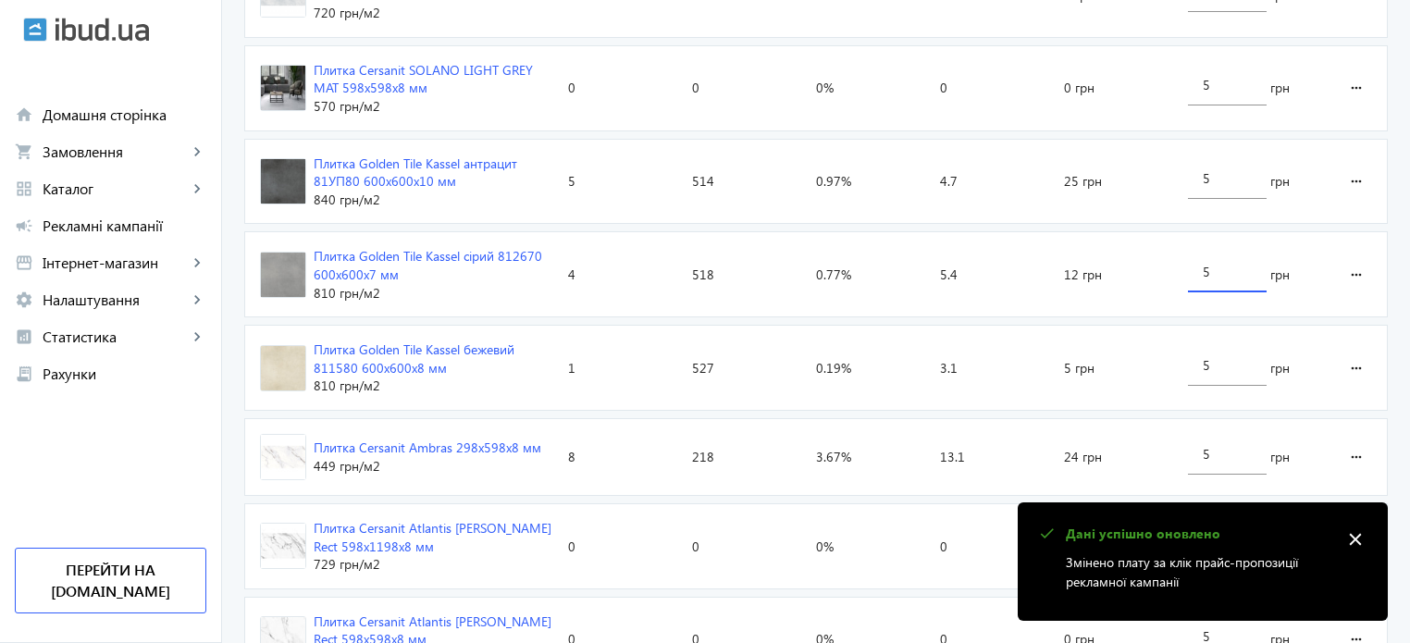
type input "5"
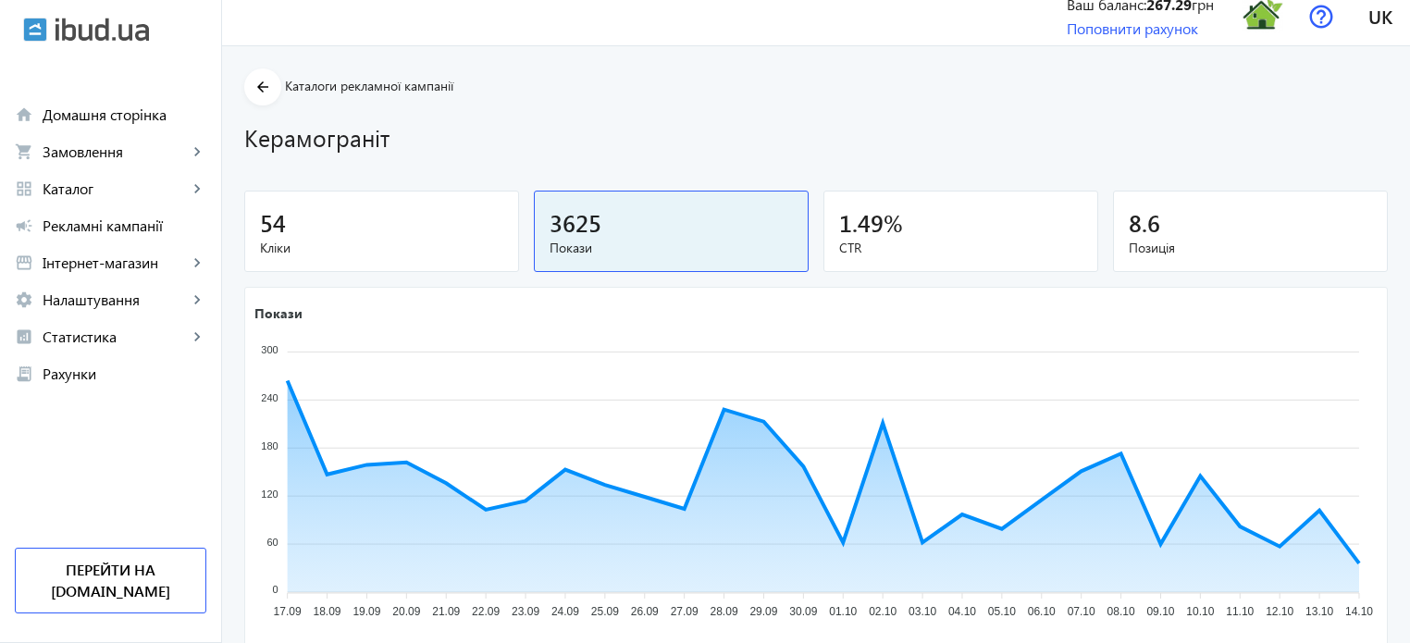
scroll to position [0, 0]
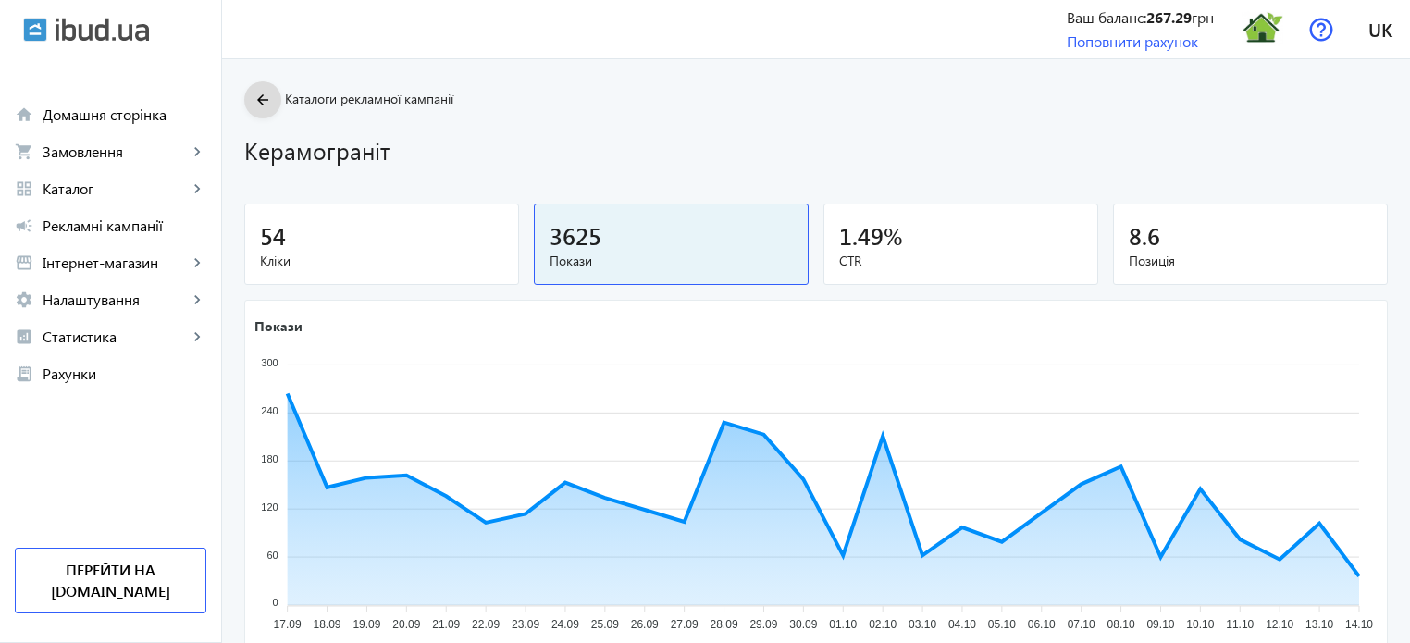
click at [255, 93] on mat-icon "arrow_back" at bounding box center [263, 100] width 23 height 23
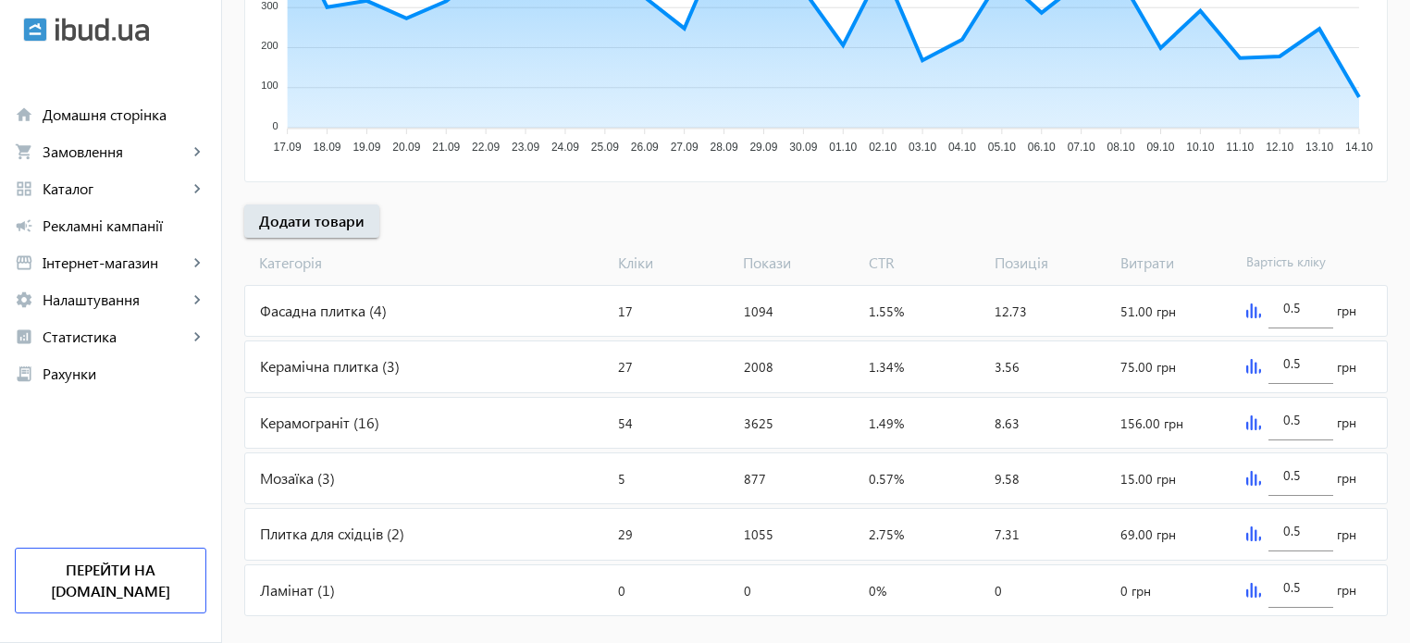
scroll to position [528, 0]
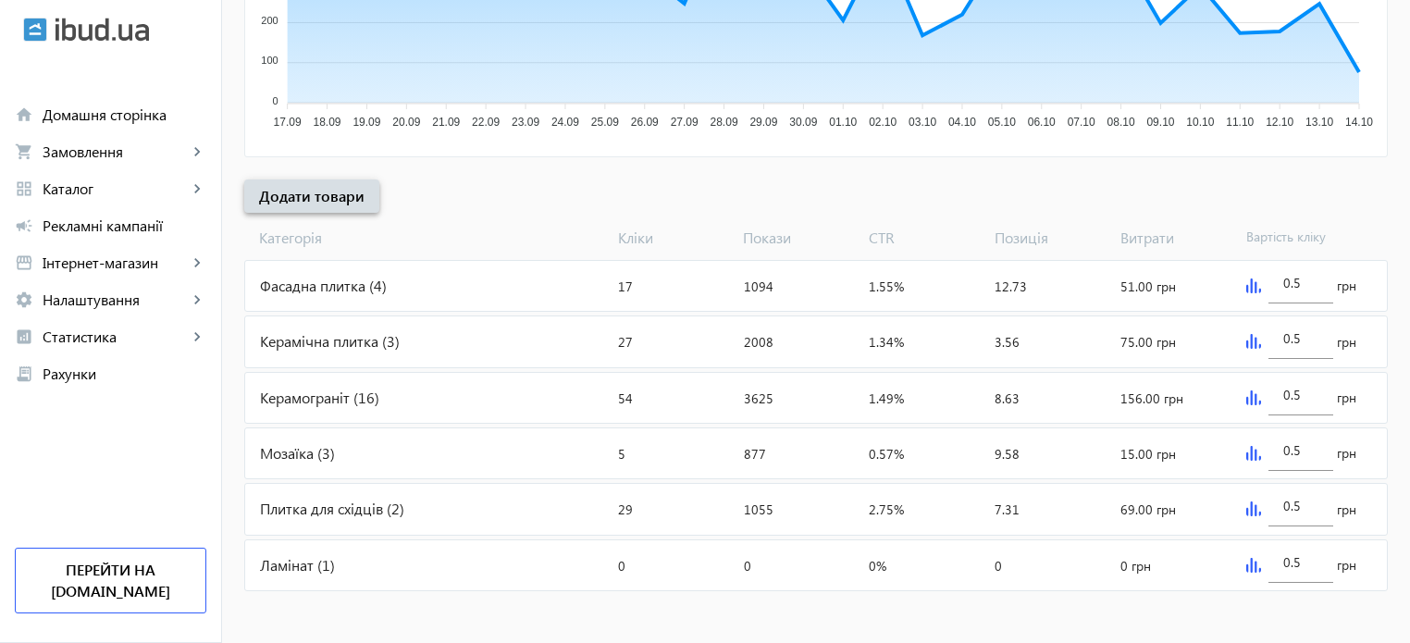
click at [291, 191] on span "Додати товари" at bounding box center [311, 196] width 105 height 20
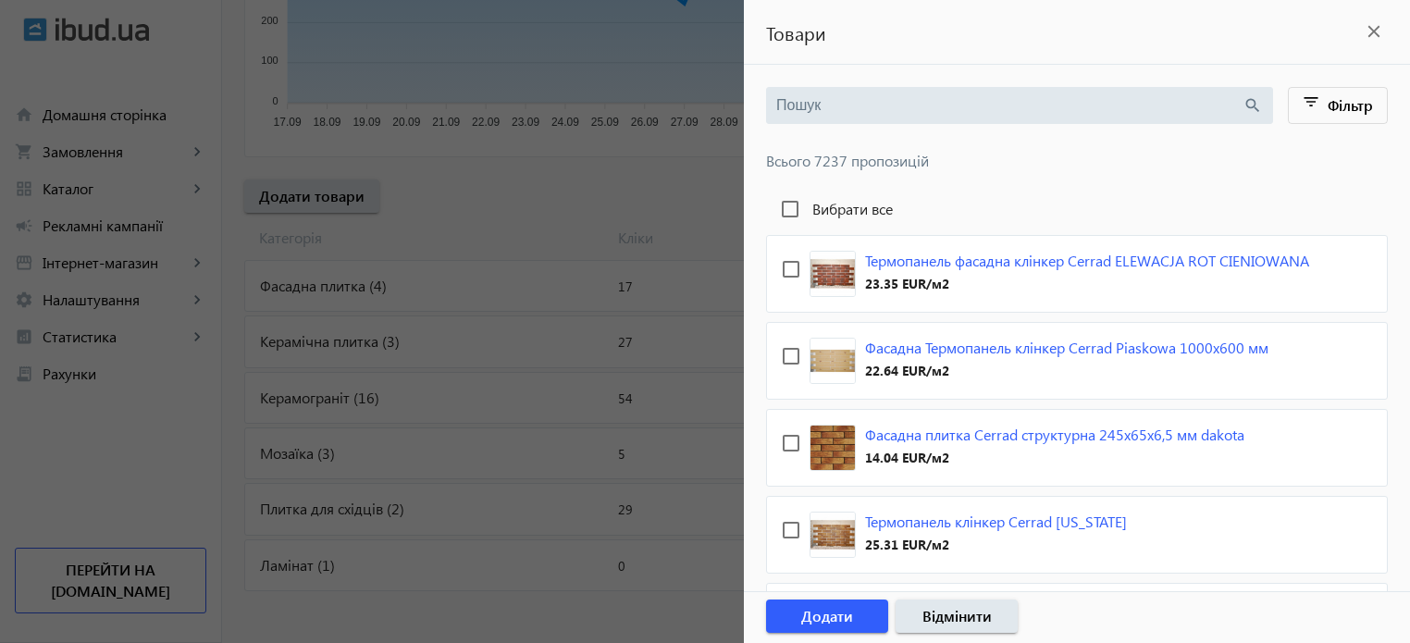
paste input "Calacatta Oro"
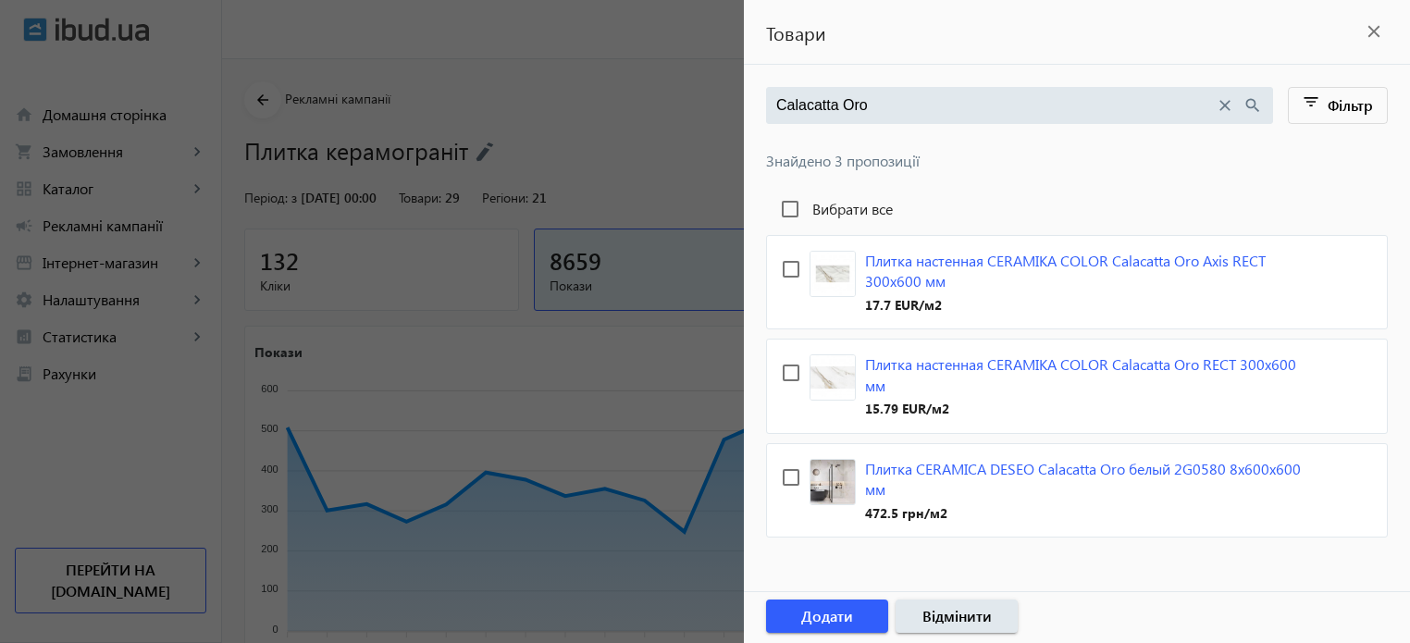
type input "Calacatta Oro"
click at [792, 480] on input "checkbox" at bounding box center [791, 477] width 37 height 37
checkbox input "true"
click at [807, 623] on span "Додати" at bounding box center [827, 616] width 52 height 20
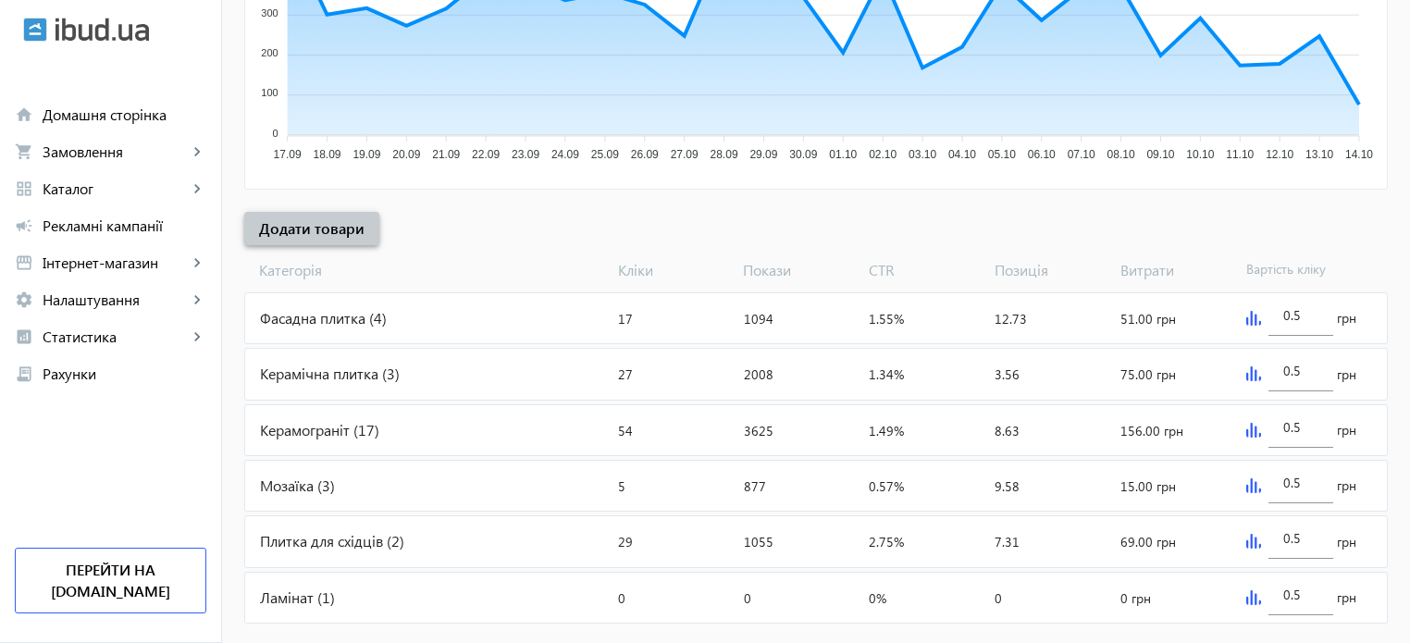
scroll to position [528, 0]
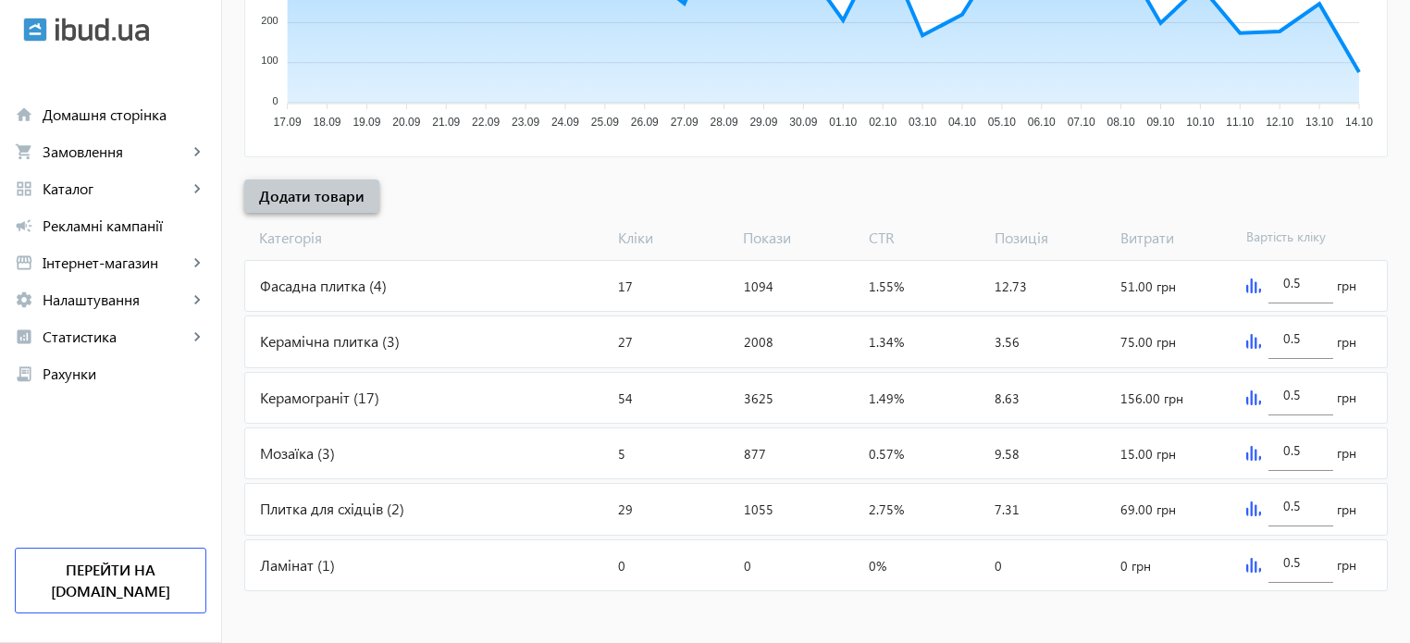
click at [333, 192] on span "Додати товари" at bounding box center [311, 196] width 105 height 20
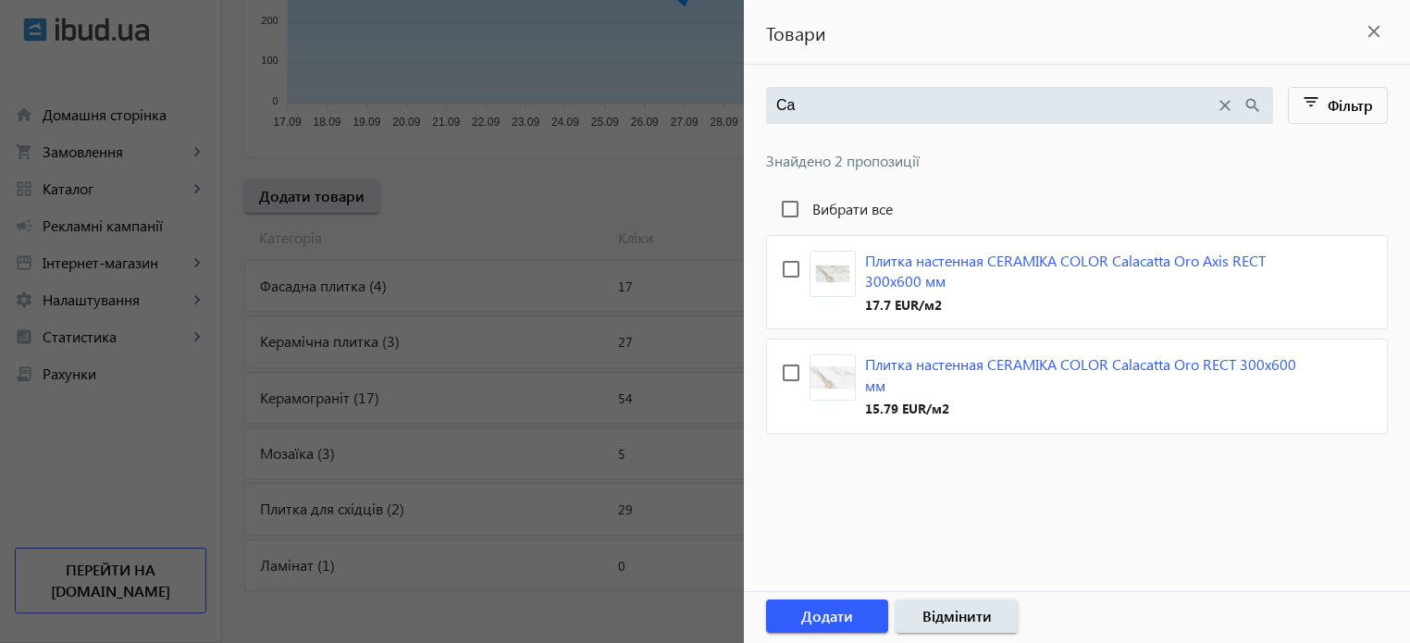
type input "C"
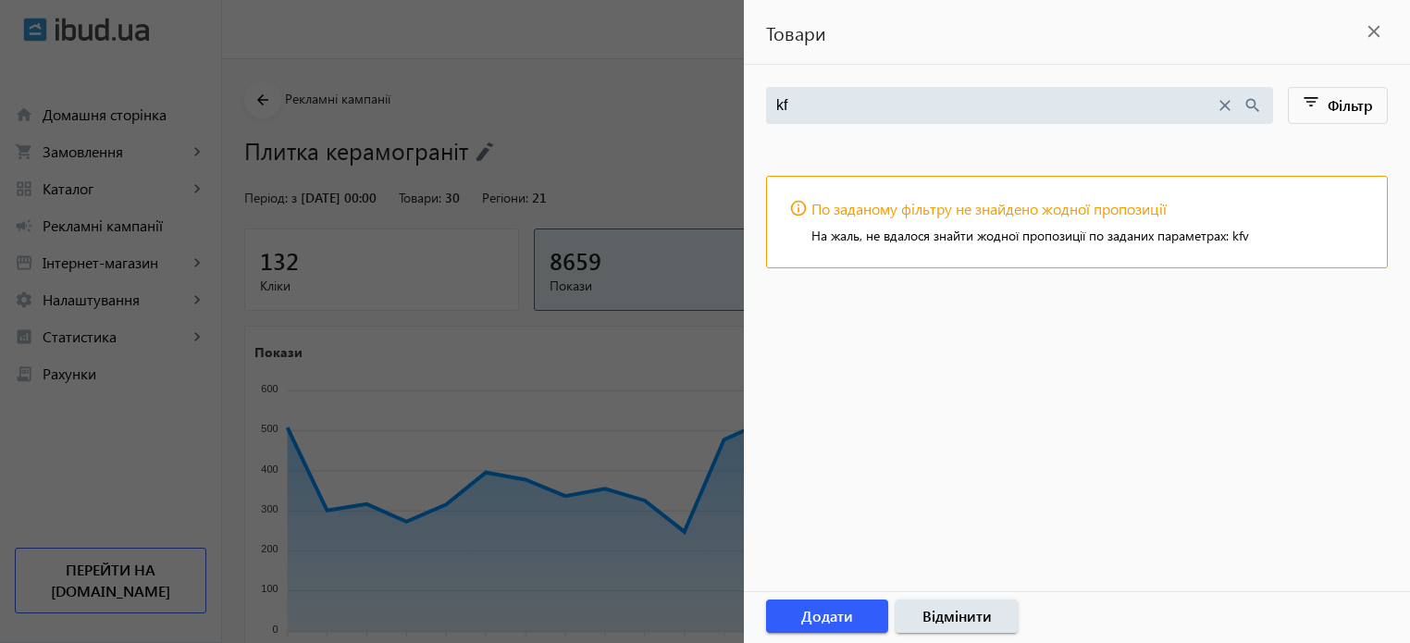
type input "k"
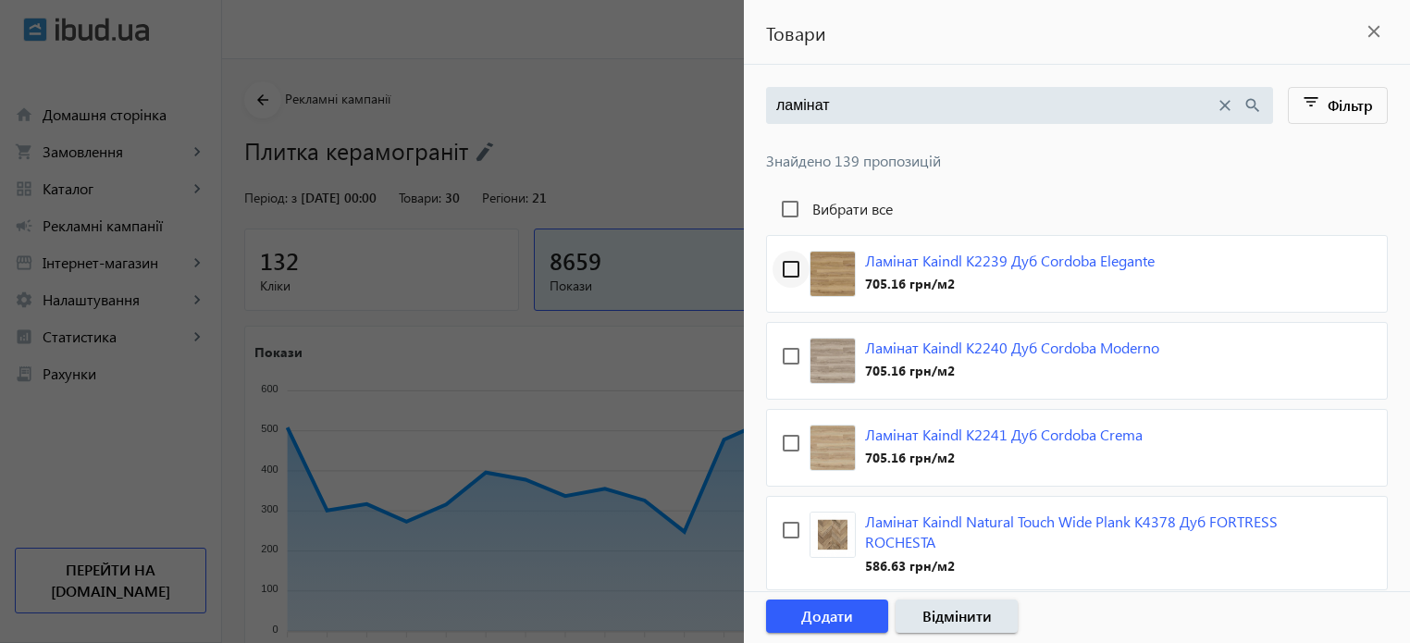
type input "ламінат"
click at [793, 266] on input "checkbox" at bounding box center [791, 269] width 37 height 37
checkbox input "true"
click at [791, 359] on input "checkbox" at bounding box center [791, 356] width 37 height 37
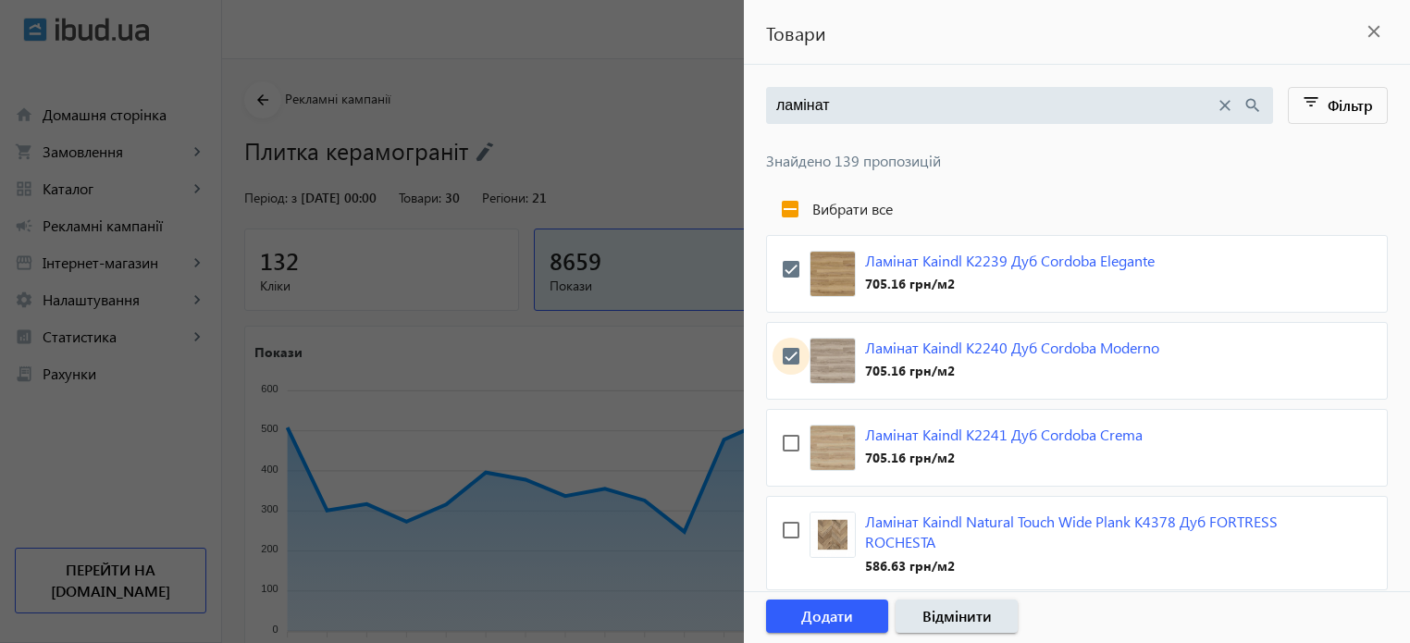
checkbox input "true"
click at [789, 438] on input "checkbox" at bounding box center [791, 443] width 37 height 37
checkbox input "true"
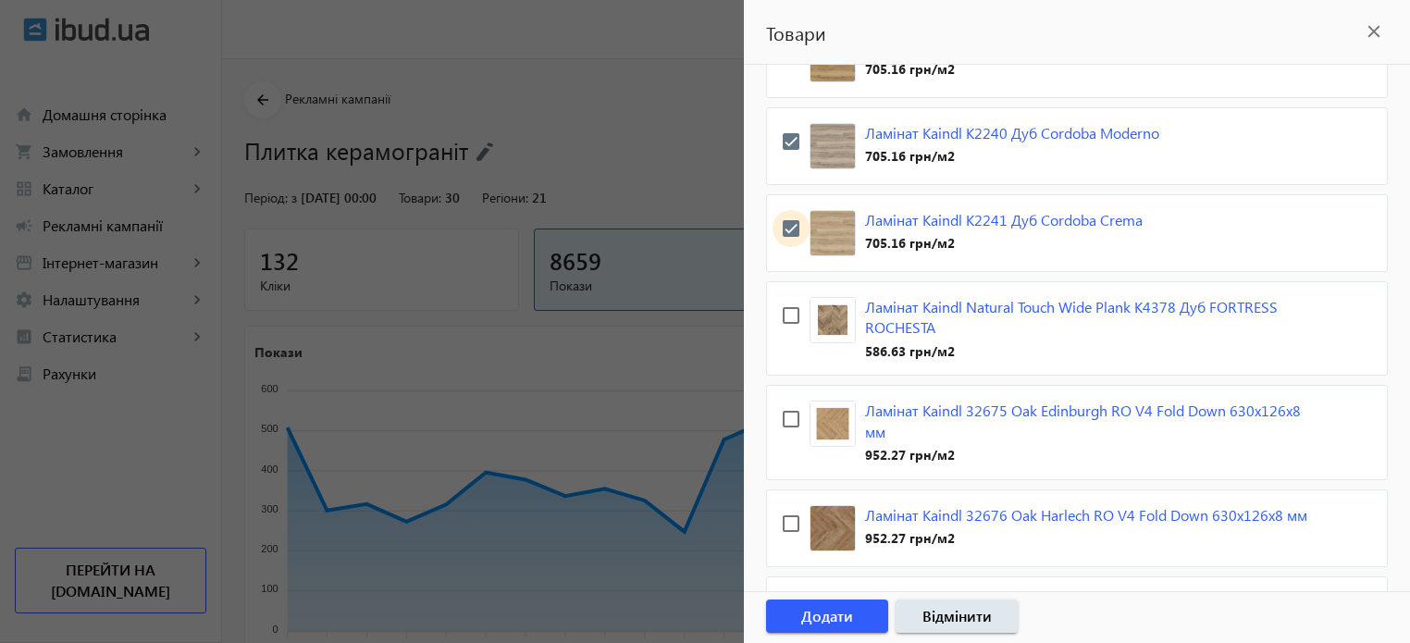
scroll to position [278, 0]
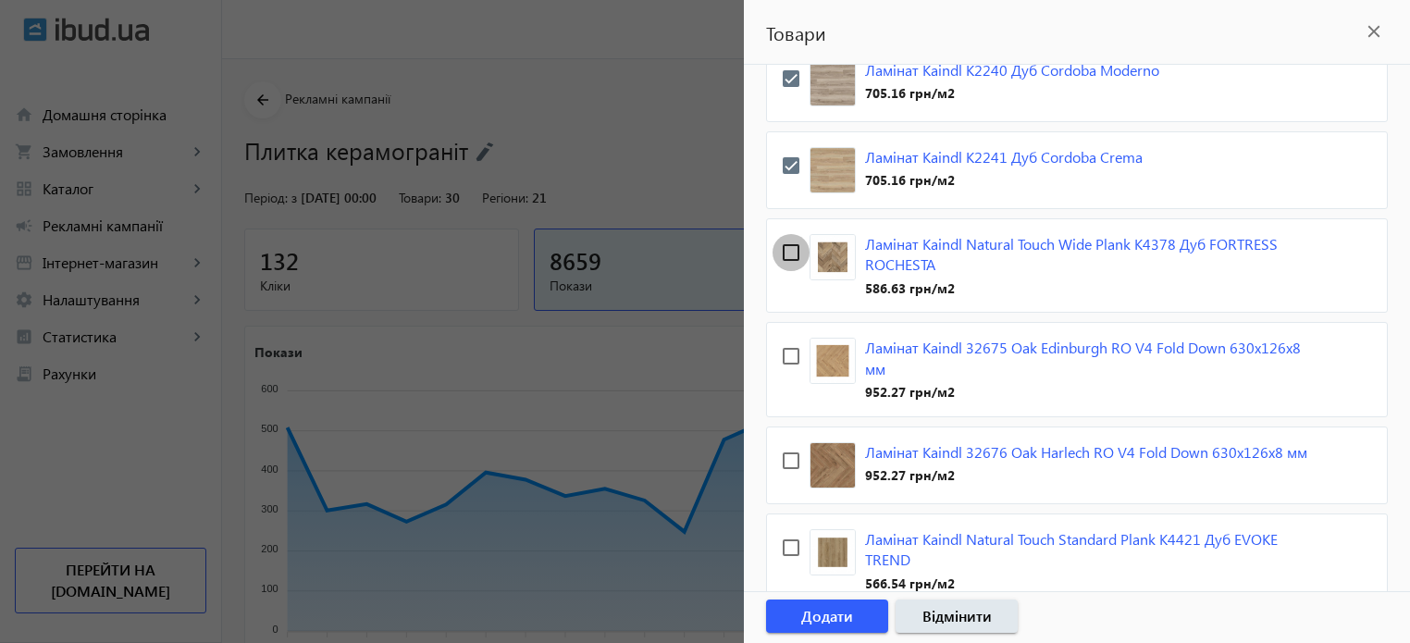
click at [790, 250] on input "checkbox" at bounding box center [791, 252] width 37 height 37
checkbox input "true"
click at [792, 355] on input "checkbox" at bounding box center [791, 356] width 37 height 37
checkbox input "true"
click at [787, 461] on input "checkbox" at bounding box center [791, 460] width 37 height 37
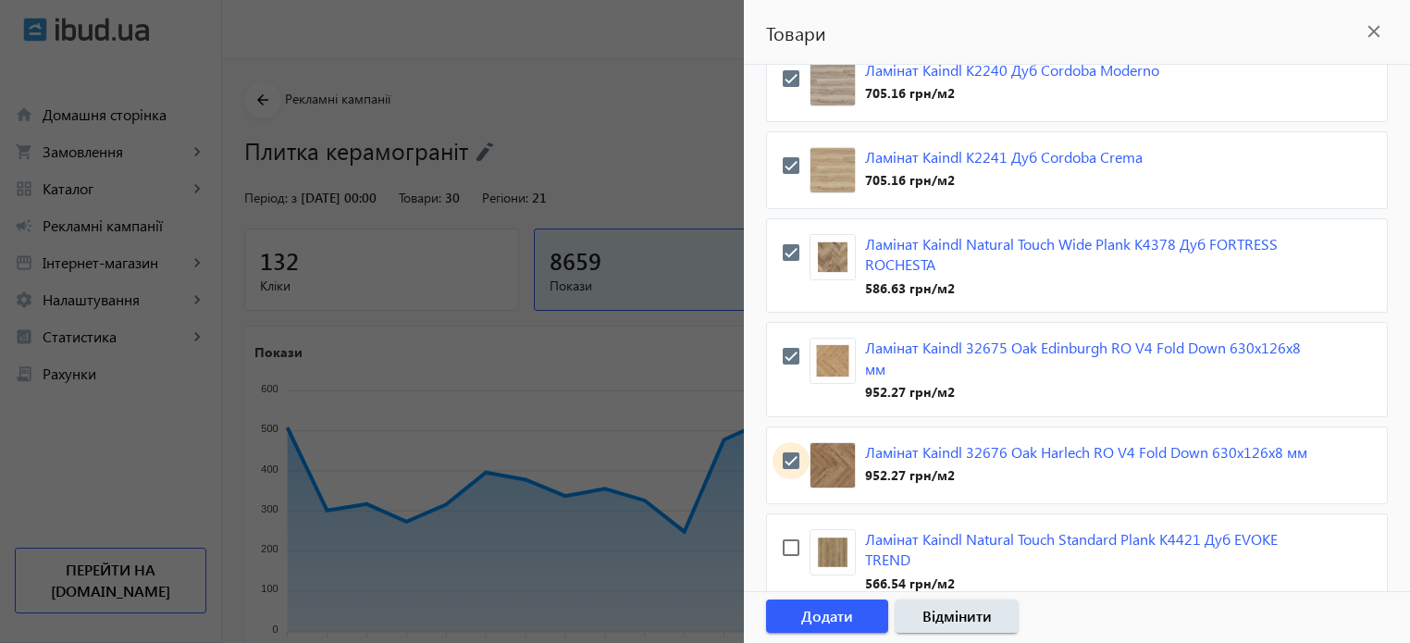
checkbox input "true"
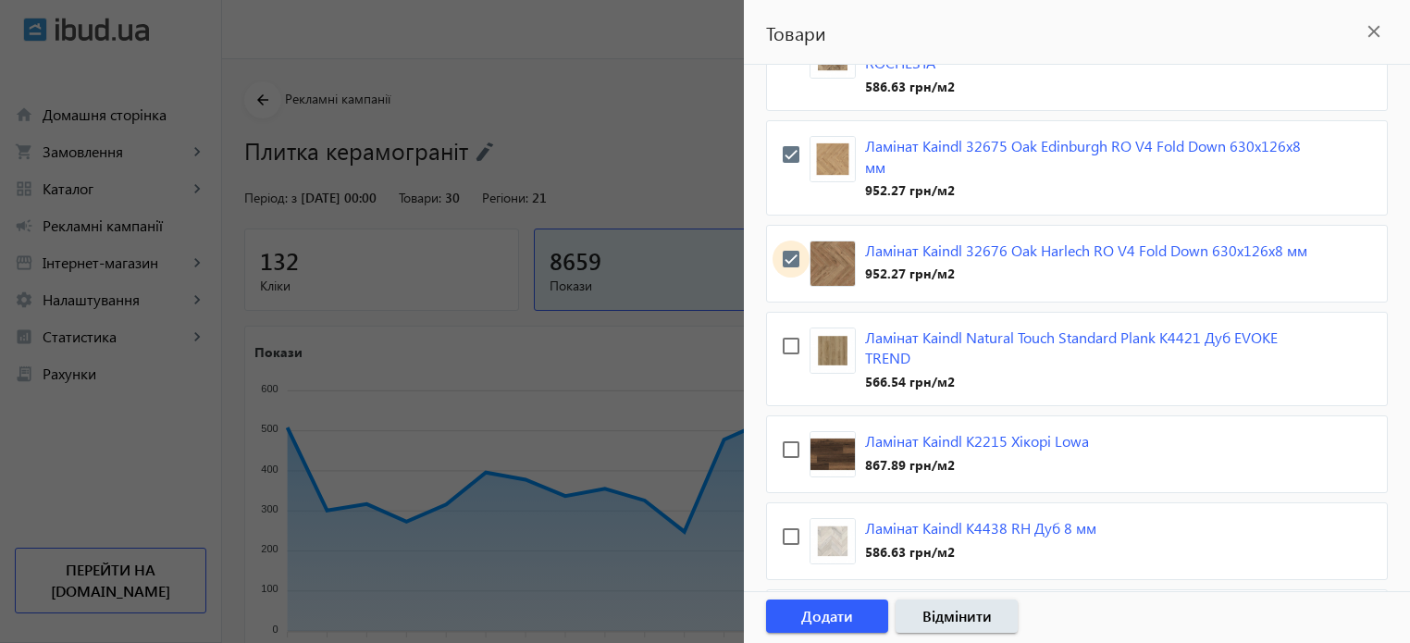
scroll to position [555, 0]
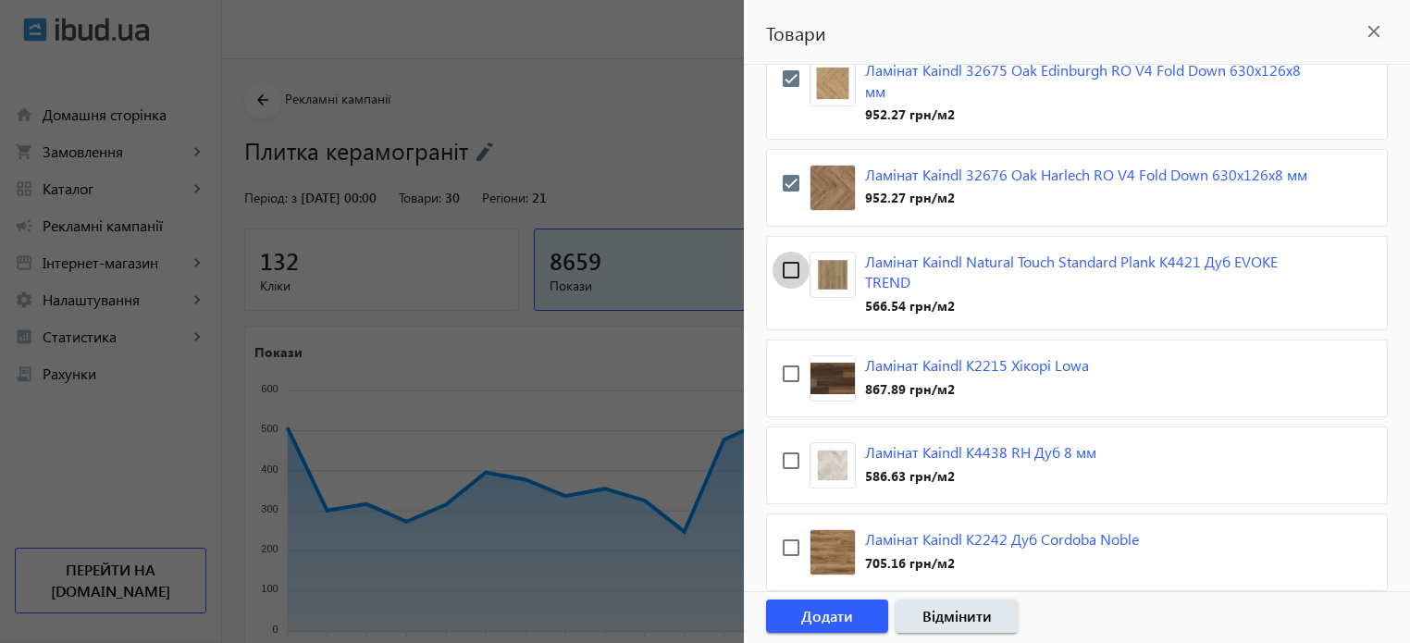
click at [794, 284] on input "checkbox" at bounding box center [791, 270] width 37 height 37
checkbox input "true"
click at [785, 390] on input "checkbox" at bounding box center [791, 373] width 37 height 37
checkbox input "true"
click at [796, 472] on input "checkbox" at bounding box center [791, 460] width 37 height 37
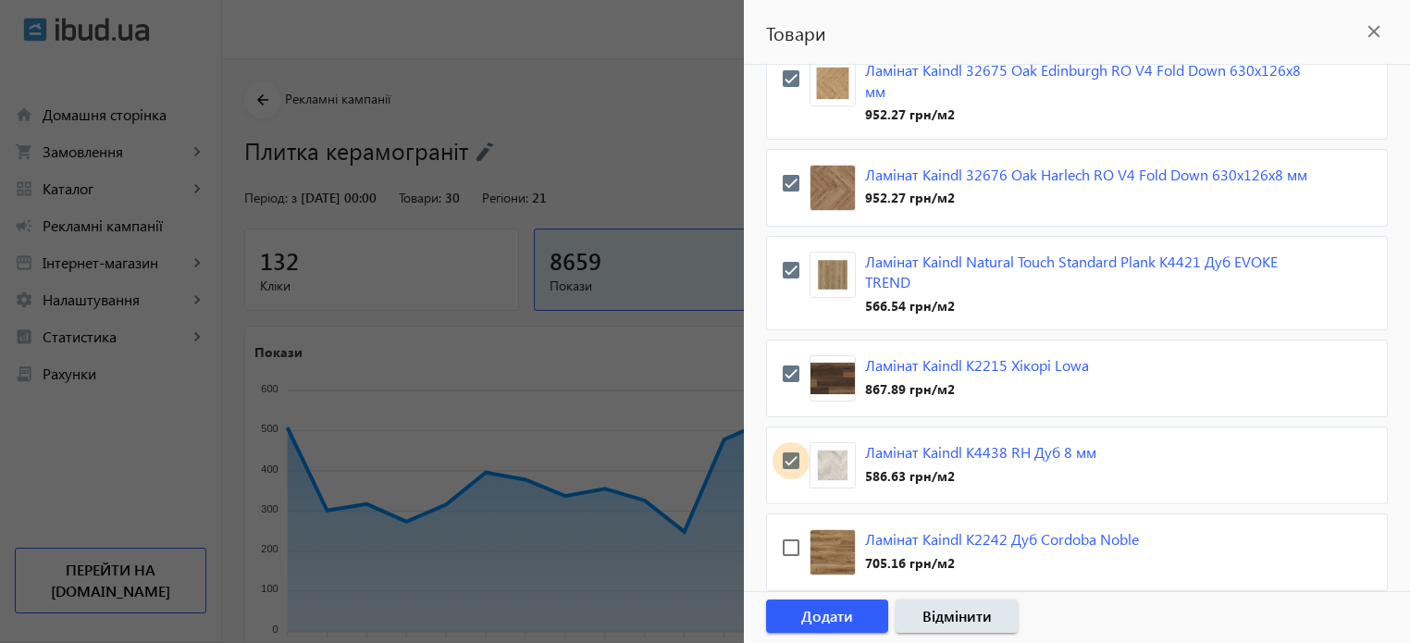
checkbox input "true"
click at [788, 563] on input "checkbox" at bounding box center [791, 547] width 37 height 37
checkbox input "true"
click at [812, 613] on span "Додати" at bounding box center [827, 616] width 52 height 20
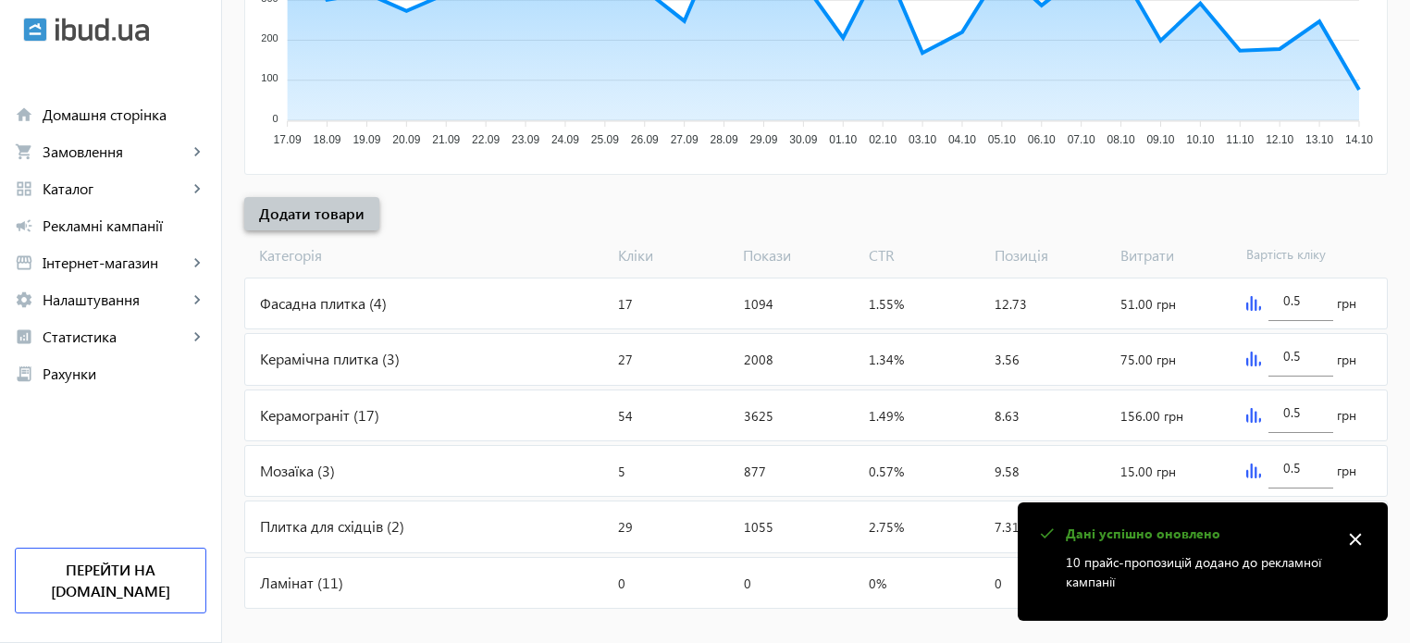
scroll to position [528, 0]
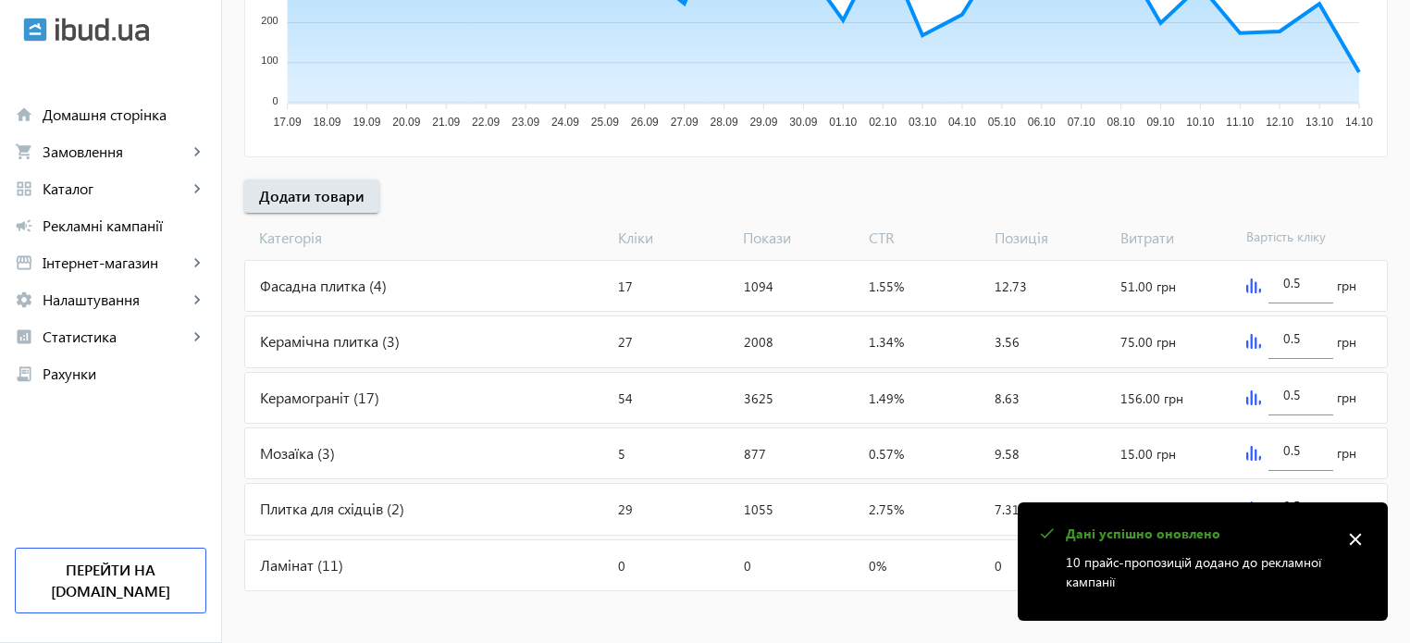
click at [286, 560] on div "Ламінат (11)" at bounding box center [427, 565] width 365 height 50
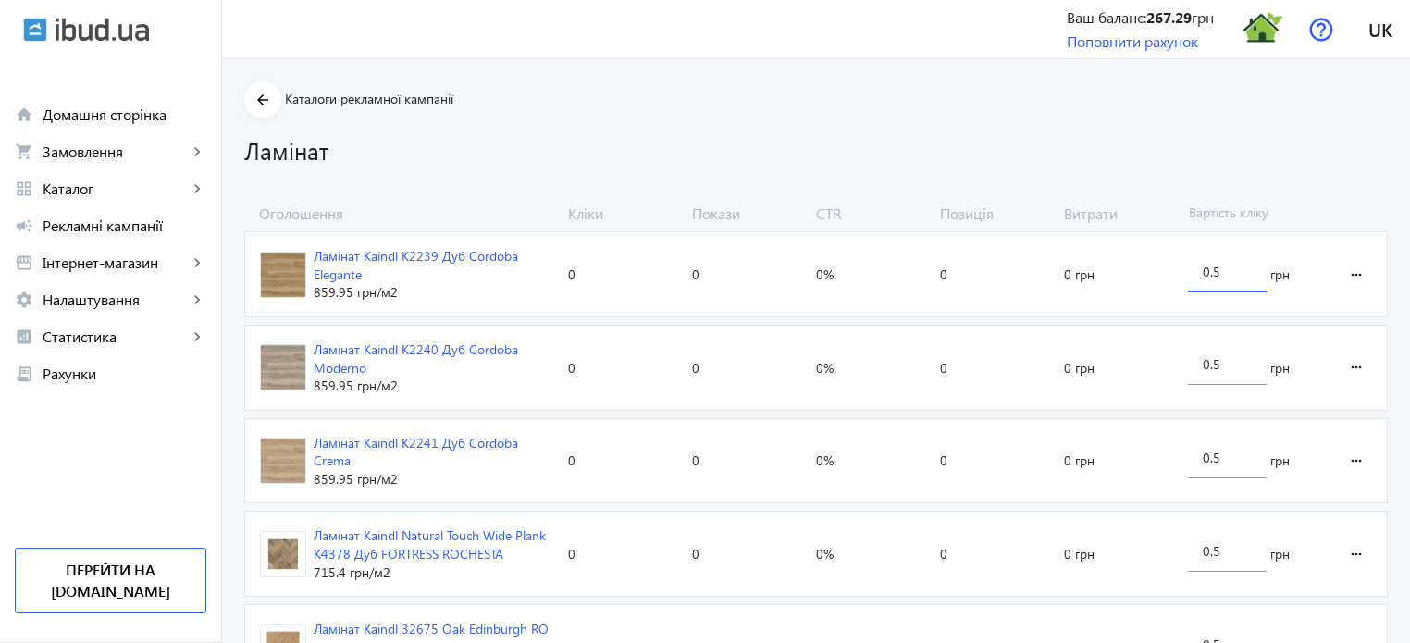
click at [1225, 272] on input "0.5" at bounding box center [1227, 272] width 49 height 18
type input "0"
type input "3"
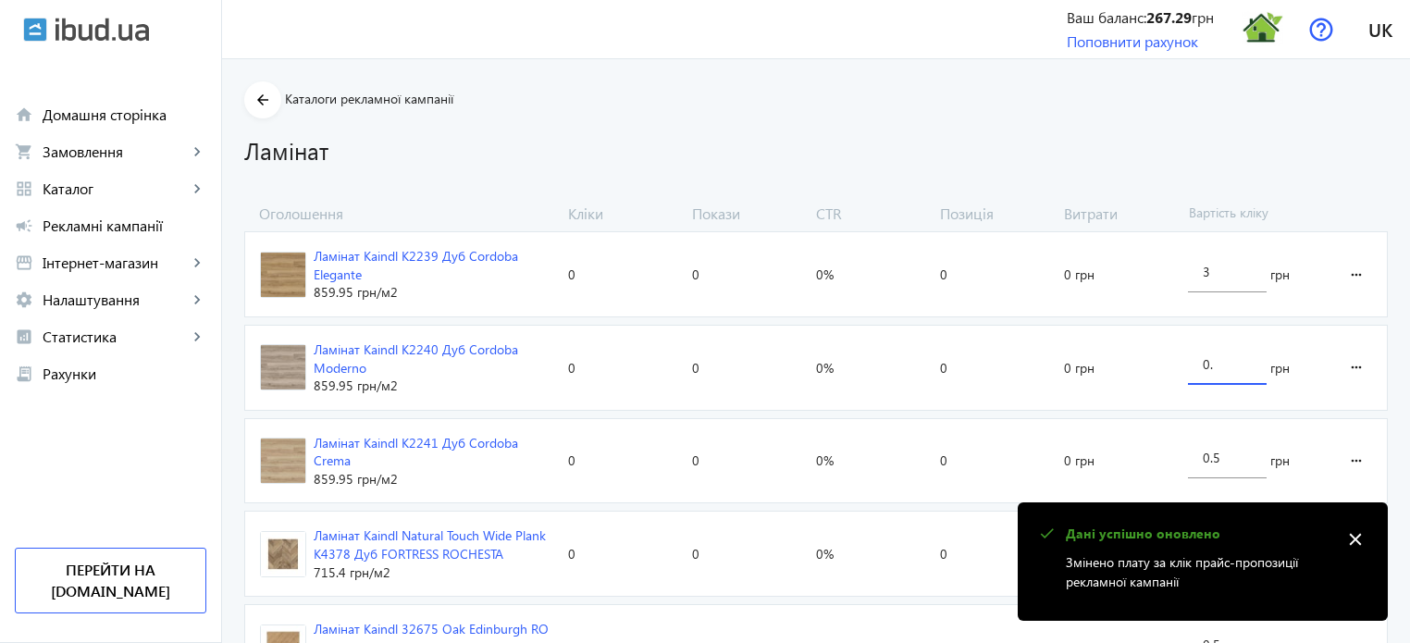
type input "0"
type input "3"
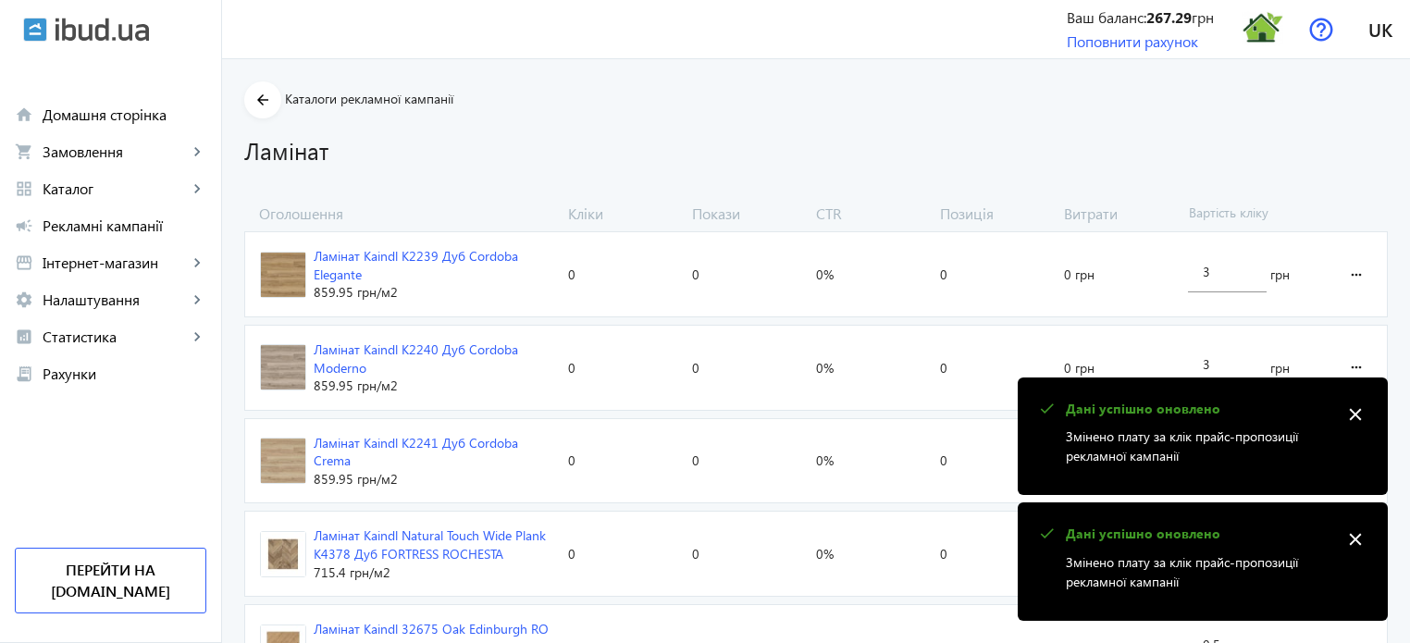
click at [1361, 413] on mat-icon "close" at bounding box center [1356, 415] width 28 height 28
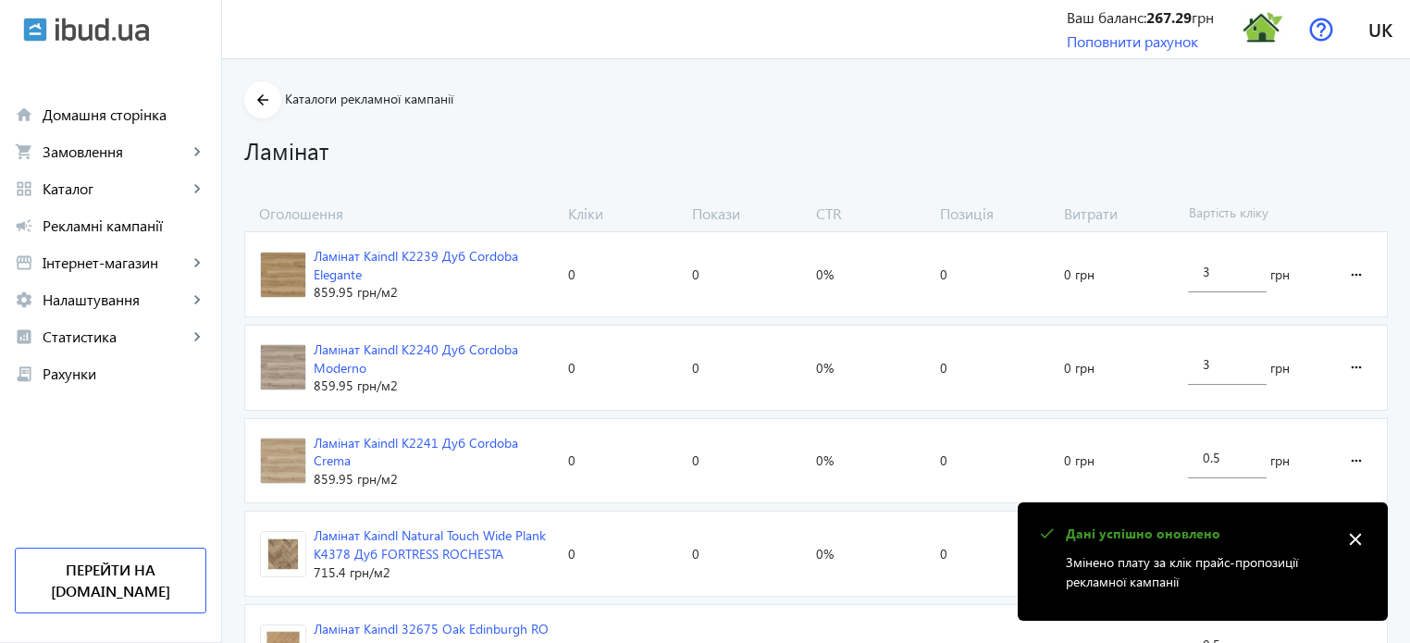
click at [1355, 546] on mat-icon "close" at bounding box center [1356, 540] width 28 height 28
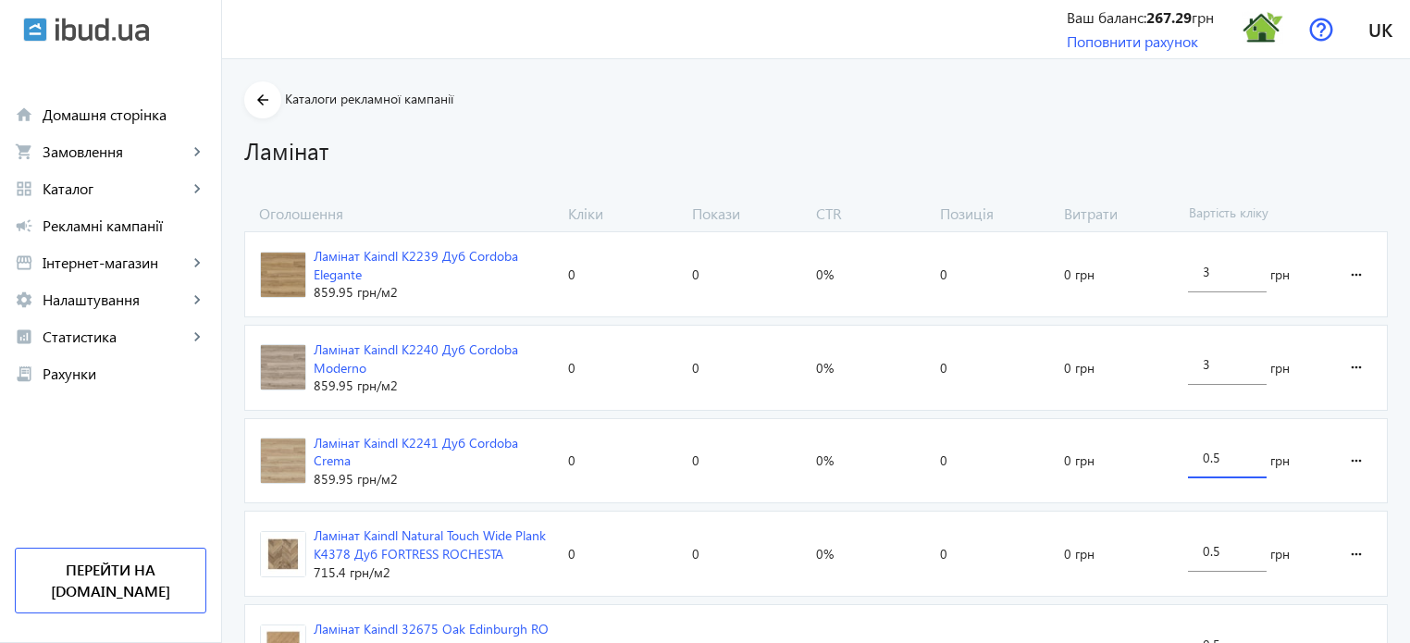
click at [1217, 459] on input "0.5" at bounding box center [1227, 458] width 49 height 18
type input "0"
type input "3"
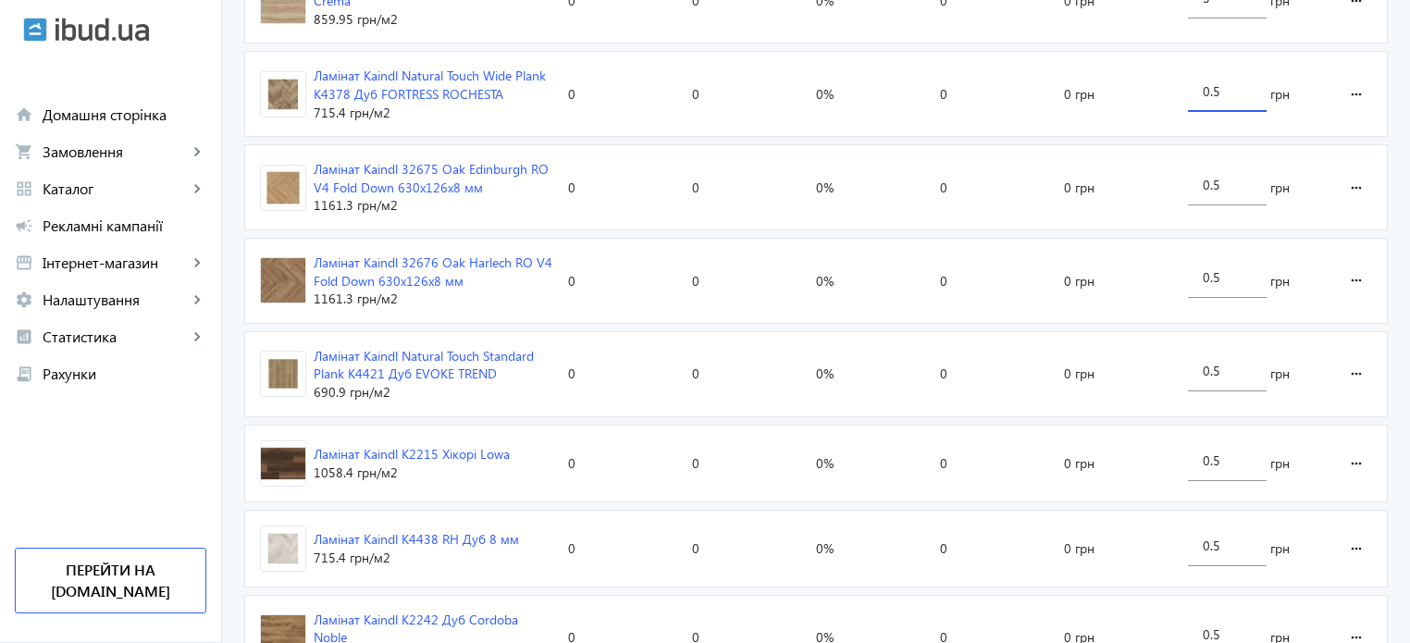
scroll to position [452, 0]
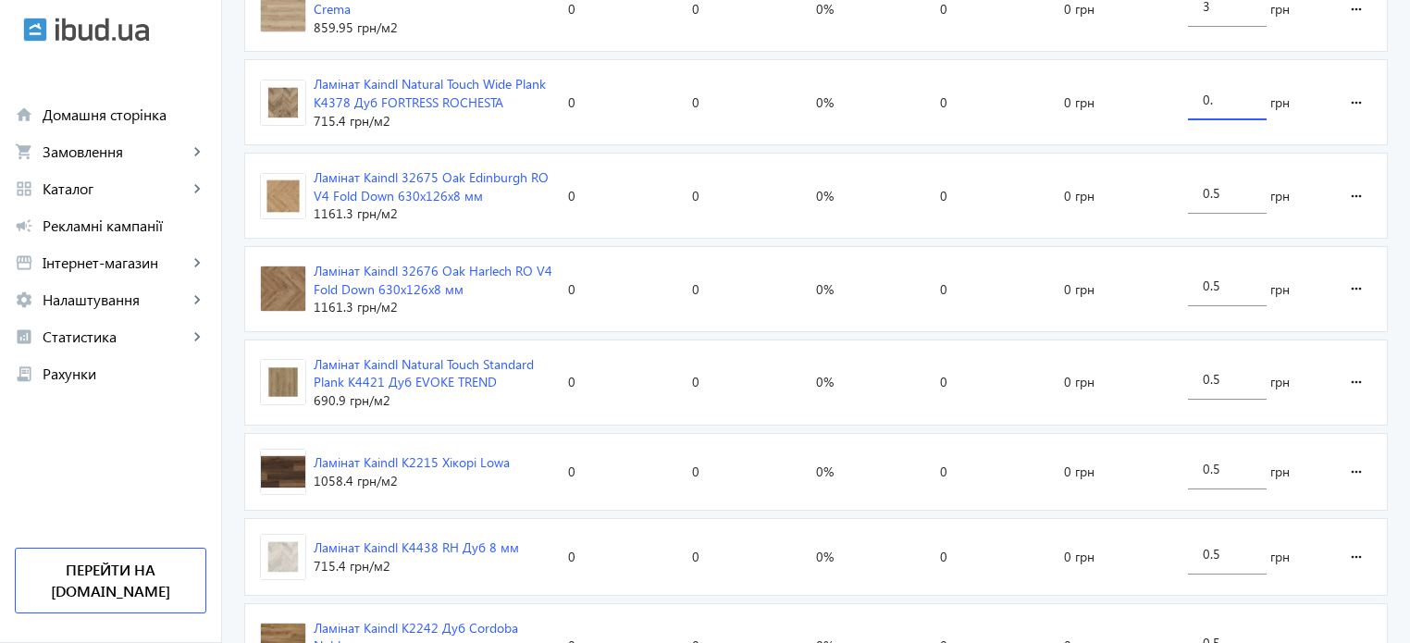
type input "0"
type input "3"
click at [1243, 194] on loading-spinner "Оголошення Кліки Покази CTR Позиція Витрати Вартість кліку Ламінат Kaindl K2239…" at bounding box center [816, 270] width 1144 height 1037
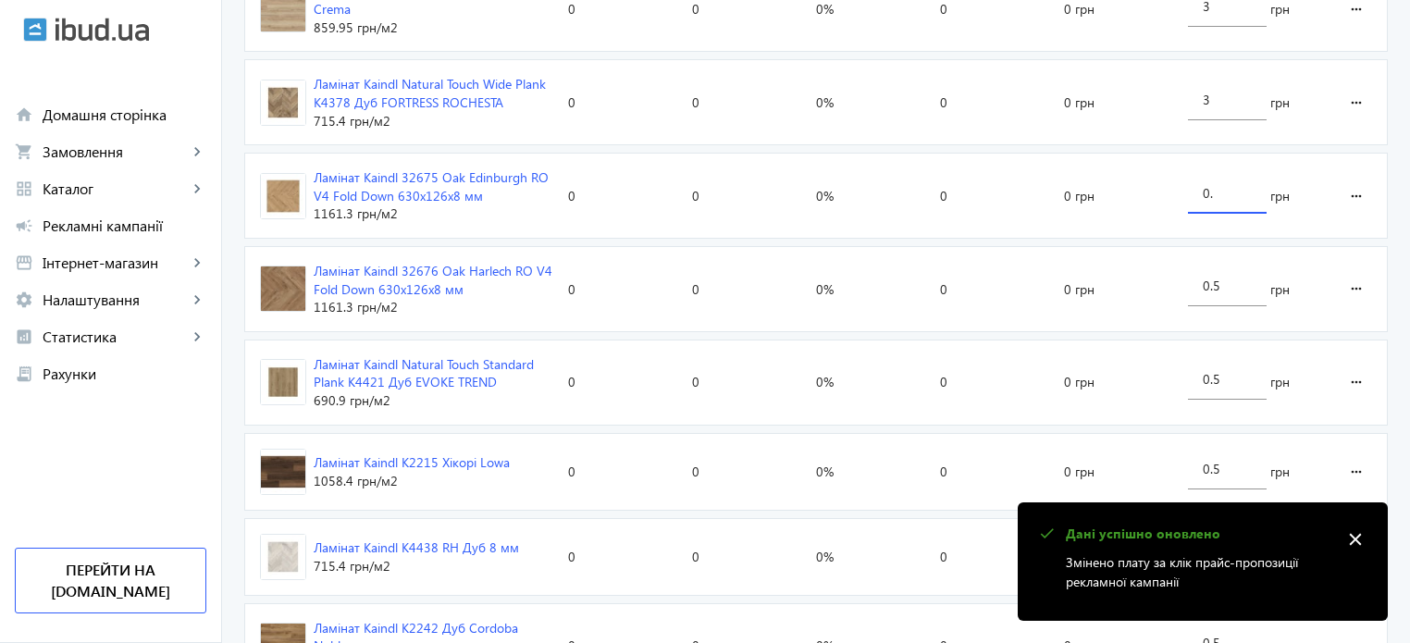
type input "0"
type input "3"
click at [1232, 282] on loading-spinner "Оголошення Кліки Покази CTR Позиція Витрати Вартість кліку Ламінат Kaindl K2239…" at bounding box center [816, 270] width 1144 height 1037
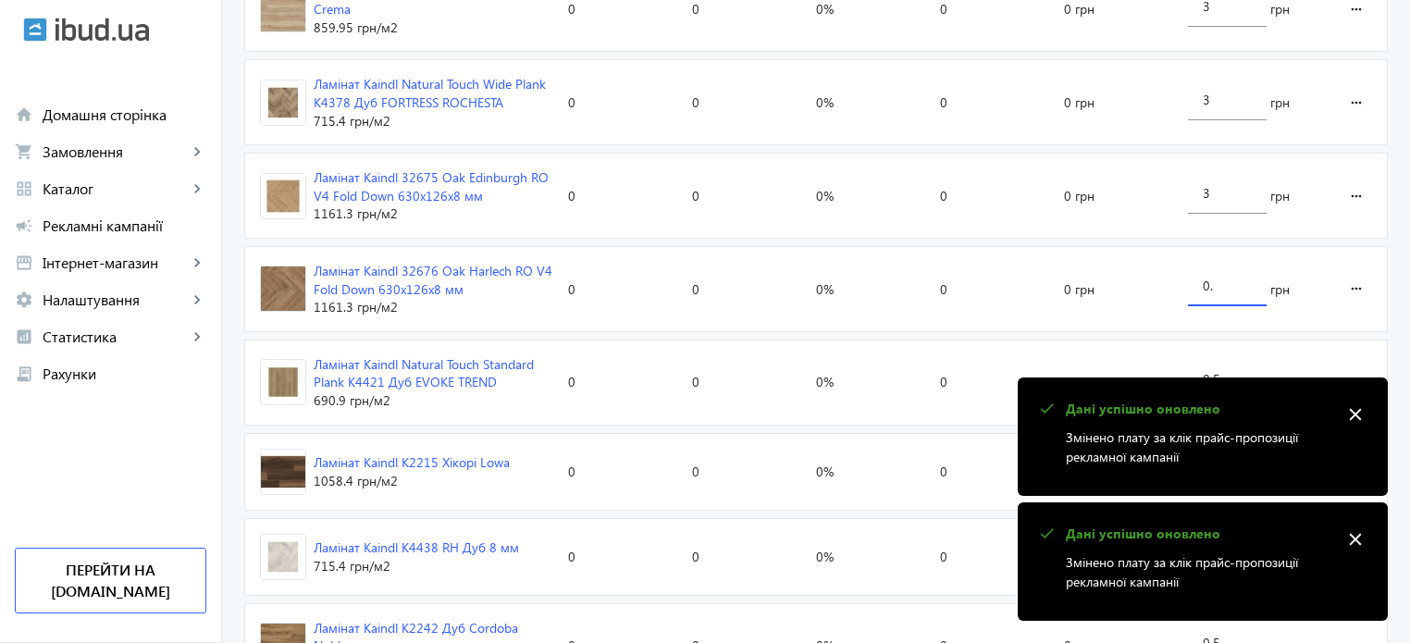
type input "0"
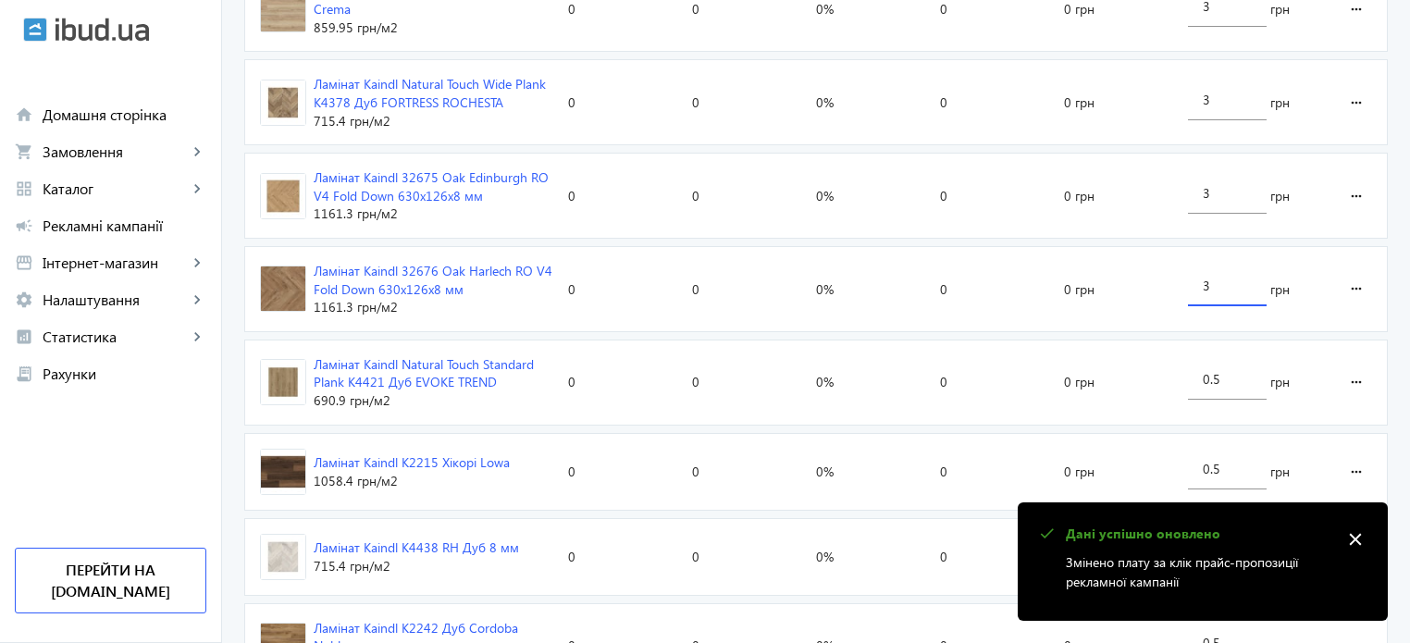
type input "3"
click at [1239, 380] on loading-spinner "Оголошення Кліки Покази CTR Позиція Витрати Вартість кліку Ламінат Kaindl K2239…" at bounding box center [816, 270] width 1144 height 1037
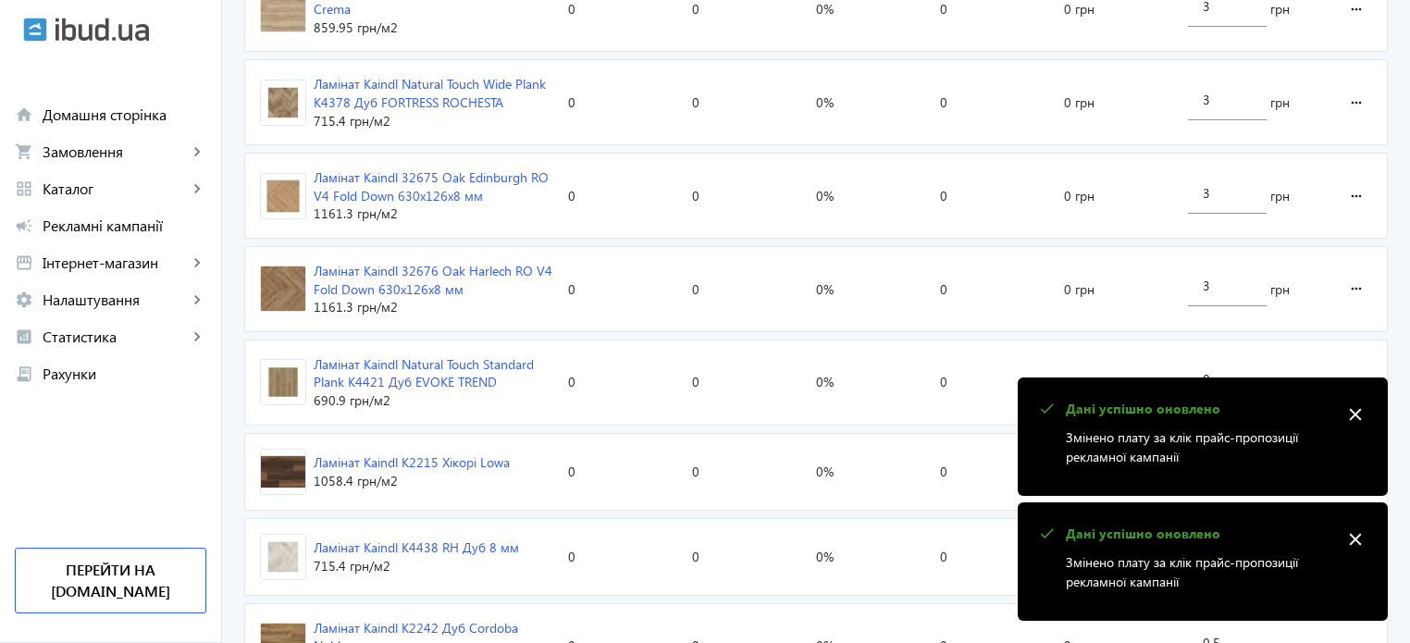
type input "0"
type input "3"
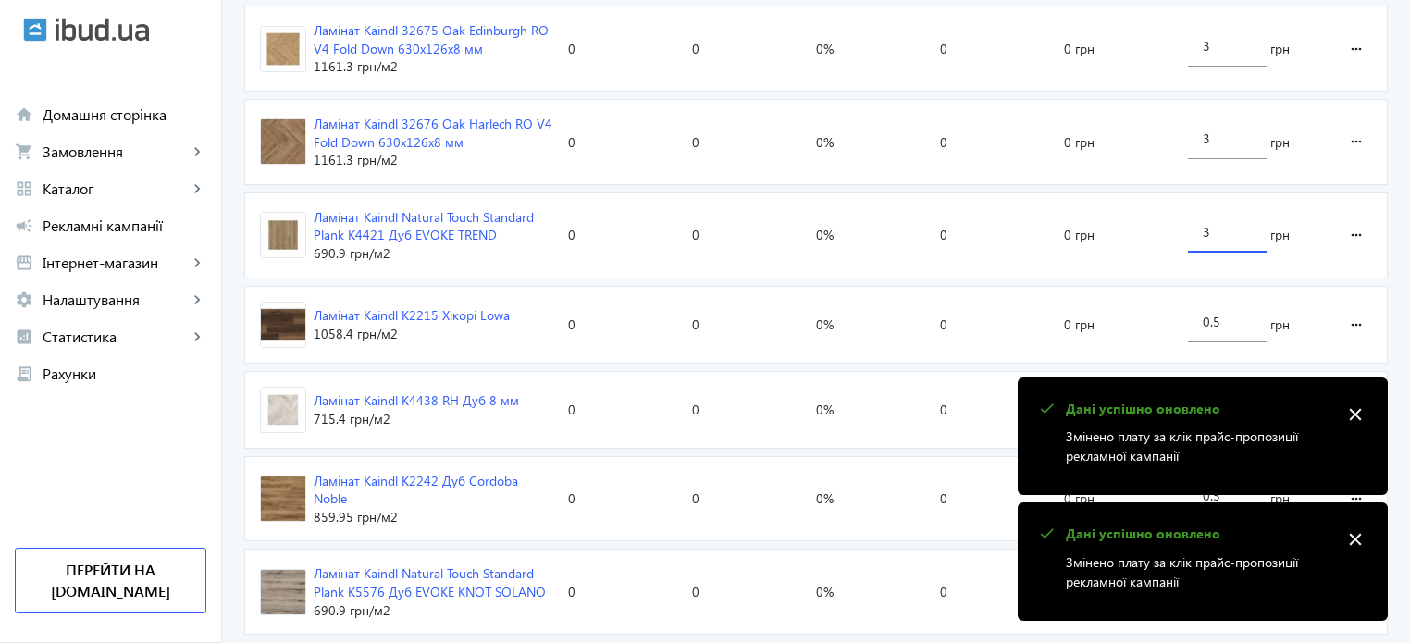
scroll to position [637, 0]
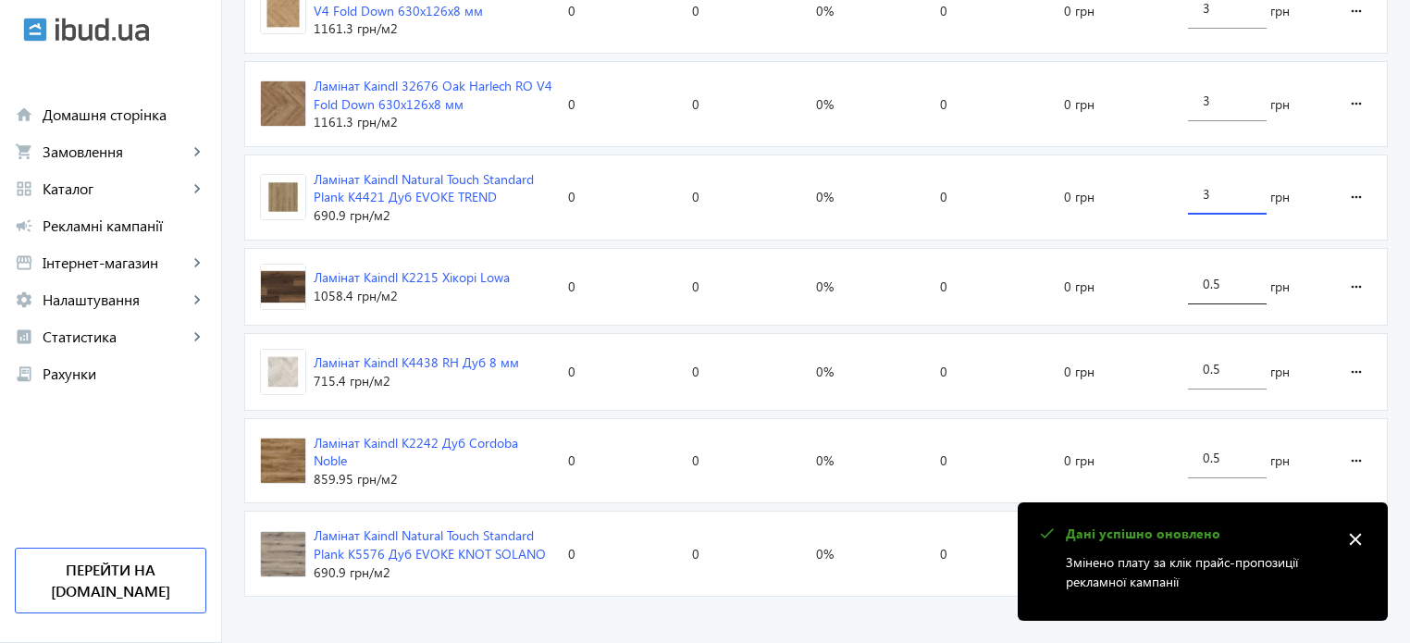
click at [1251, 284] on loading-spinner "Оголошення Кліки Покази CTR Позиція Витрати Вартість кліку Ламінат Kaindl K2239…" at bounding box center [816, 85] width 1144 height 1037
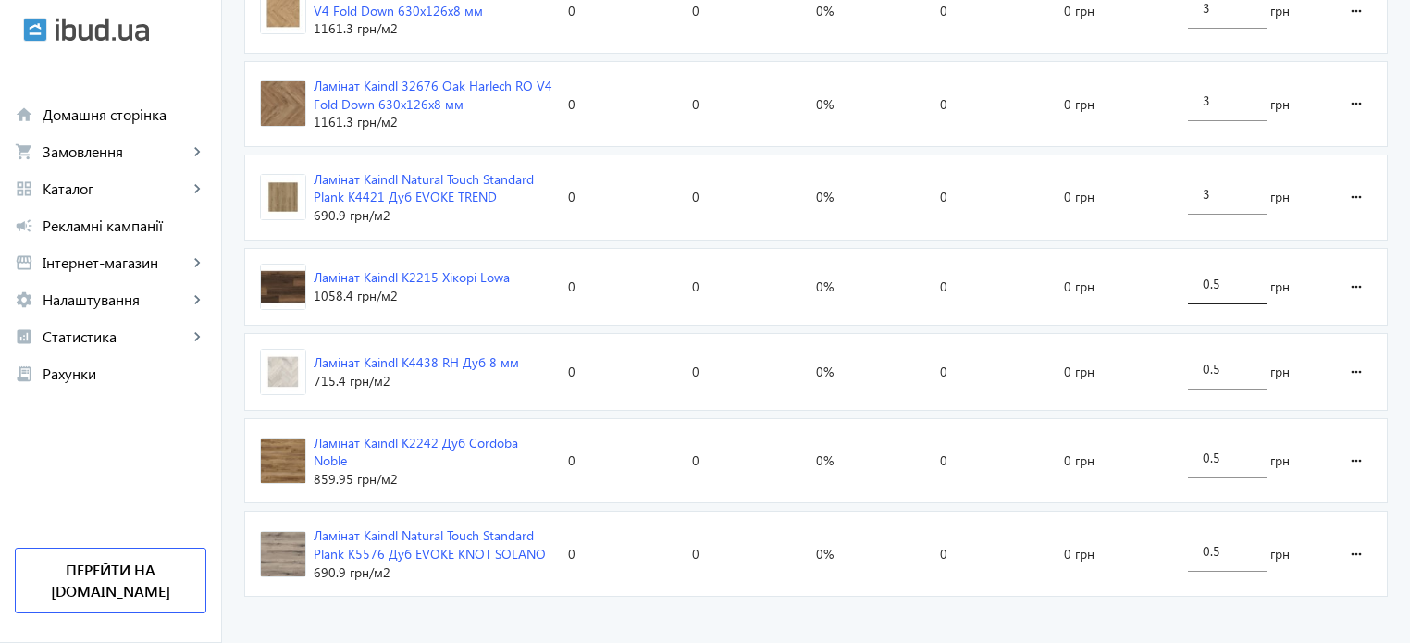
click at [1238, 280] on input "0.5" at bounding box center [1227, 284] width 49 height 18
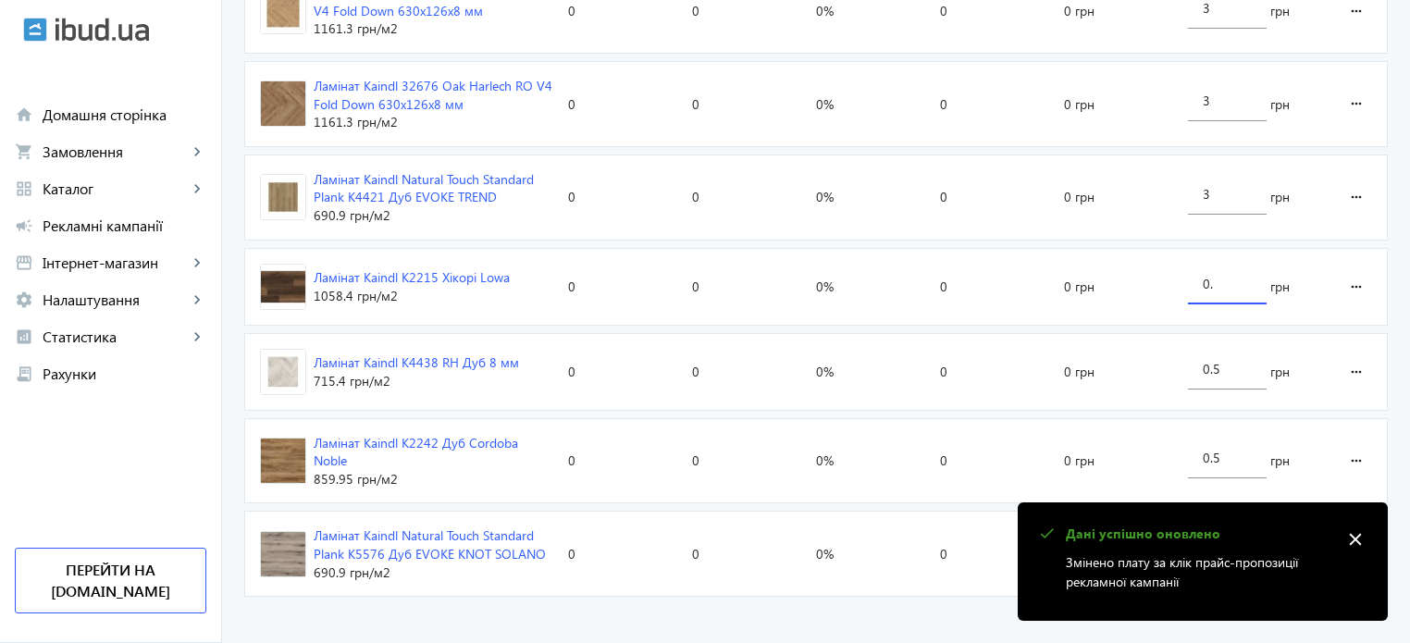
type input "0"
type input "3"
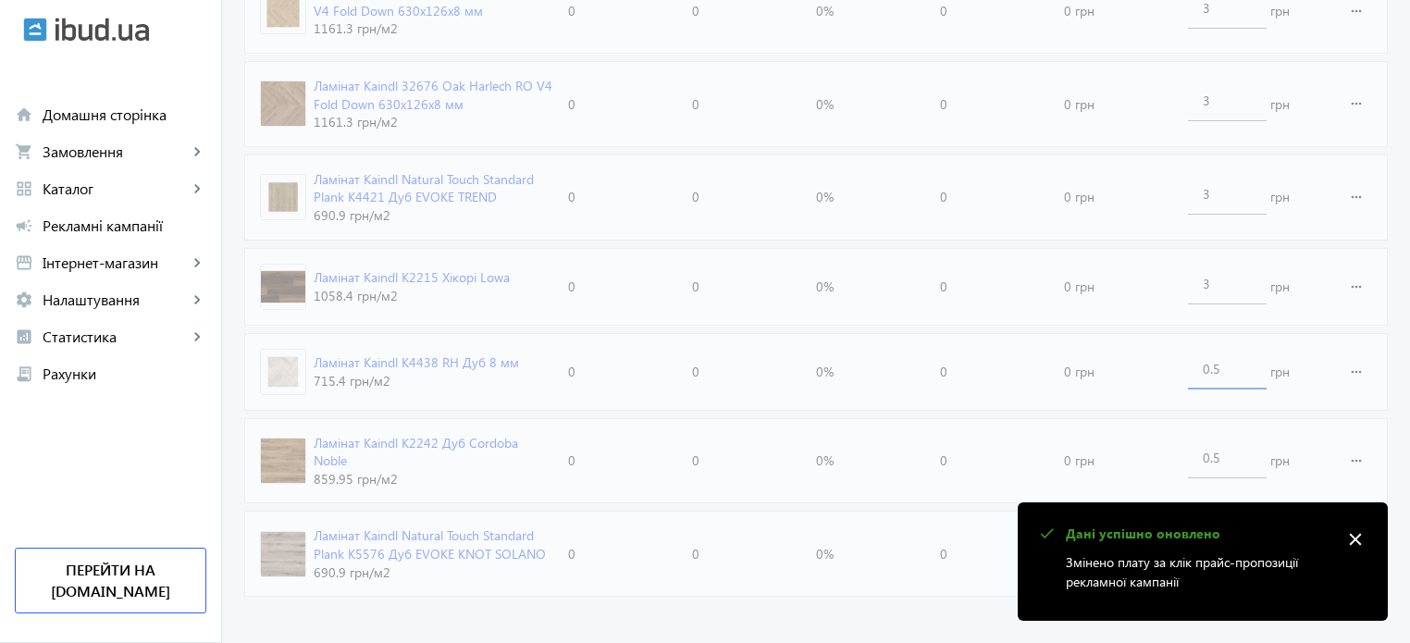
click at [1236, 367] on loading-spinner "Оголошення Кліки Покази CTR Позиція Витрати Вартість кліку Ламінат Kaindl K2239…" at bounding box center [816, 85] width 1144 height 1037
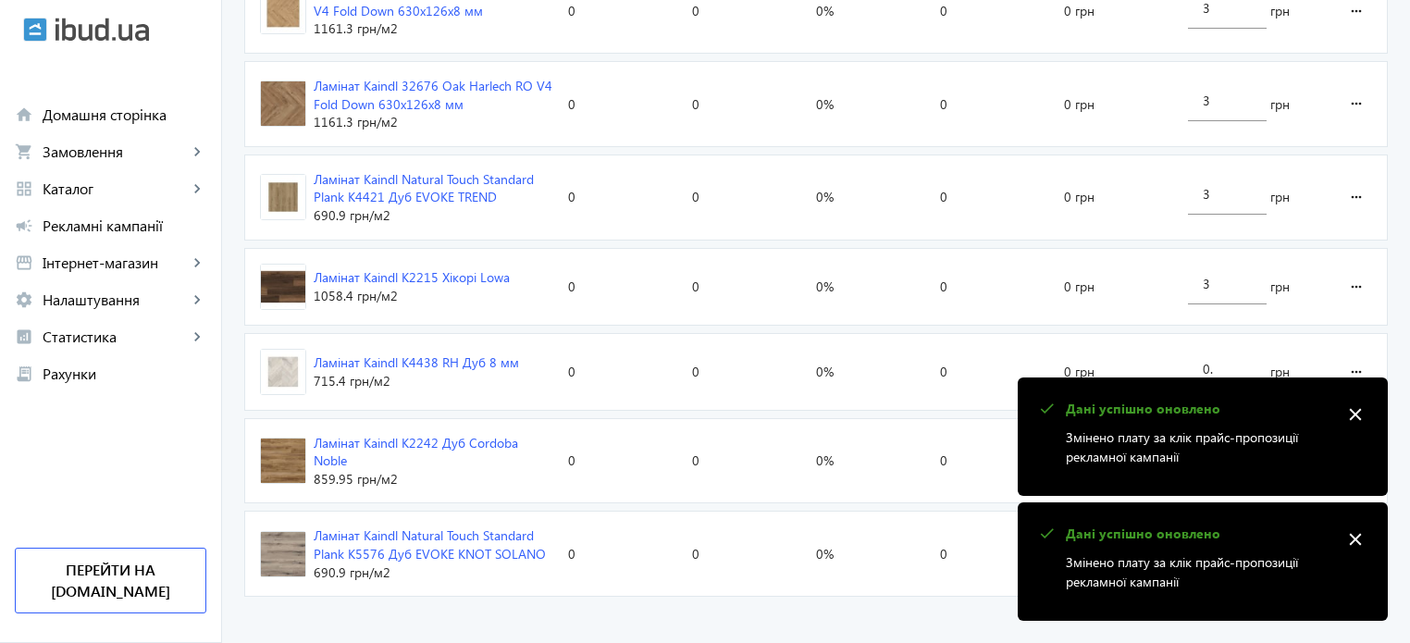
type input "0"
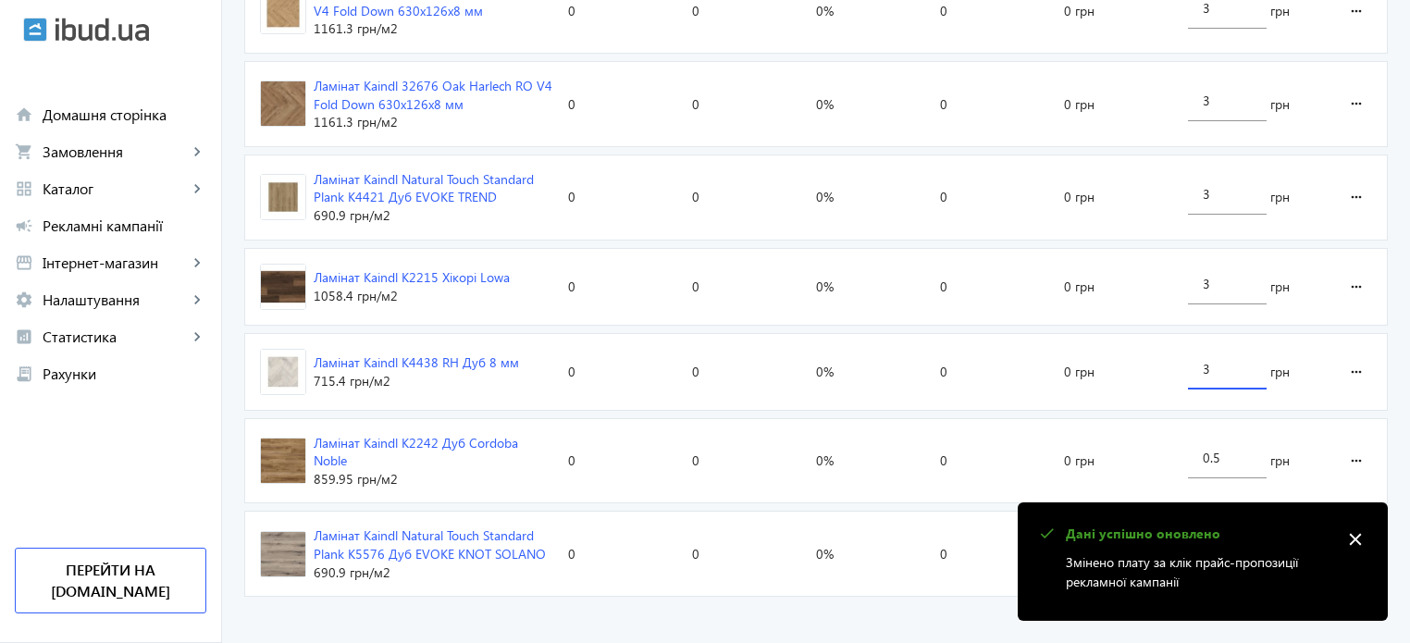
type input "3"
click at [1228, 447] on loading-spinner "Оголошення Кліки Покази CTR Позиція Витрати Вартість кліку Ламінат Kaindl K2239…" at bounding box center [816, 85] width 1144 height 1037
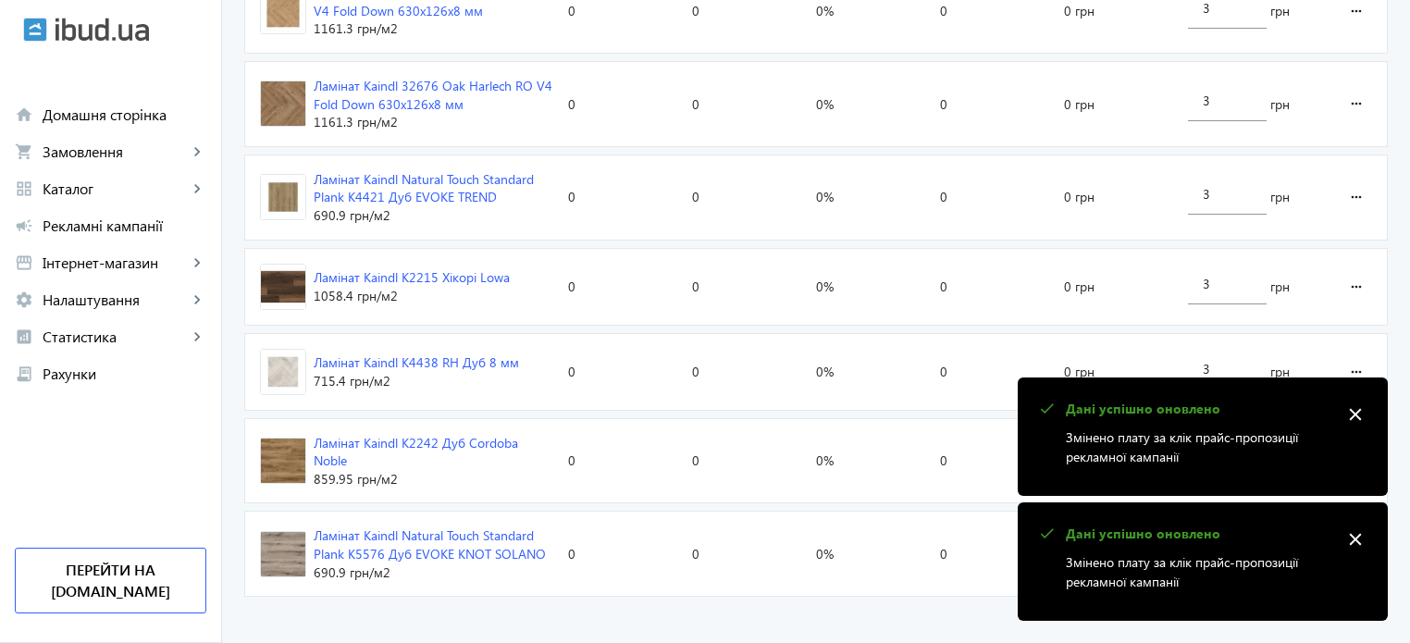
type input "0"
type input "3"
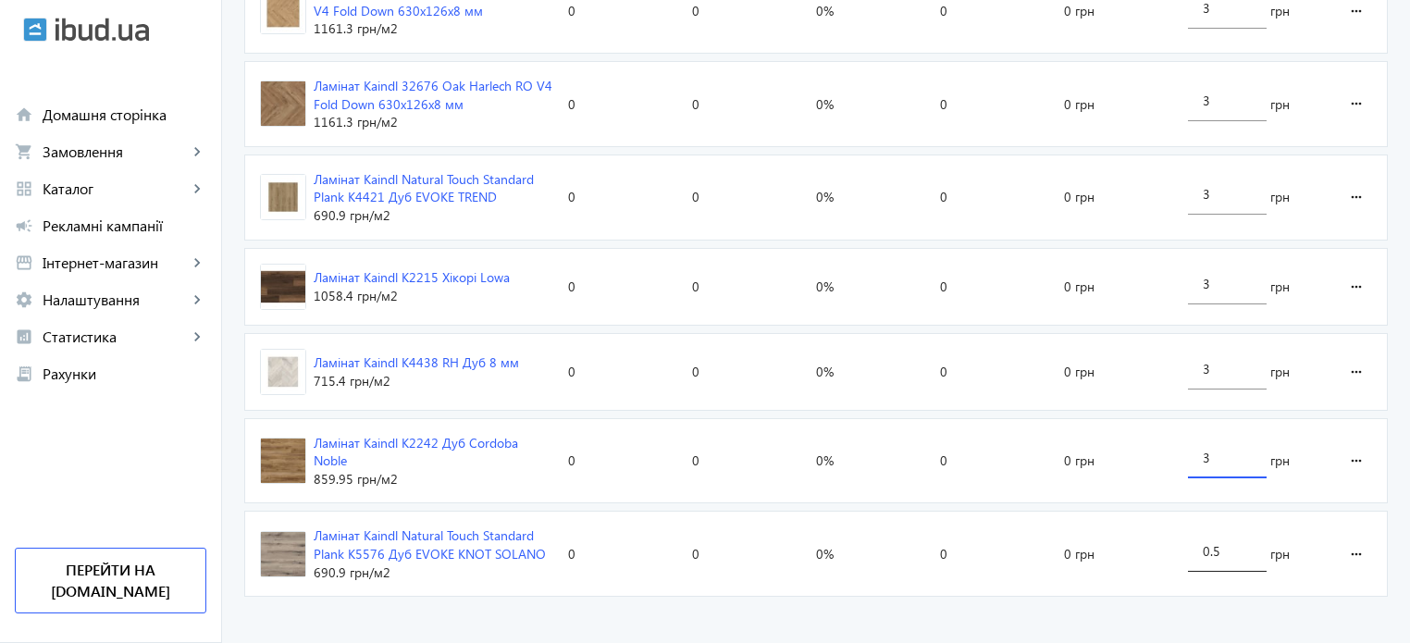
click at [1221, 540] on loading-spinner "Оголошення Кліки Покази CTR Позиція Витрати Вартість кліку Ламінат Kaindl K2239…" at bounding box center [816, 85] width 1144 height 1037
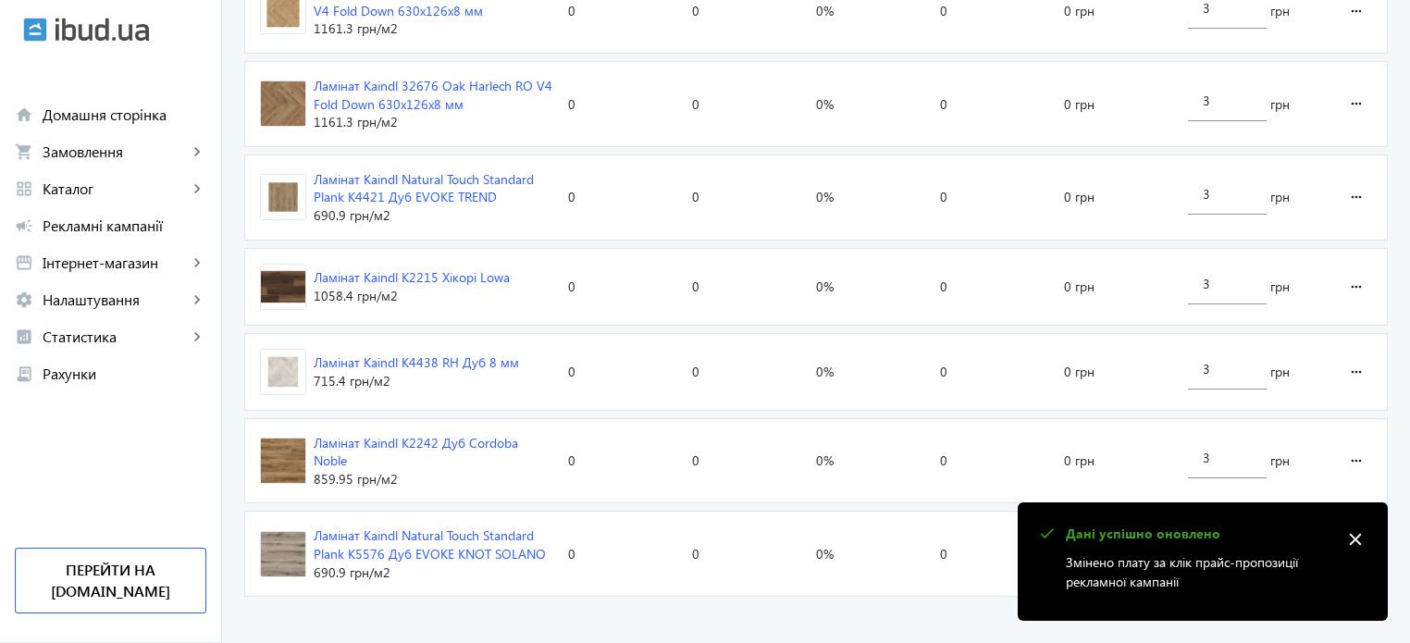
type input "0"
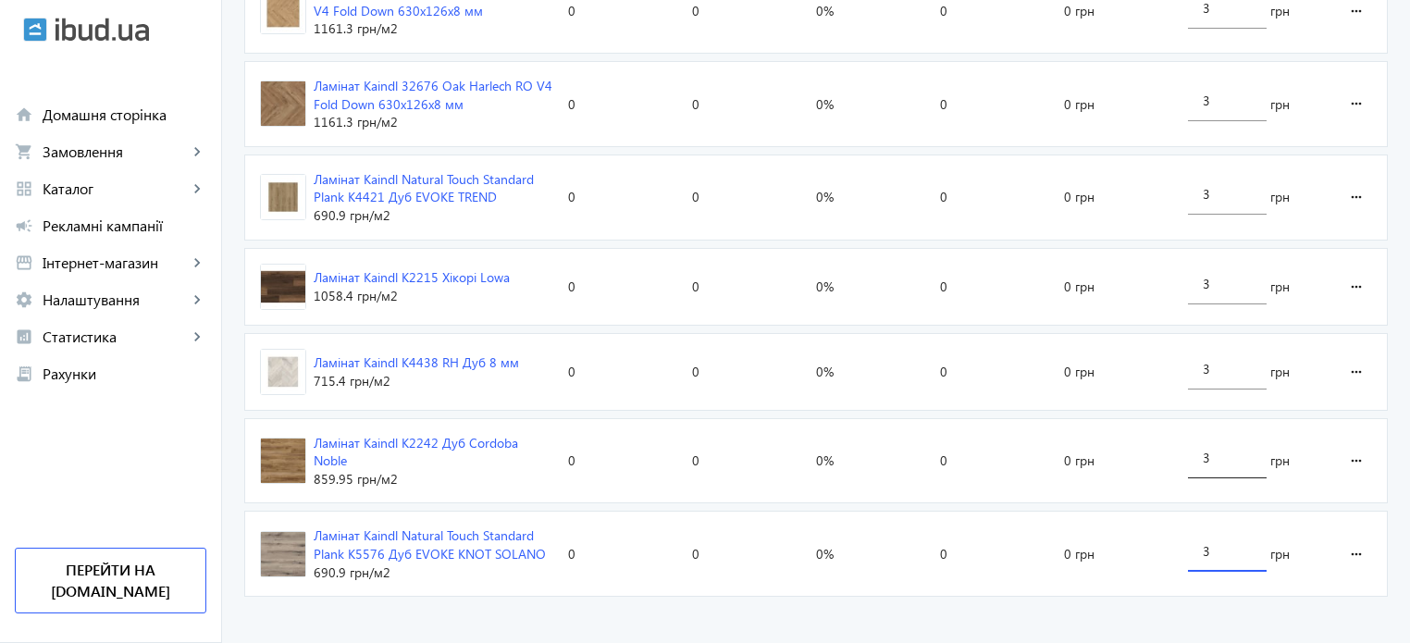
type input "3"
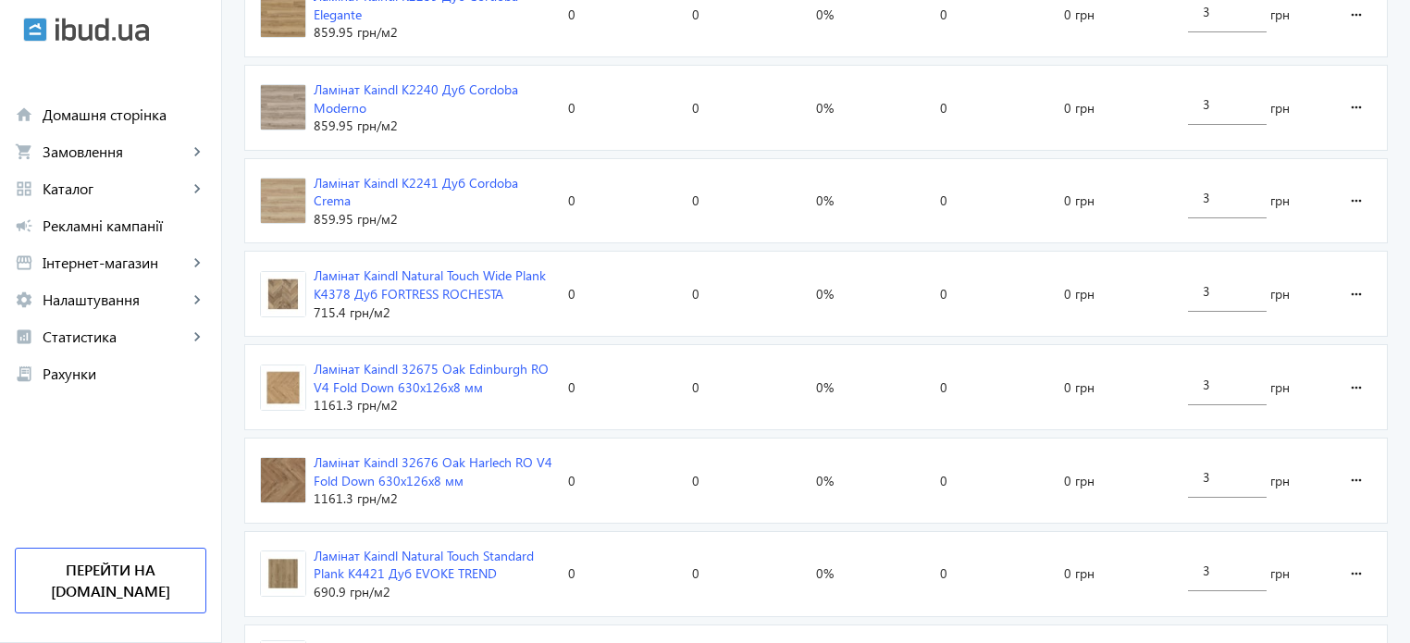
scroll to position [0, 0]
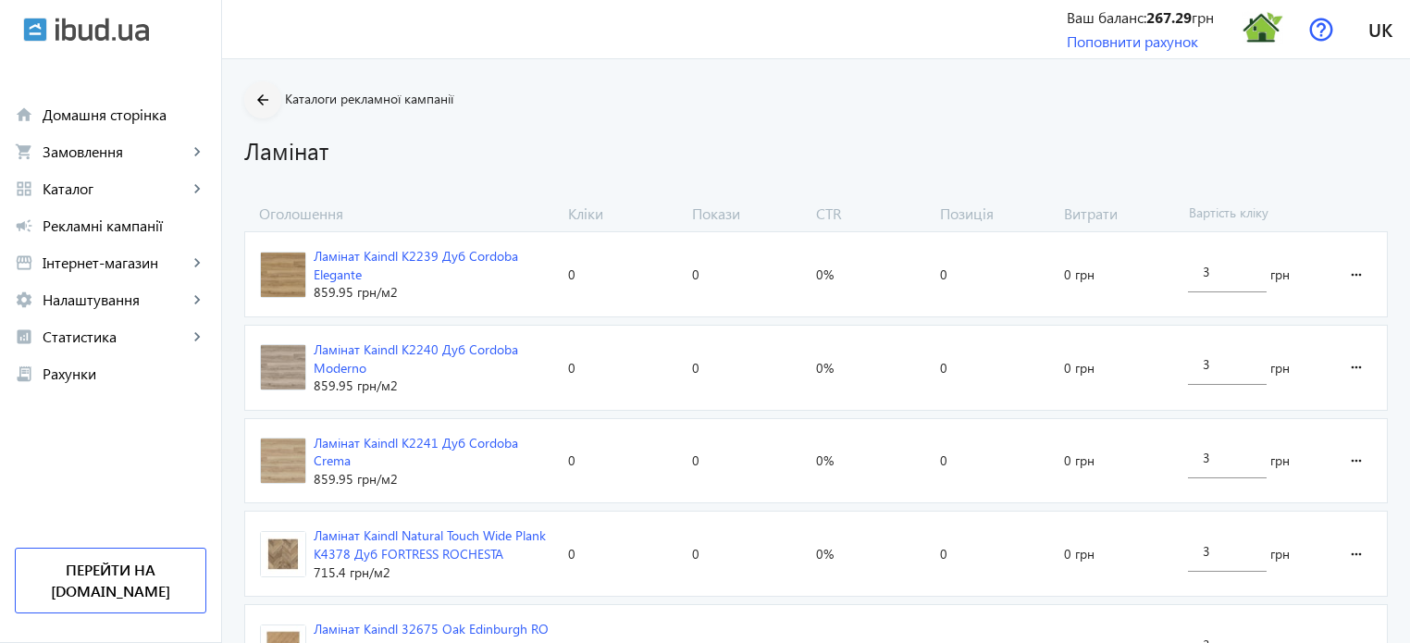
click at [255, 106] on mat-icon "arrow_back" at bounding box center [263, 100] width 23 height 23
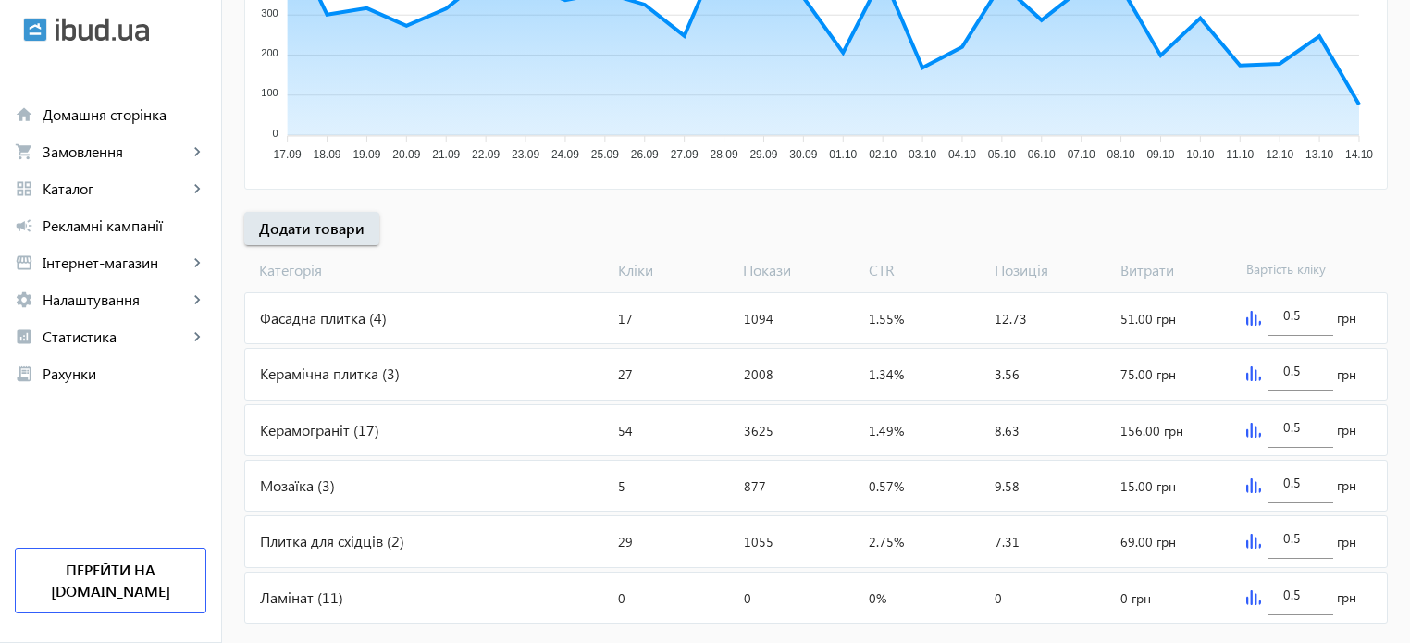
scroll to position [528, 0]
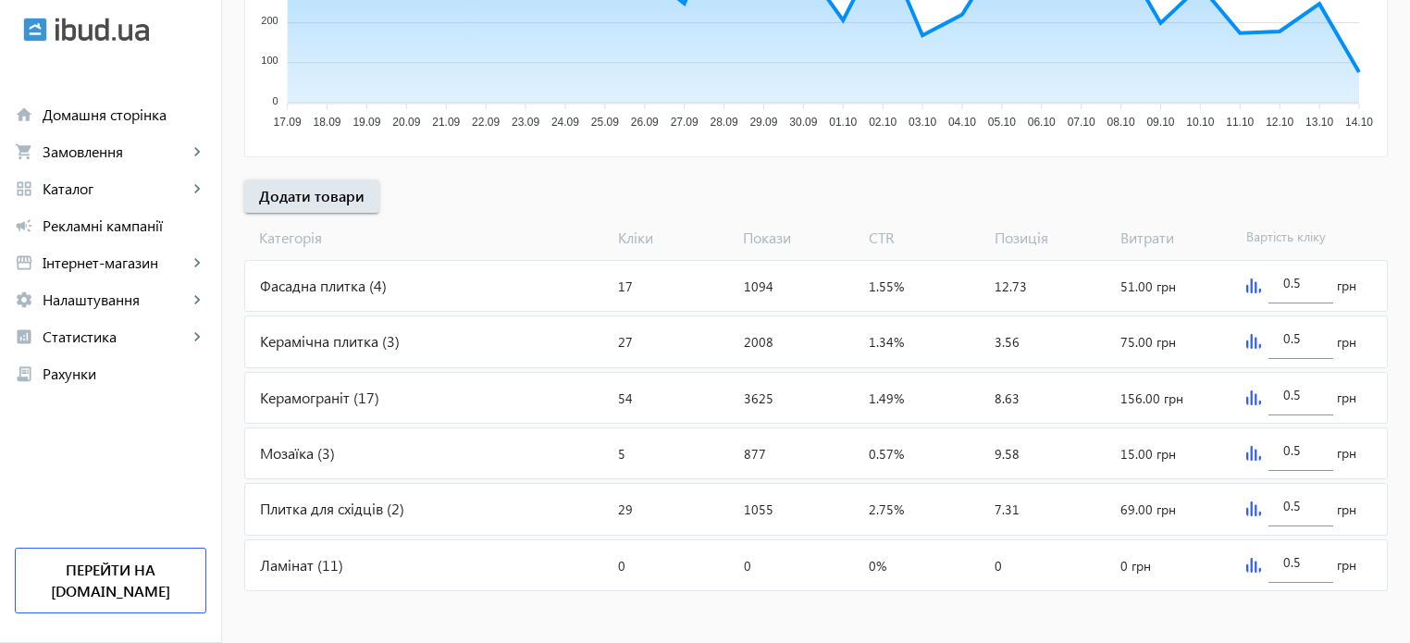
click at [289, 454] on div "Мозаїка (3)" at bounding box center [427, 453] width 365 height 50
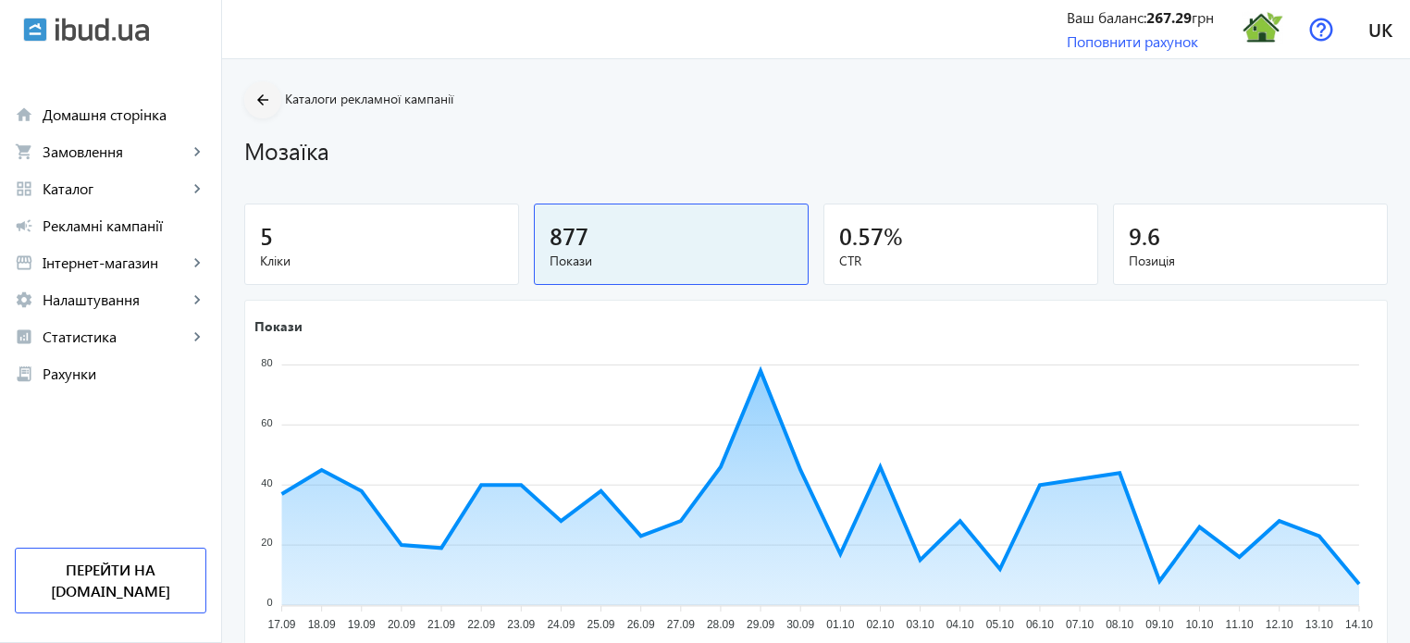
click at [252, 104] on mat-icon "arrow_back" at bounding box center [263, 100] width 23 height 23
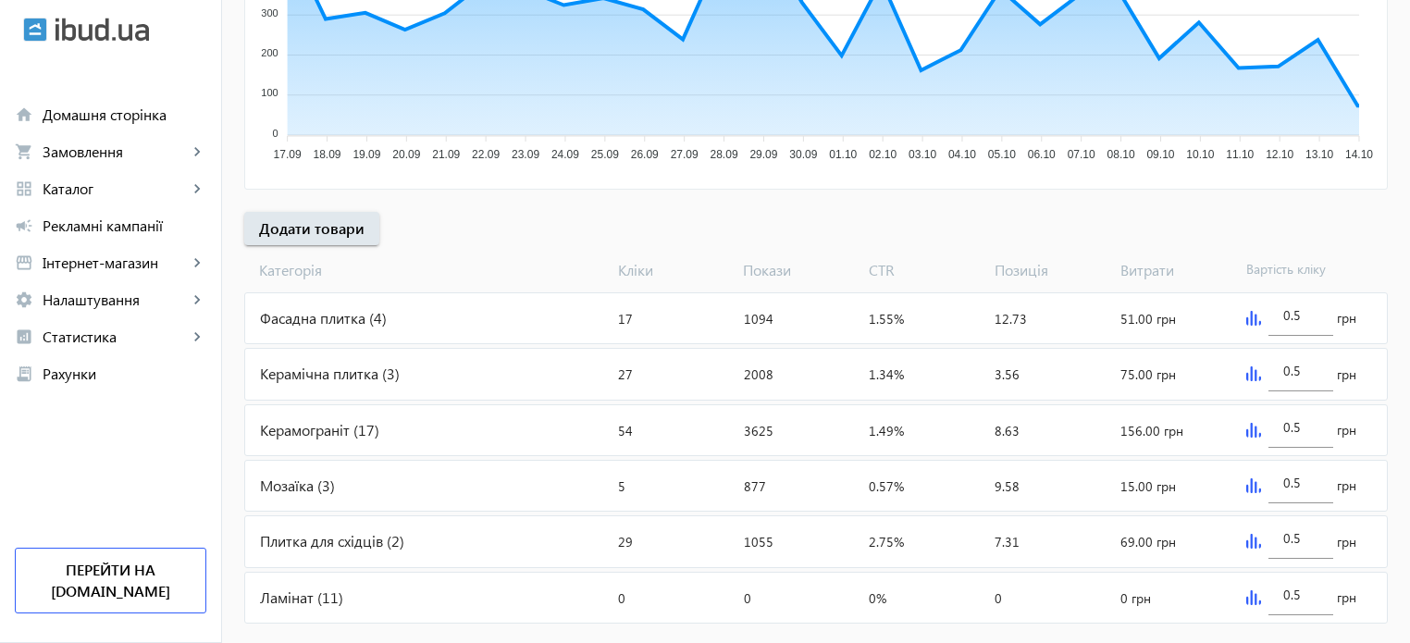
scroll to position [528, 0]
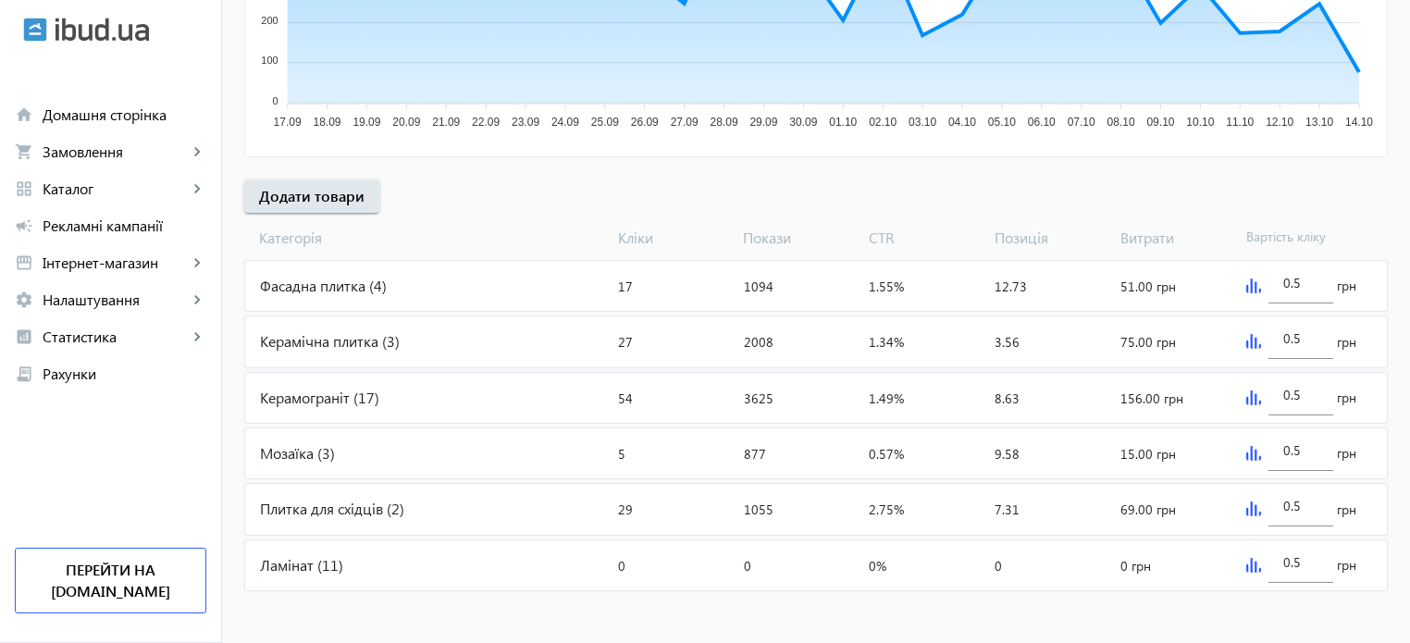
click at [353, 507] on div "Плитка для східців (2)" at bounding box center [427, 509] width 365 height 50
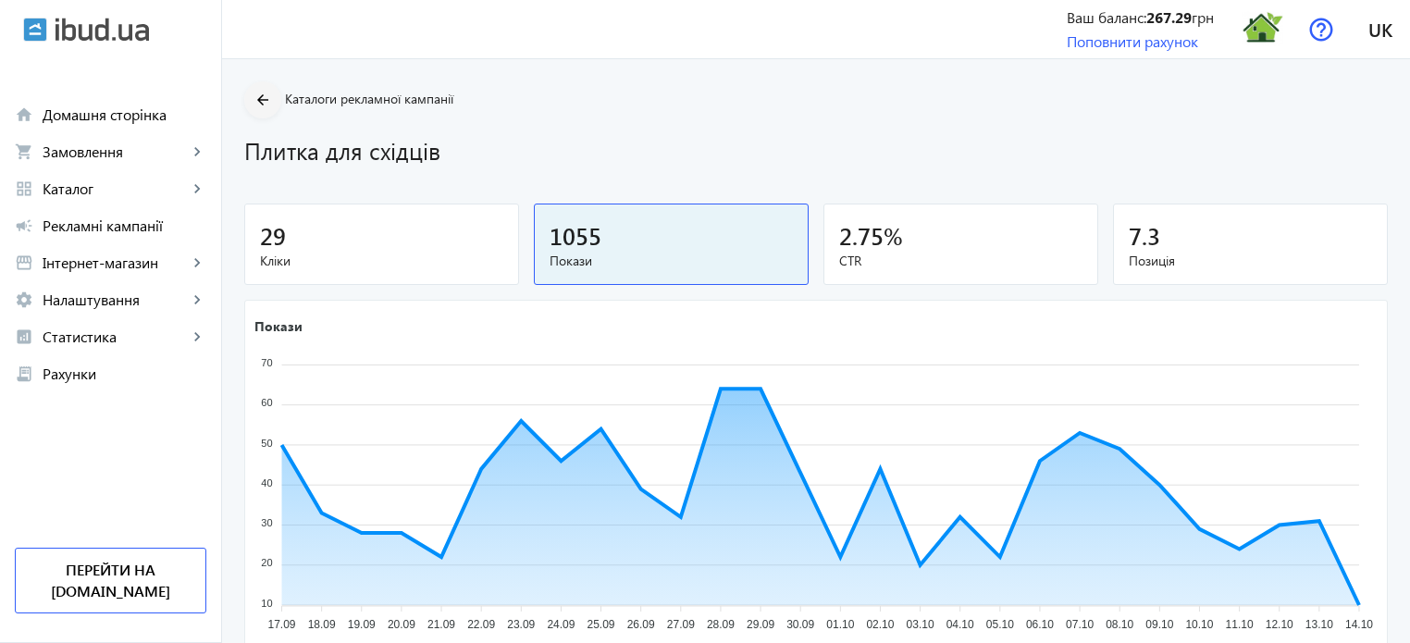
click at [252, 105] on mat-icon "arrow_back" at bounding box center [263, 100] width 23 height 23
